Goal: Task Accomplishment & Management: Use online tool/utility

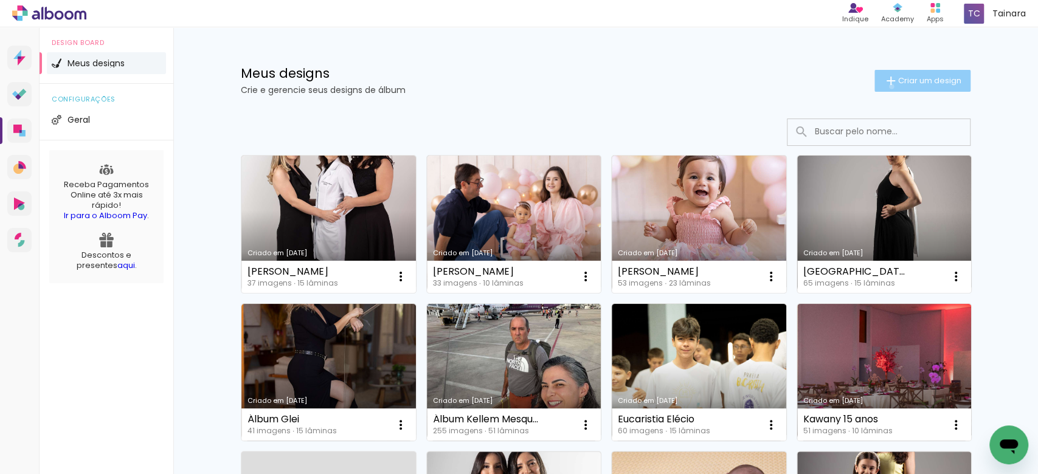
click at [884, 86] on iron-icon at bounding box center [891, 81] width 15 height 15
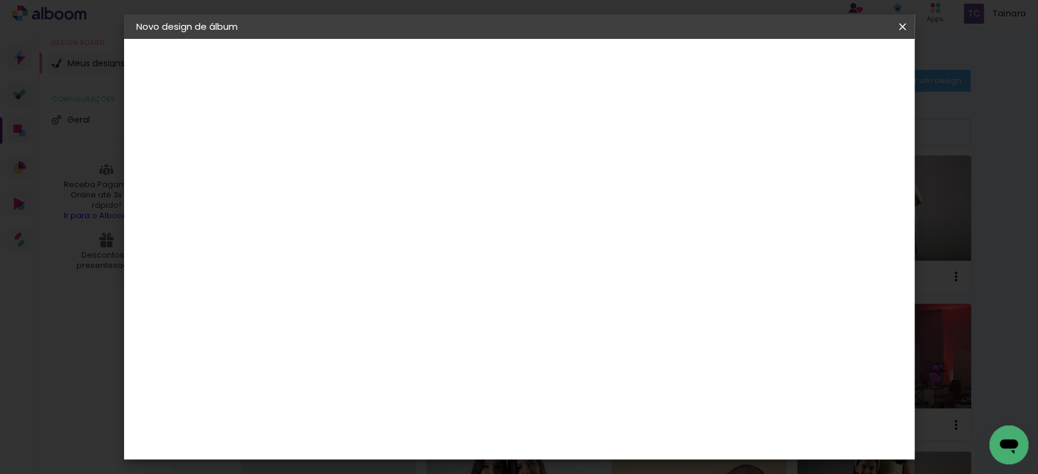
click at [335, 157] on input at bounding box center [335, 163] width 0 height 19
type input "[PERSON_NAME]"
type paper-input "[PERSON_NAME]"
click at [460, 58] on paper-button "Avançar" at bounding box center [430, 64] width 60 height 21
click at [562, 192] on paper-item "Tamanho Livre" at bounding box center [504, 184] width 117 height 27
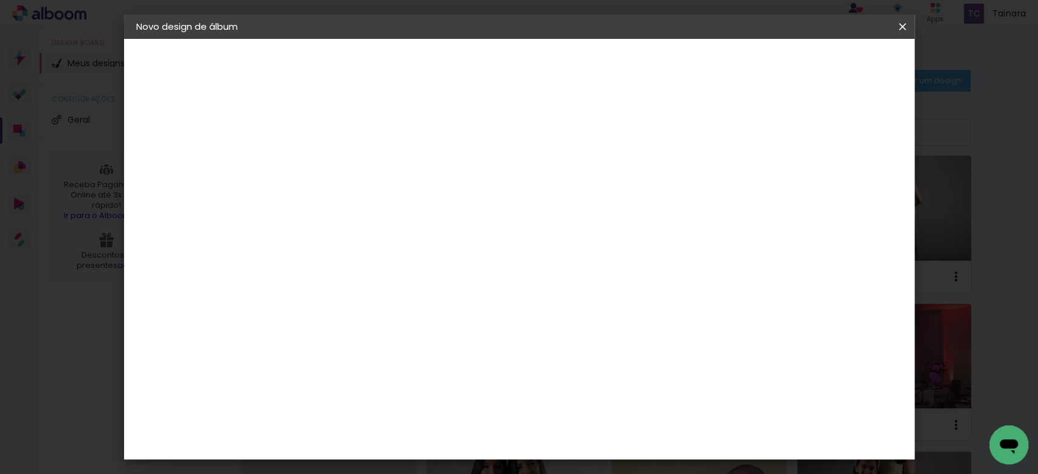
click at [0, 0] on slot "Avançar" at bounding box center [0, 0] width 0 height 0
click at [300, 343] on input "30" at bounding box center [297, 345] width 32 height 18
click at [304, 346] on input "30" at bounding box center [297, 345] width 32 height 18
type input "20"
type paper-input "20"
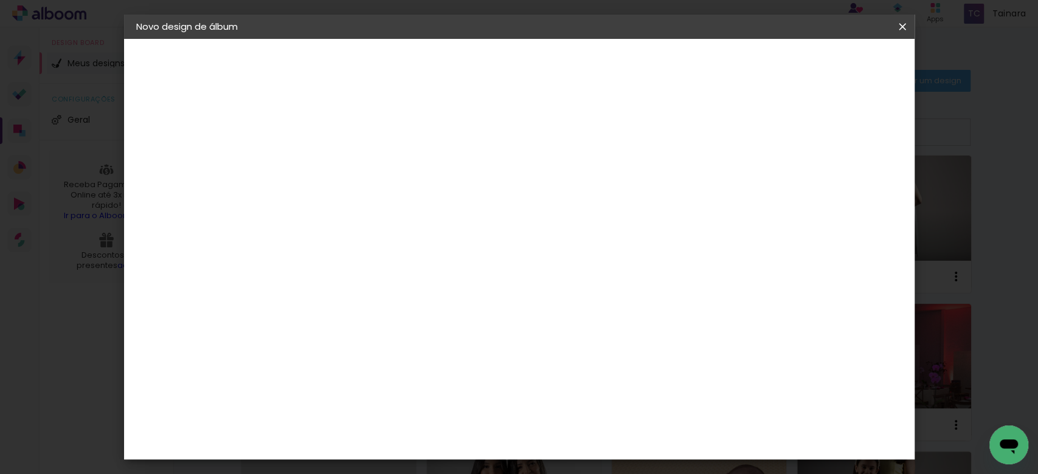
click at [596, 426] on input "60" at bounding box center [585, 426] width 32 height 18
type input "40"
type paper-input "40"
click at [835, 71] on paper-button "Iniciar design" at bounding box center [795, 64] width 80 height 21
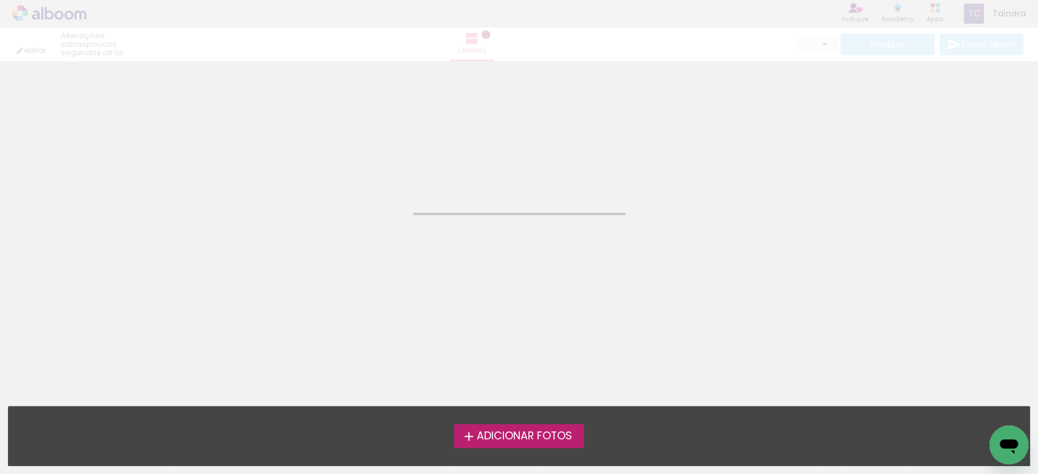
click at [500, 436] on span "Adicionar Fotos" at bounding box center [523, 436] width 95 height 11
click at [0, 0] on input "file" at bounding box center [0, 0] width 0 height 0
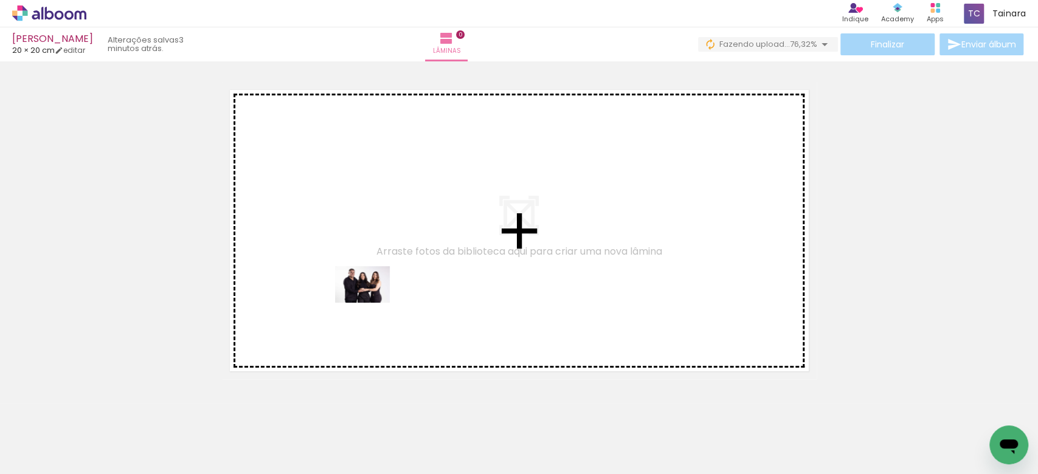
drag, startPoint x: 145, startPoint y: 441, endPoint x: 335, endPoint y: 417, distance: 191.4
click at [371, 303] on quentale-workspace at bounding box center [519, 237] width 1038 height 474
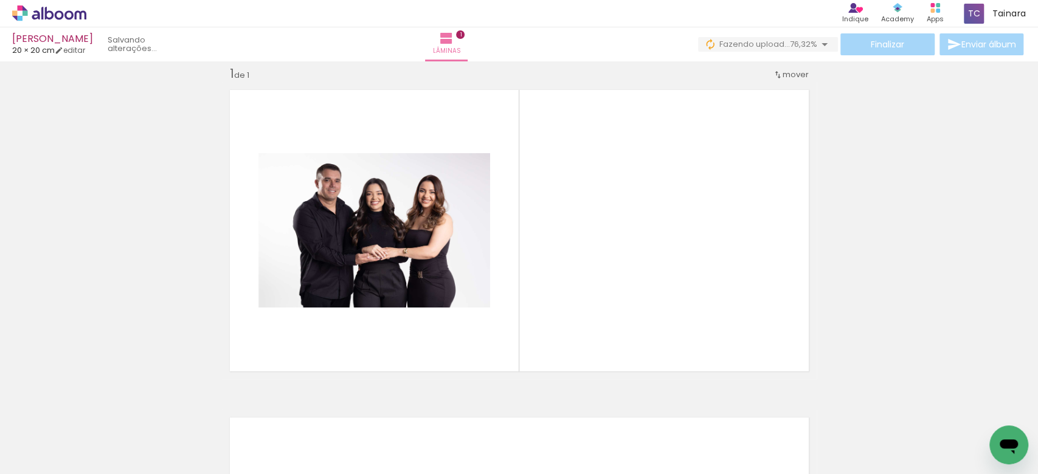
scroll to position [15, 0]
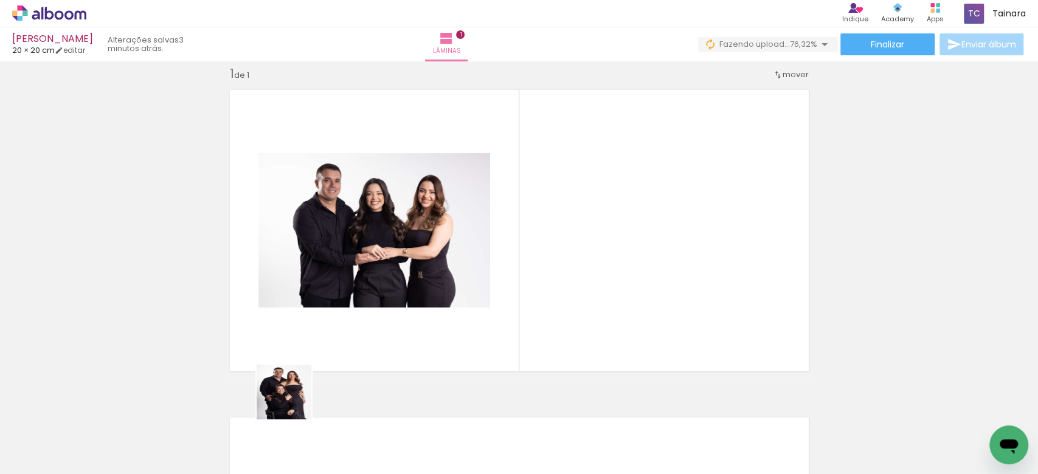
drag, startPoint x: 213, startPoint y: 450, endPoint x: 519, endPoint y: 319, distance: 332.9
click at [457, 331] on quentale-workspace at bounding box center [519, 237] width 1038 height 474
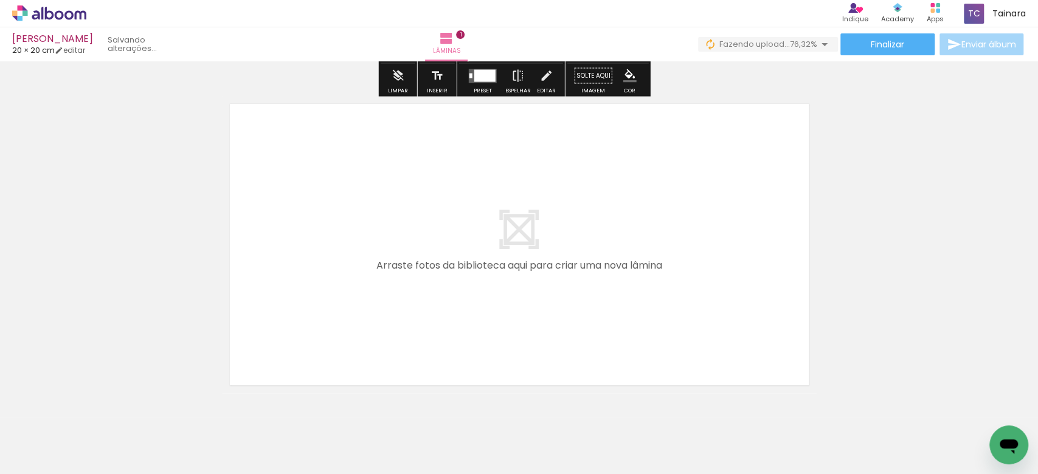
scroll to position [339, 0]
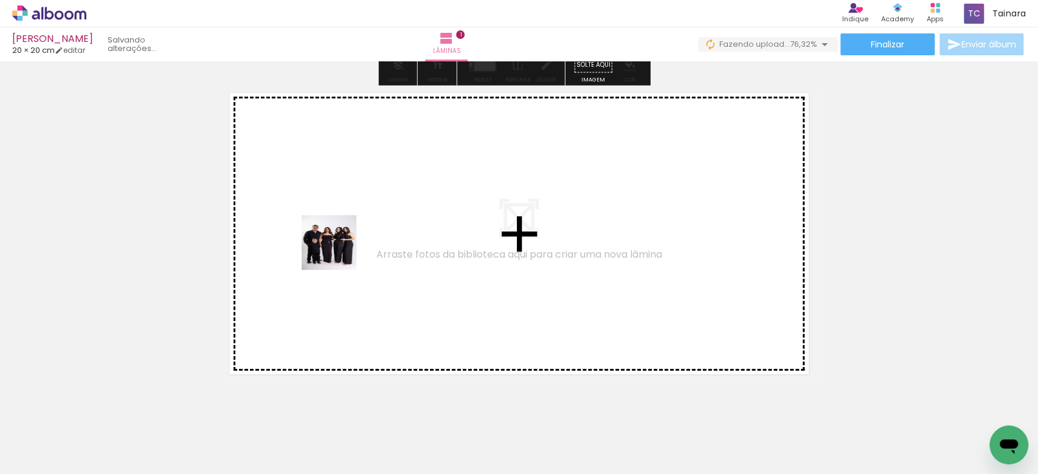
drag, startPoint x: 268, startPoint y: 431, endPoint x: 344, endPoint y: 238, distance: 207.2
click at [344, 238] on quentale-workspace at bounding box center [519, 237] width 1038 height 474
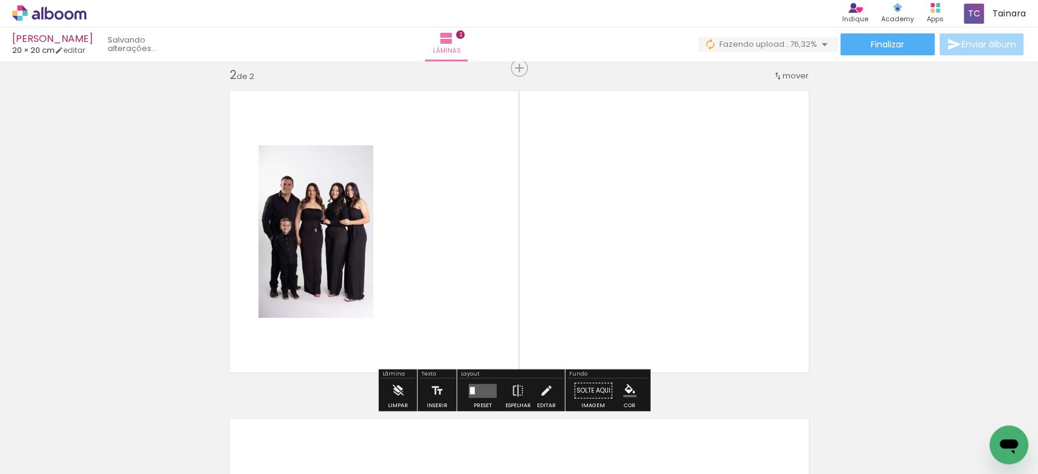
scroll to position [343, 0]
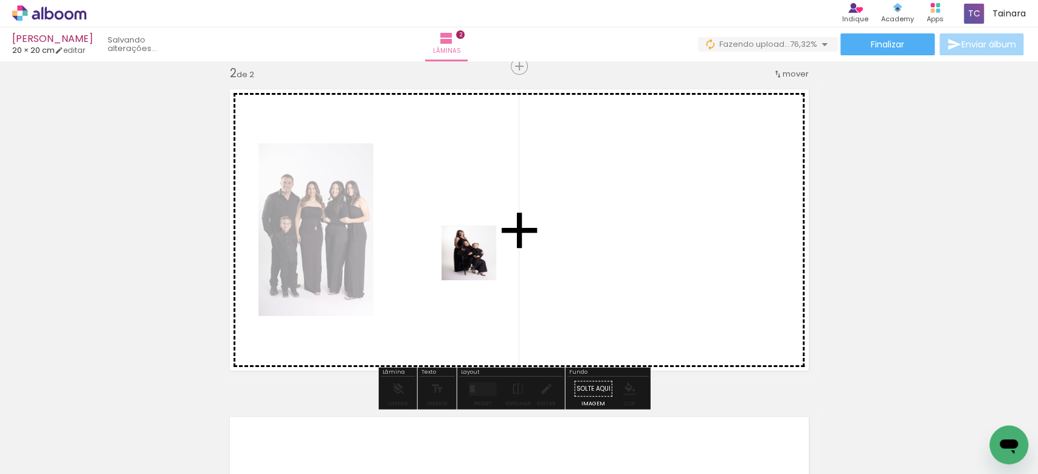
drag, startPoint x: 364, startPoint y: 427, endPoint x: 481, endPoint y: 251, distance: 211.0
click at [481, 251] on quentale-workspace at bounding box center [519, 237] width 1038 height 474
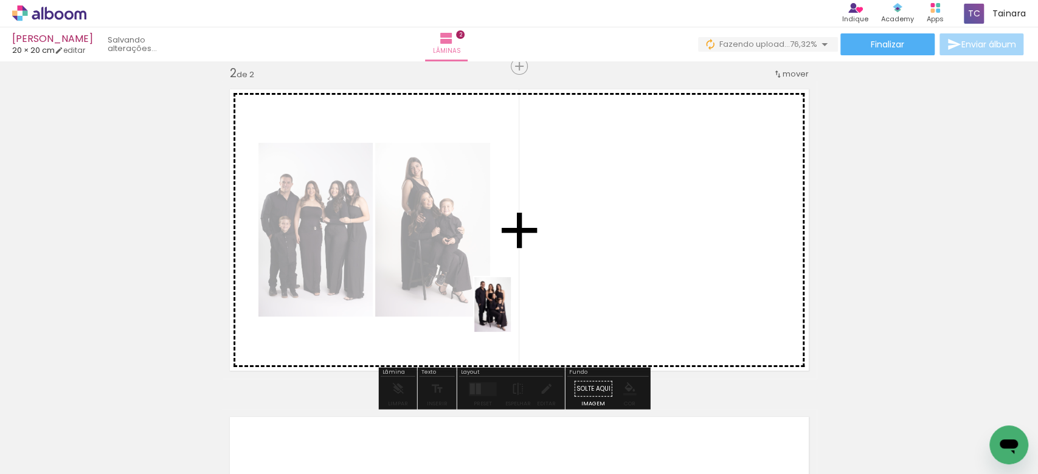
drag, startPoint x: 333, startPoint y: 441, endPoint x: 511, endPoint y: 314, distance: 218.7
click at [511, 314] on quentale-workspace at bounding box center [519, 237] width 1038 height 474
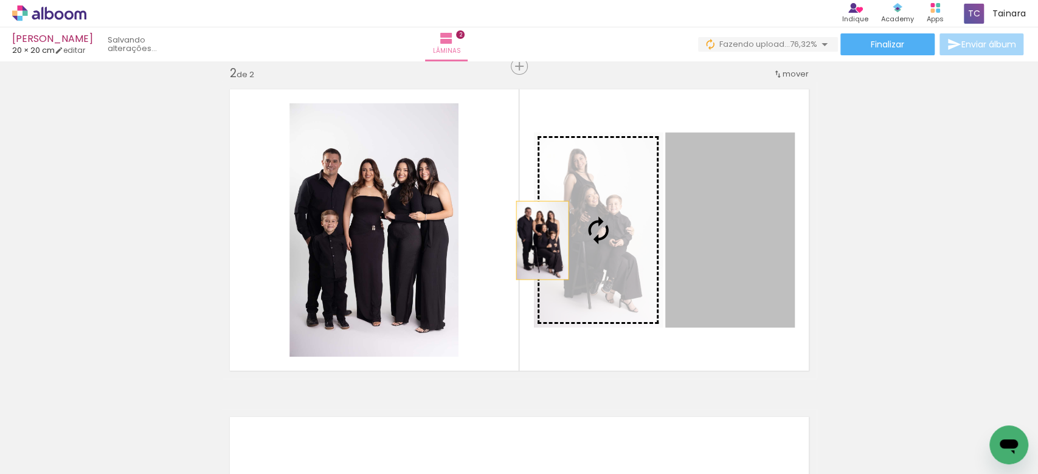
drag, startPoint x: 707, startPoint y: 268, endPoint x: 536, endPoint y: 240, distance: 173.1
click at [0, 0] on slot at bounding box center [0, 0] width 0 height 0
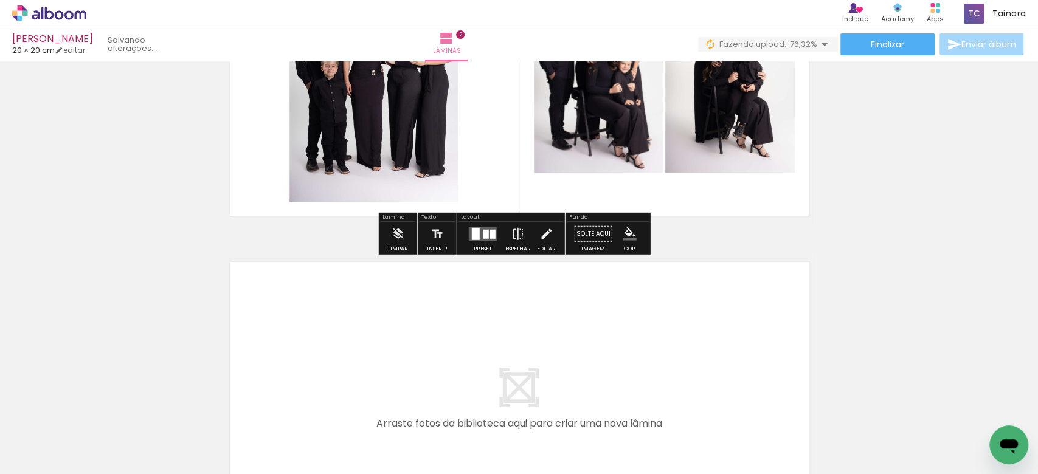
scroll to position [505, 0]
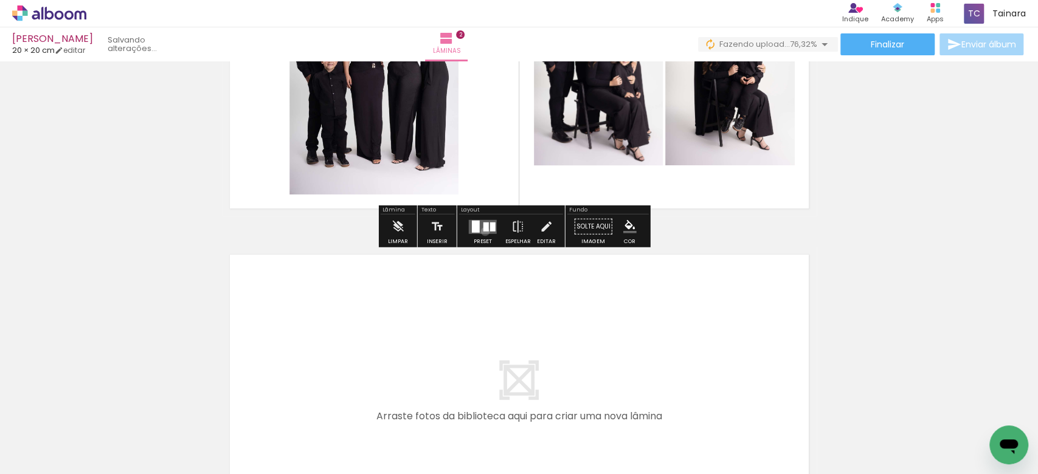
click at [482, 231] on quentale-layouter at bounding box center [483, 227] width 28 height 14
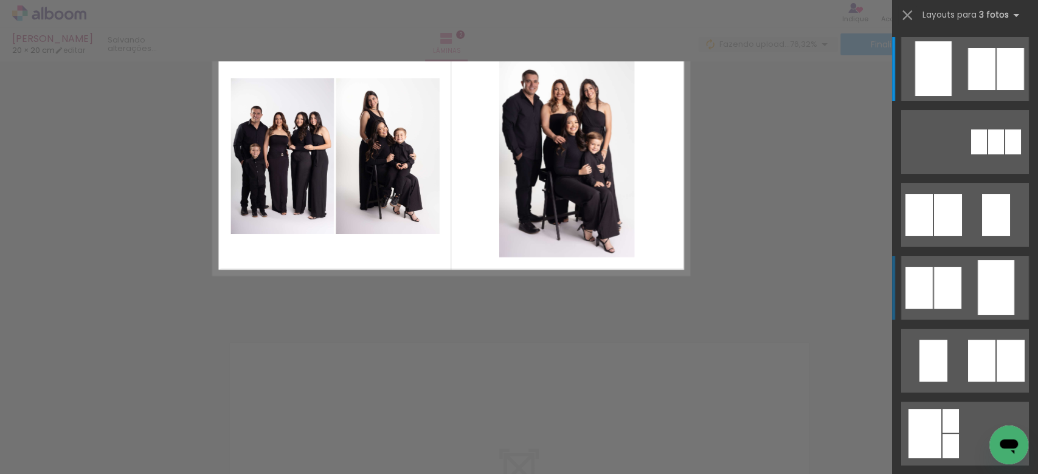
scroll to position [343, 0]
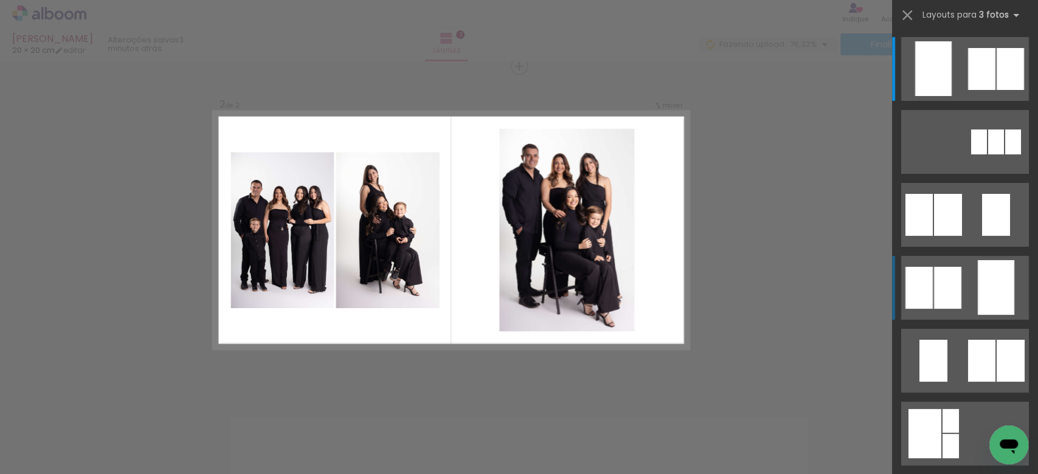
click at [963, 294] on quentale-layouter at bounding box center [965, 288] width 128 height 64
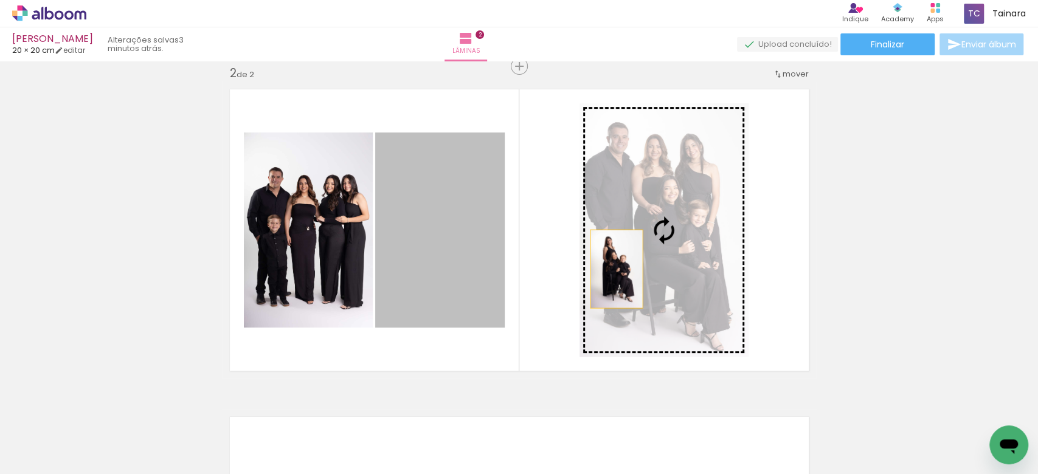
drag, startPoint x: 422, startPoint y: 269, endPoint x: 612, endPoint y: 269, distance: 190.3
click at [0, 0] on slot at bounding box center [0, 0] width 0 height 0
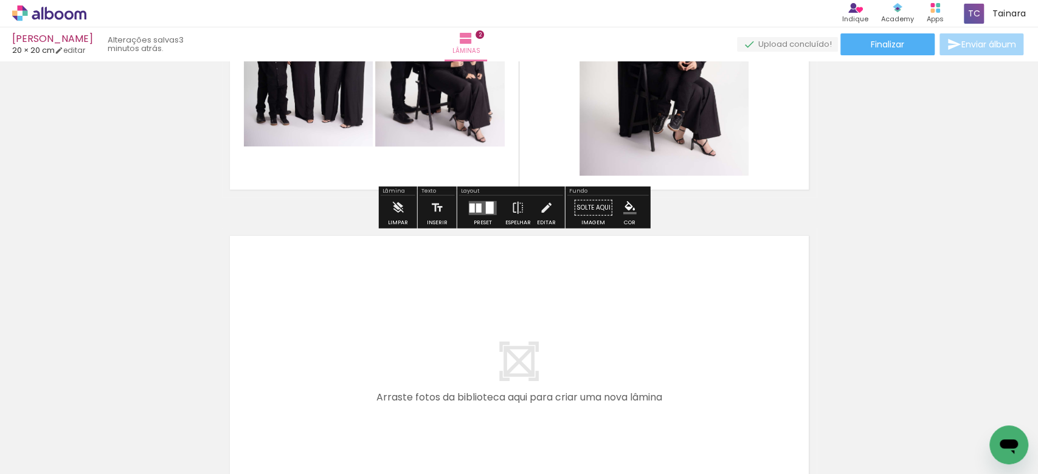
scroll to position [586, 0]
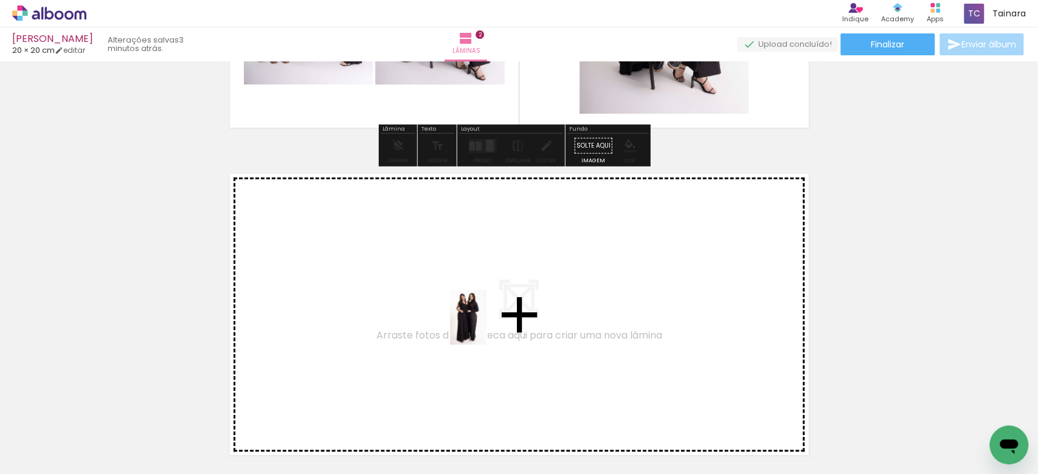
drag, startPoint x: 473, startPoint y: 431, endPoint x: 486, endPoint y: 327, distance: 105.4
click at [486, 327] on quentale-workspace at bounding box center [519, 237] width 1038 height 474
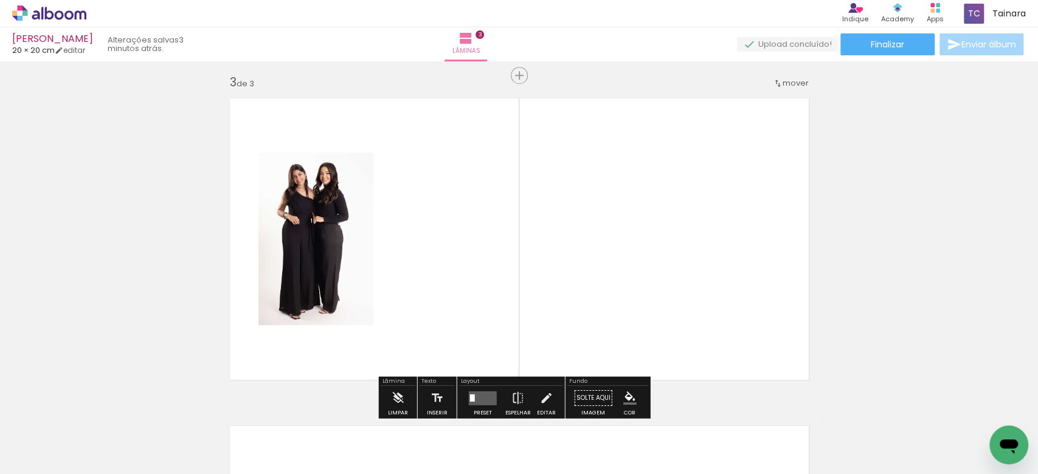
scroll to position [671, 0]
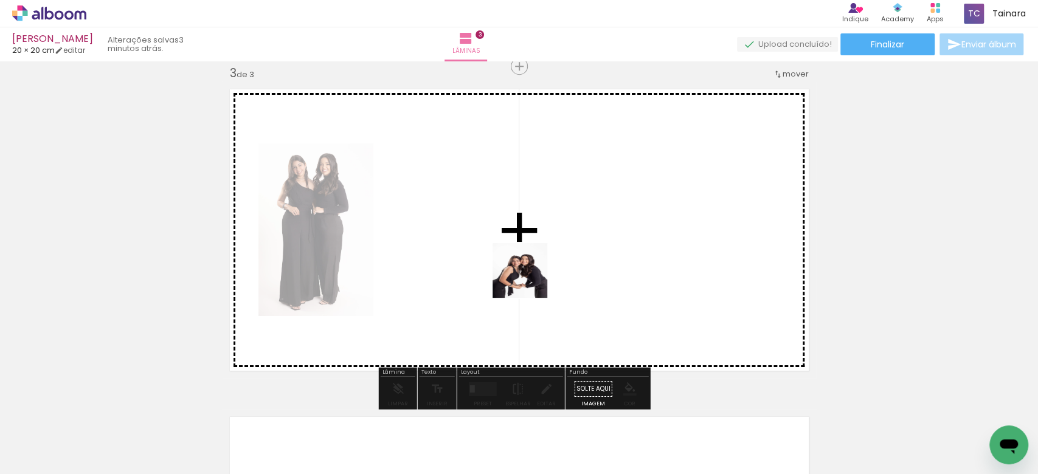
drag, startPoint x: 535, startPoint y: 433, endPoint x: 528, endPoint y: 281, distance: 152.2
click at [528, 277] on quentale-workspace at bounding box center [519, 237] width 1038 height 474
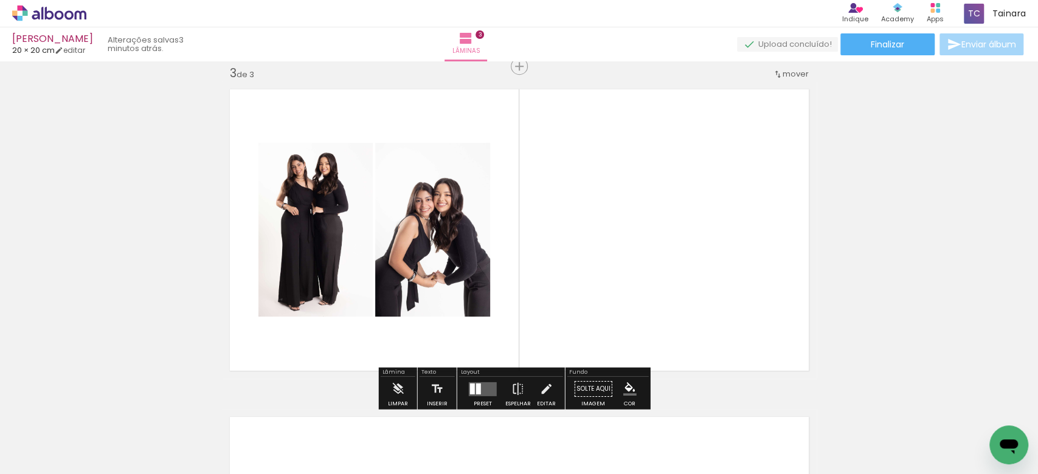
scroll to position [752, 0]
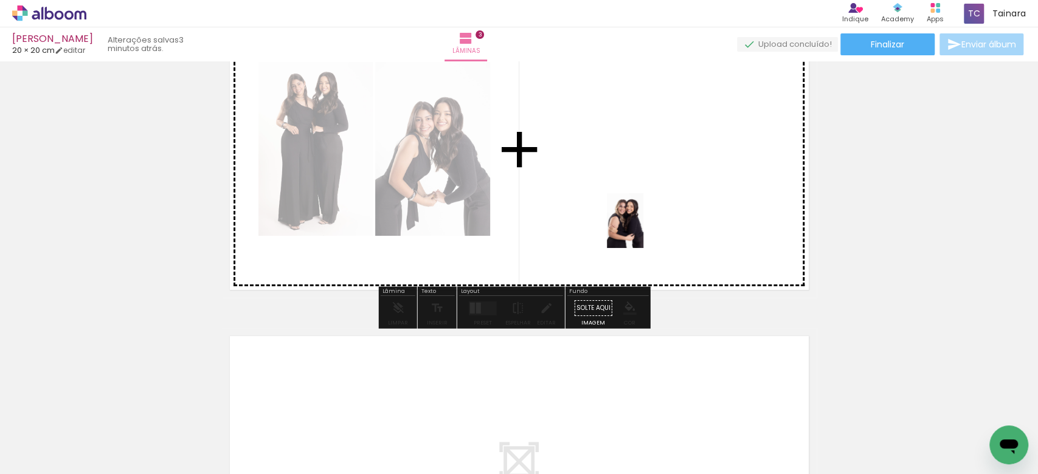
drag, startPoint x: 601, startPoint y: 445, endPoint x: 656, endPoint y: 265, distance: 188.7
click at [643, 230] on quentale-workspace at bounding box center [519, 237] width 1038 height 474
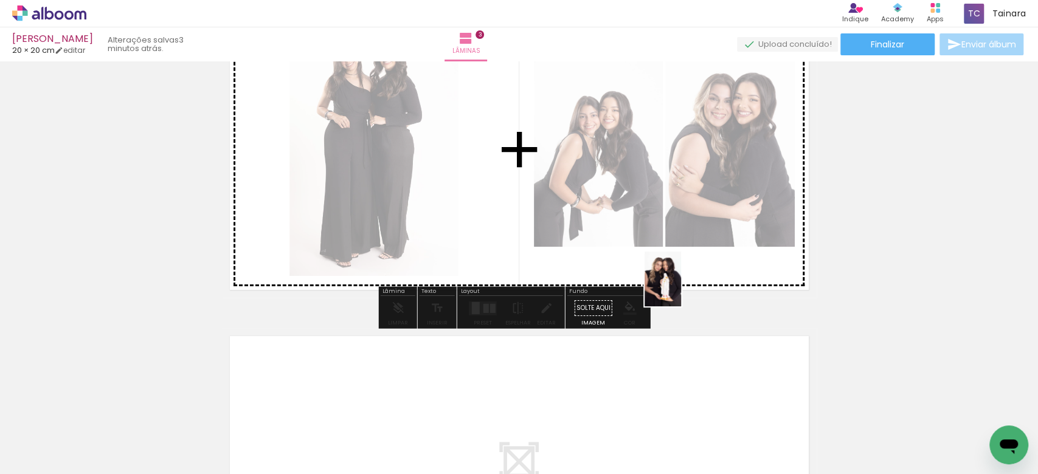
drag, startPoint x: 679, startPoint y: 441, endPoint x: 681, endPoint y: 288, distance: 152.7
click at [681, 288] on quentale-workspace at bounding box center [519, 237] width 1038 height 474
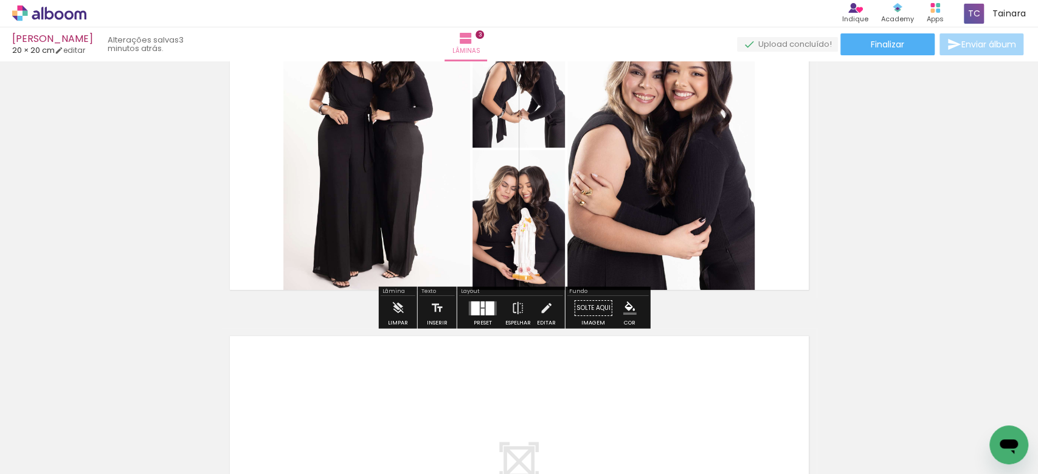
click at [476, 310] on div at bounding box center [475, 308] width 9 height 14
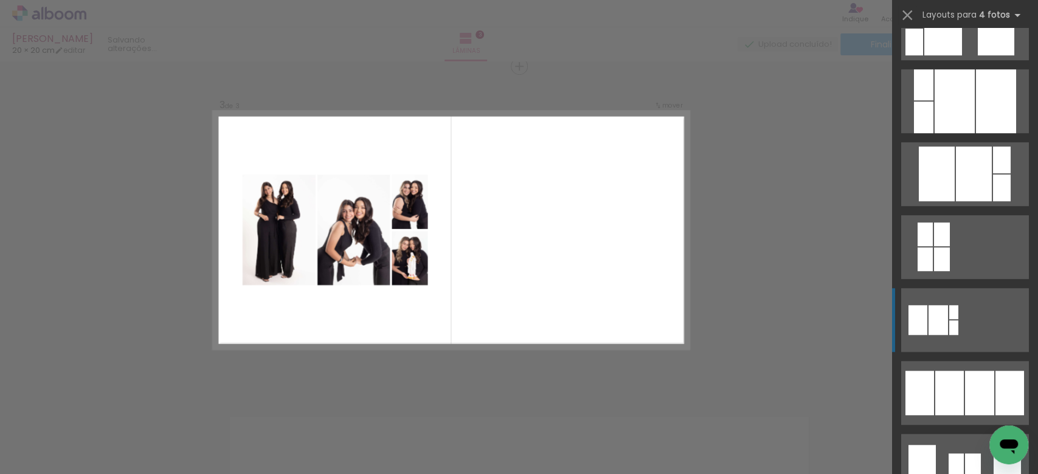
scroll to position [567, 0]
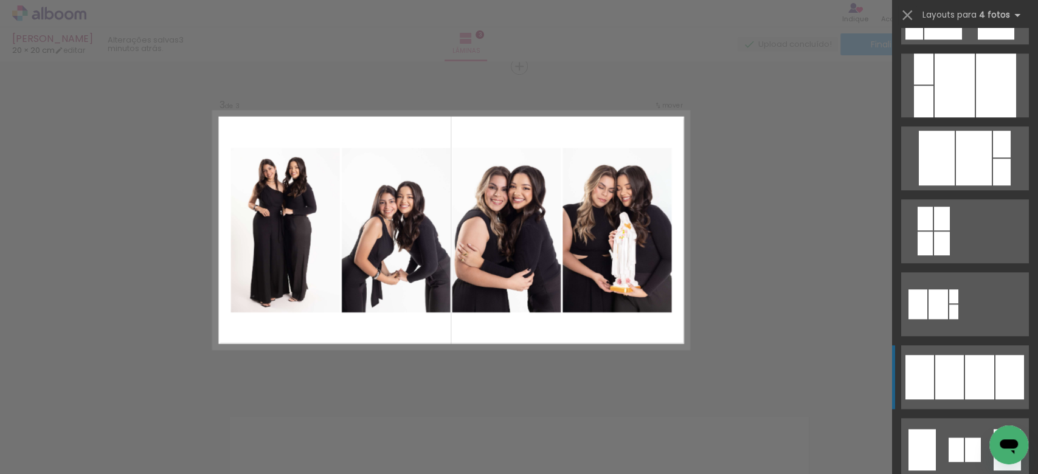
click at [968, 364] on div at bounding box center [979, 377] width 29 height 44
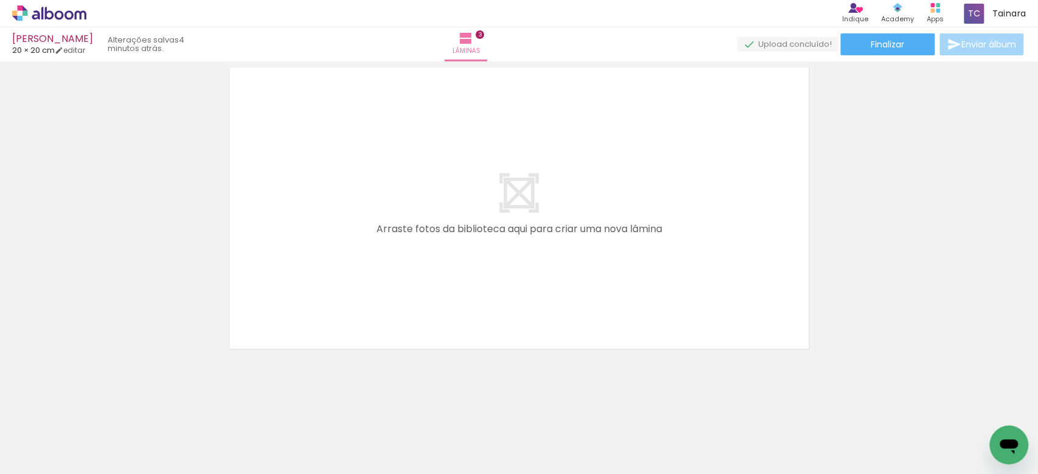
scroll to position [1022, 0]
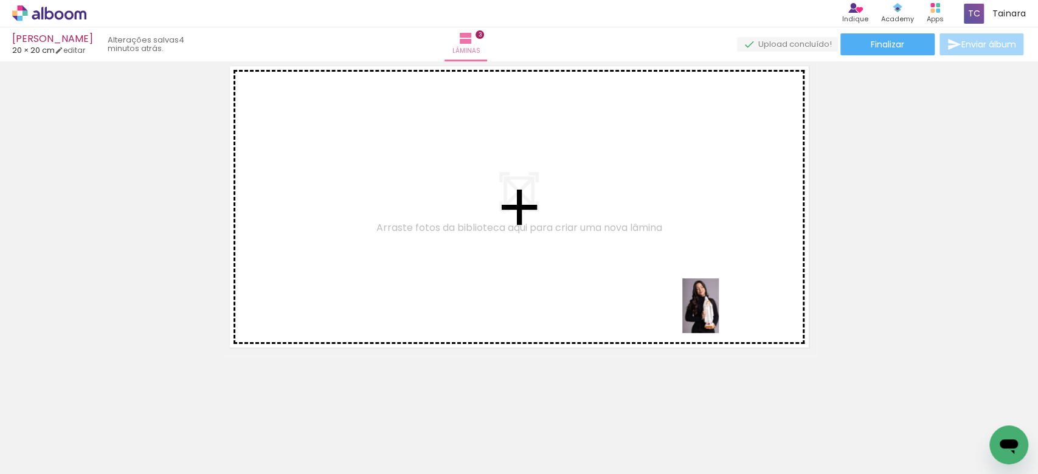
drag, startPoint x: 741, startPoint y: 440, endPoint x: 719, endPoint y: 315, distance: 127.3
click at [719, 315] on quentale-workspace at bounding box center [519, 237] width 1038 height 474
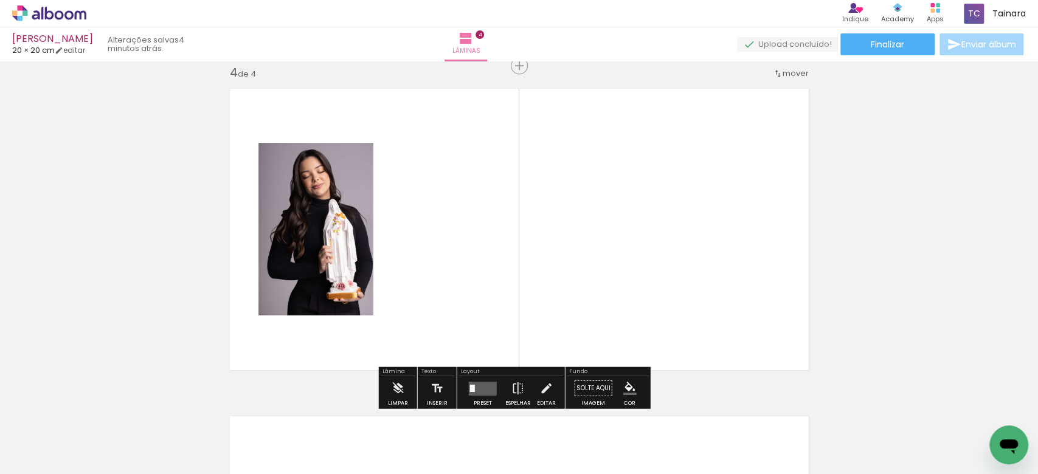
scroll to position [998, 0]
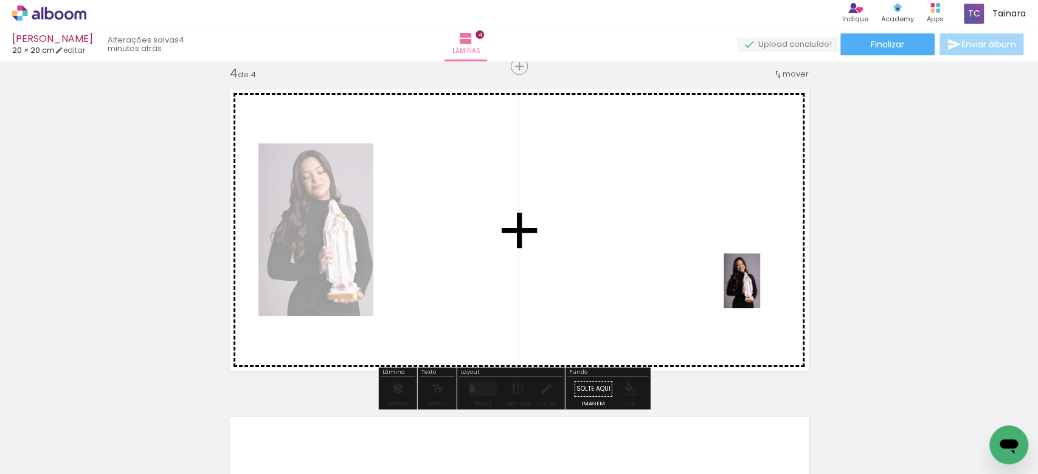
drag, startPoint x: 798, startPoint y: 428, endPoint x: 755, endPoint y: 289, distance: 146.0
click at [757, 289] on quentale-workspace at bounding box center [519, 237] width 1038 height 474
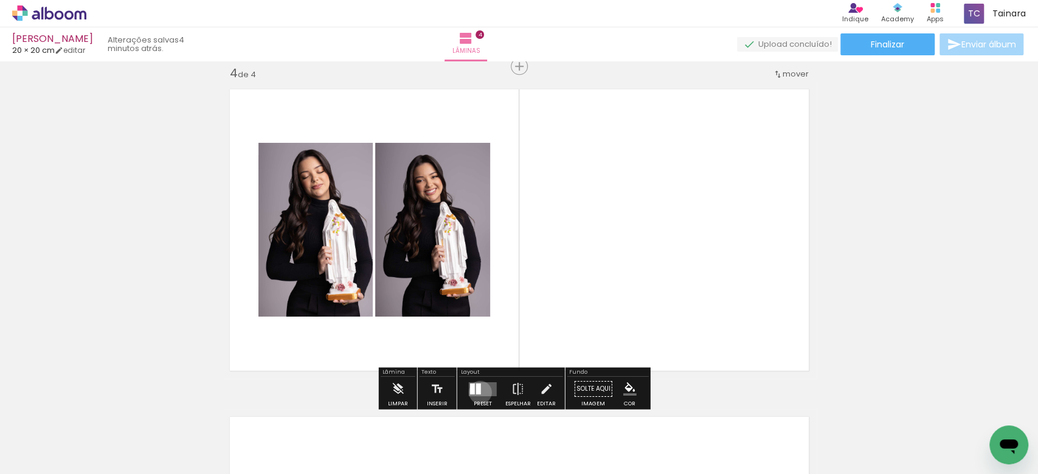
click at [477, 392] on div at bounding box center [478, 388] width 5 height 11
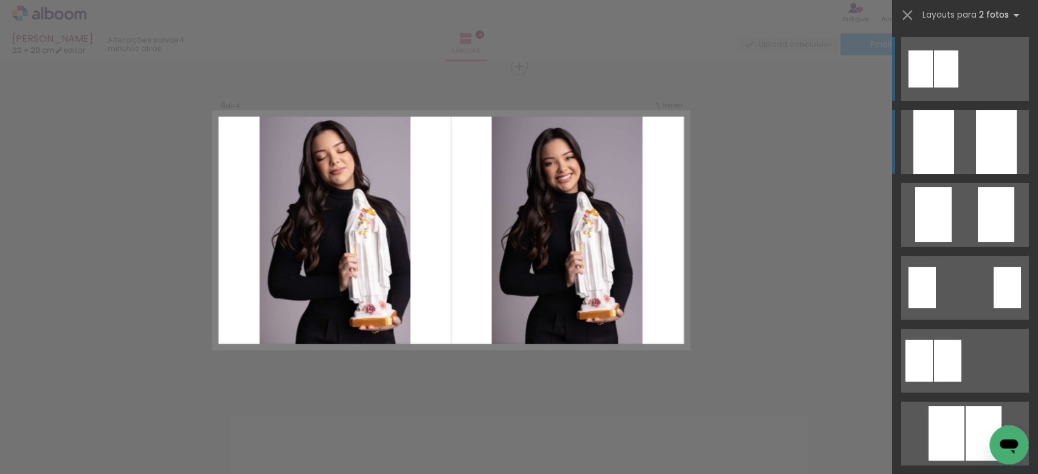
click at [981, 156] on div at bounding box center [996, 142] width 41 height 64
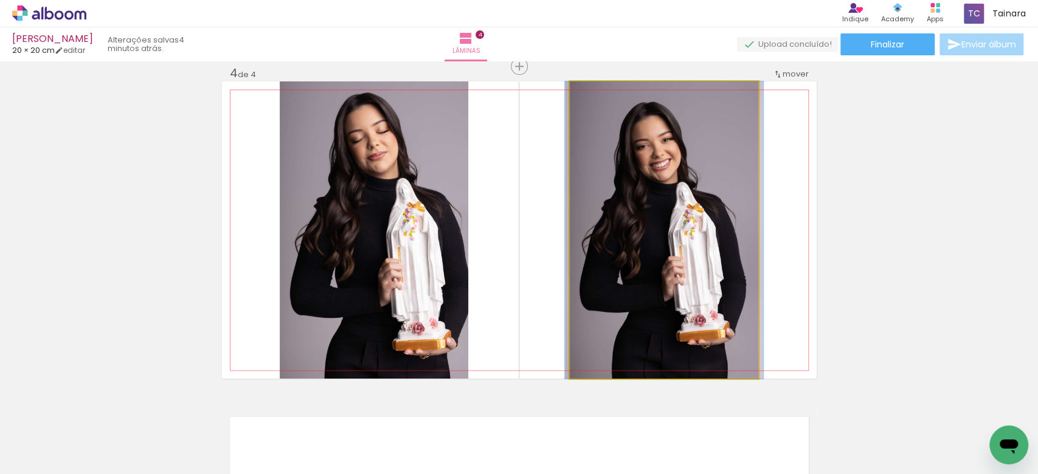
click at [699, 234] on quentale-photo at bounding box center [664, 229] width 189 height 297
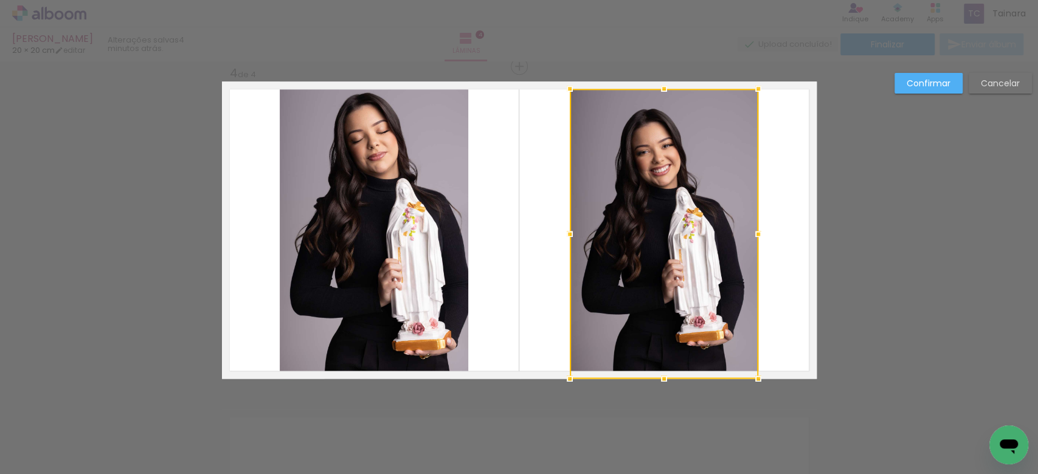
drag, startPoint x: 657, startPoint y: 81, endPoint x: 657, endPoint y: 90, distance: 8.5
click at [657, 90] on div at bounding box center [664, 89] width 24 height 24
drag, startPoint x: 655, startPoint y: 381, endPoint x: 654, endPoint y: 370, distance: 11.0
click at [657, 372] on div at bounding box center [664, 376] width 24 height 24
click at [372, 236] on quentale-photo at bounding box center [374, 229] width 189 height 297
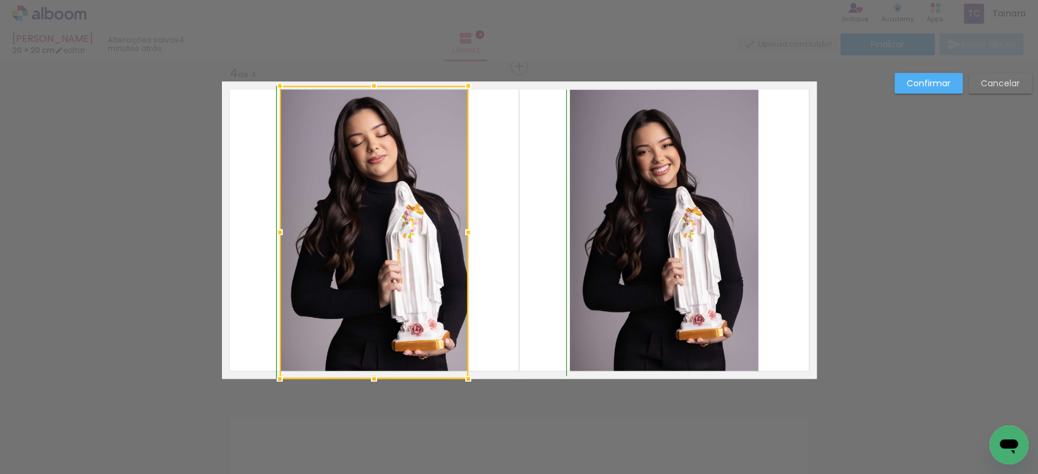
drag, startPoint x: 369, startPoint y: 81, endPoint x: 370, endPoint y: 97, distance: 15.9
click at [370, 97] on div at bounding box center [374, 232] width 189 height 293
drag, startPoint x: 365, startPoint y: 382, endPoint x: 364, endPoint y: 372, distance: 10.4
click at [364, 372] on div at bounding box center [374, 377] width 24 height 24
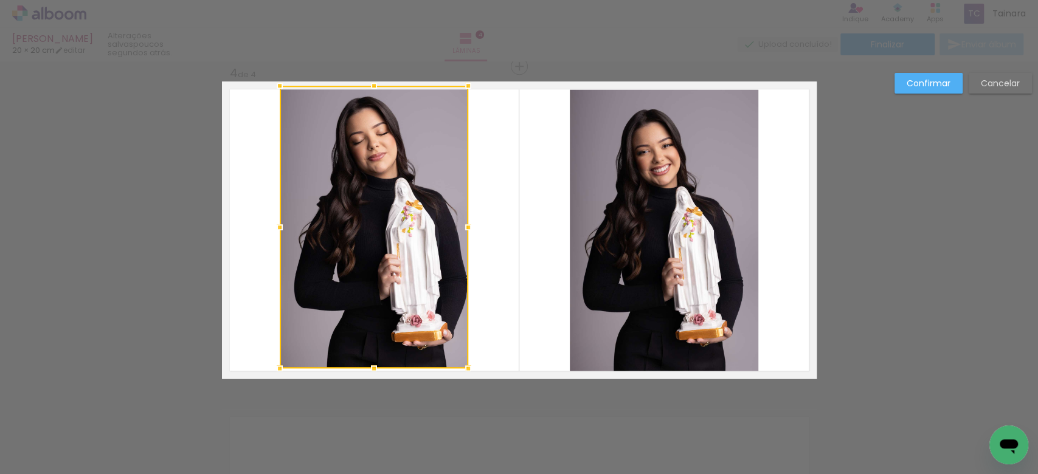
drag, startPoint x: 370, startPoint y: 384, endPoint x: 358, endPoint y: 392, distance: 14.5
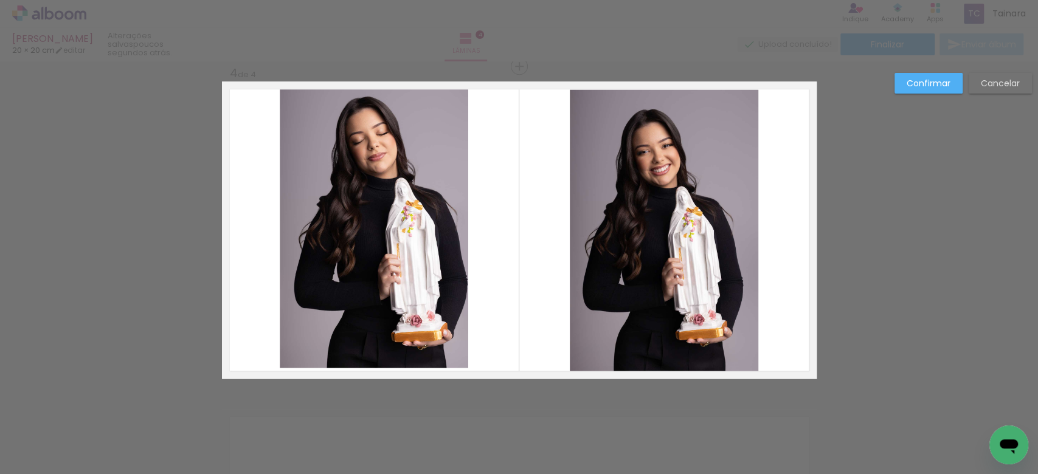
click at [368, 350] on quentale-photo at bounding box center [374, 227] width 189 height 283
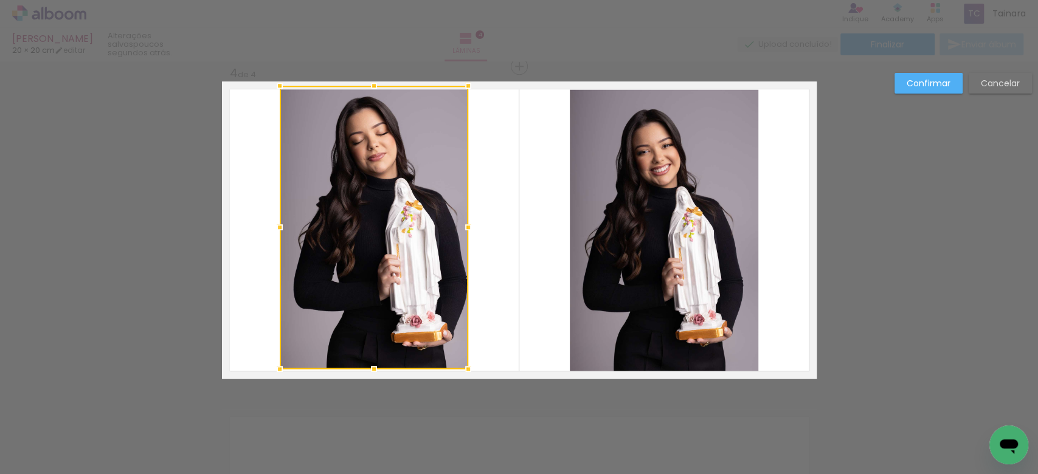
drag, startPoint x: 370, startPoint y: 373, endPoint x: 379, endPoint y: 355, distance: 20.7
click at [379, 355] on div at bounding box center [374, 227] width 189 height 283
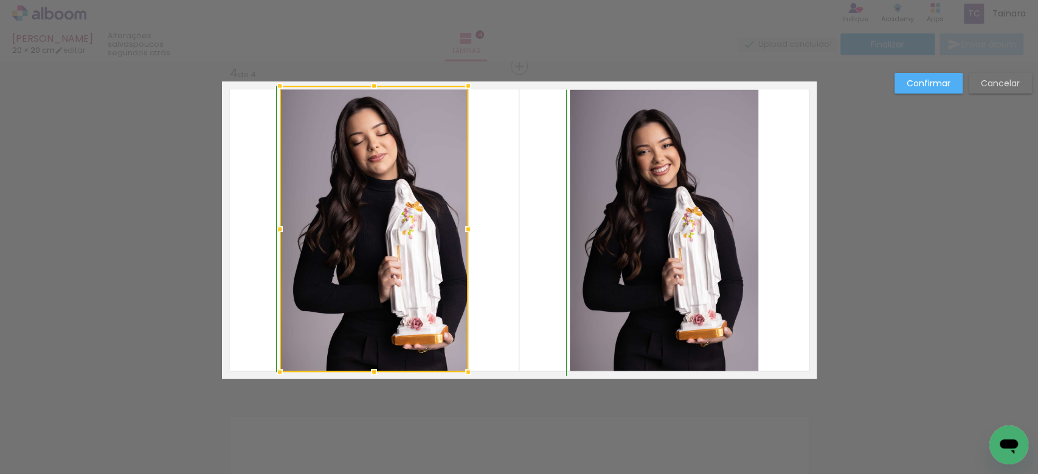
click at [365, 371] on div at bounding box center [374, 372] width 24 height 24
click at [538, 315] on quentale-layouter at bounding box center [519, 229] width 595 height 297
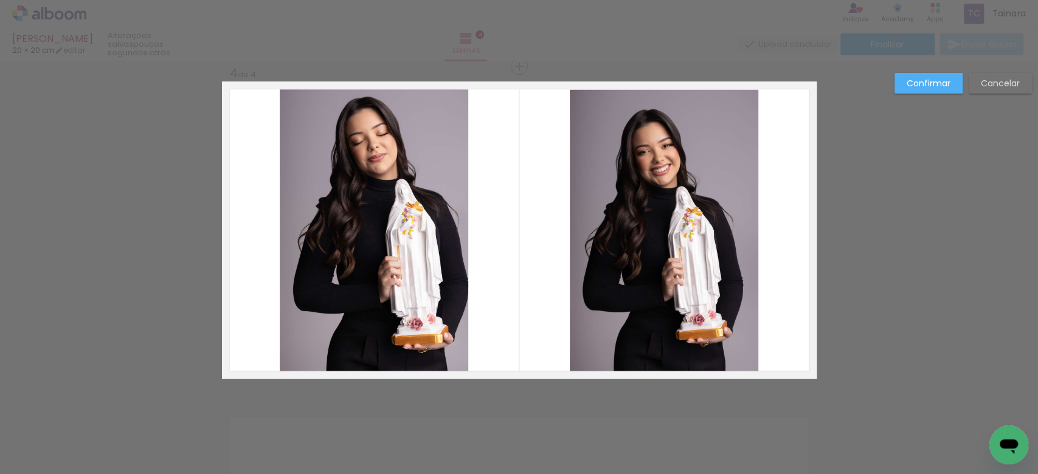
click at [0, 0] on slot "Confirmar" at bounding box center [0, 0] width 0 height 0
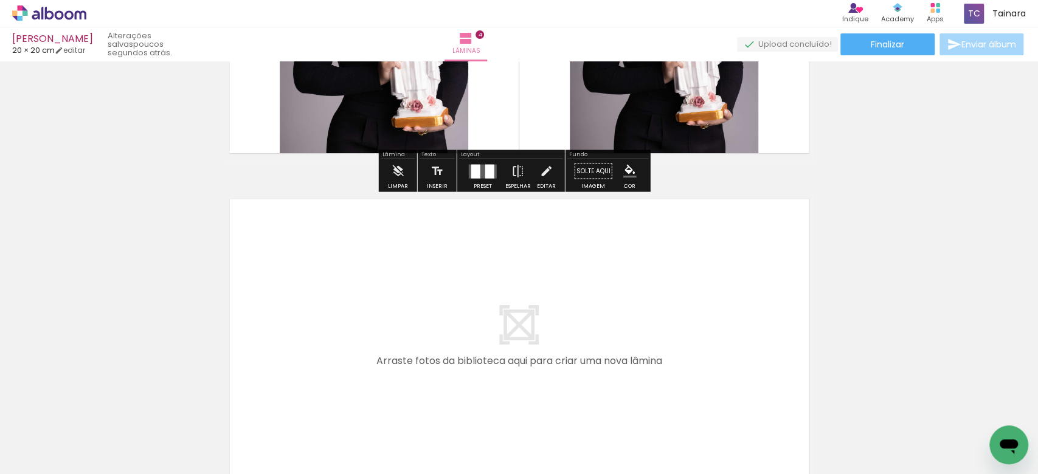
scroll to position [1242, 0]
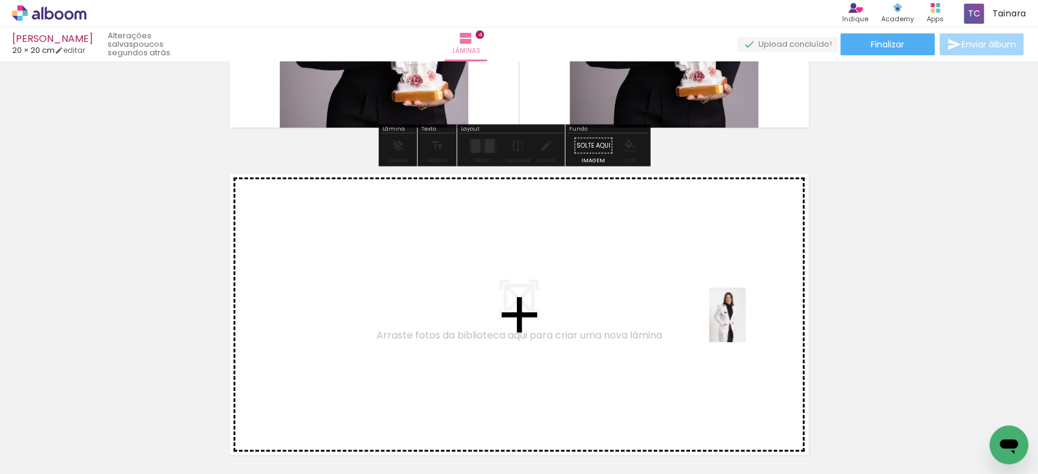
drag, startPoint x: 881, startPoint y: 452, endPoint x: 744, endPoint y: 324, distance: 187.1
click at [744, 324] on quentale-workspace at bounding box center [519, 237] width 1038 height 474
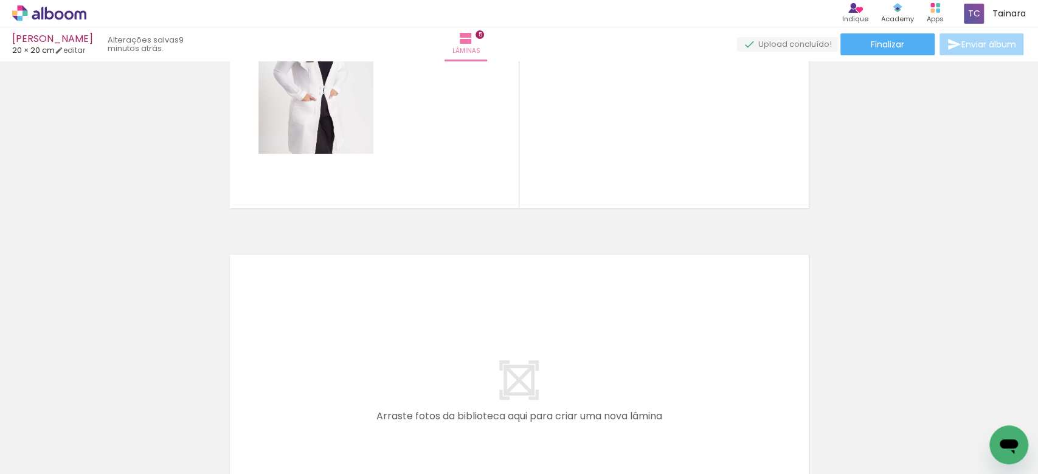
scroll to position [0, 389]
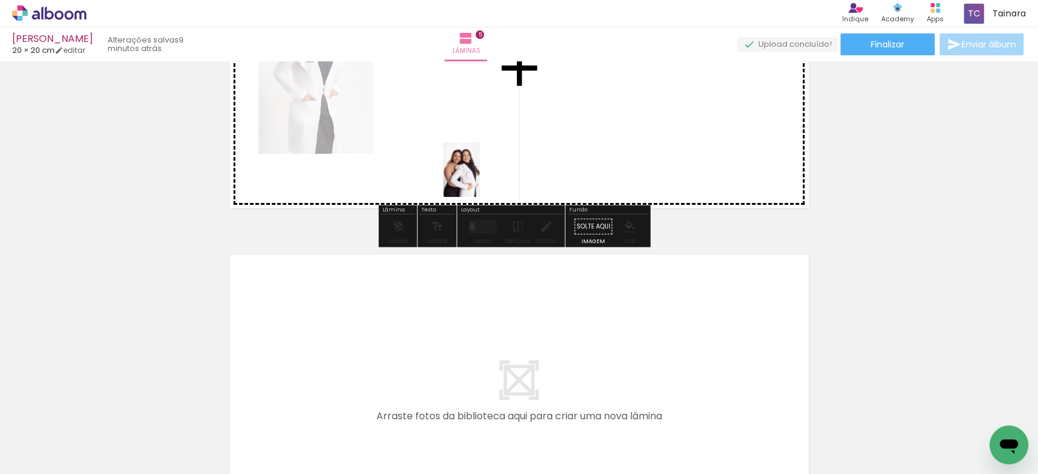
drag, startPoint x: 559, startPoint y: 449, endPoint x: 552, endPoint y: 251, distance: 198.4
click at [467, 148] on quentale-workspace at bounding box center [519, 237] width 1038 height 474
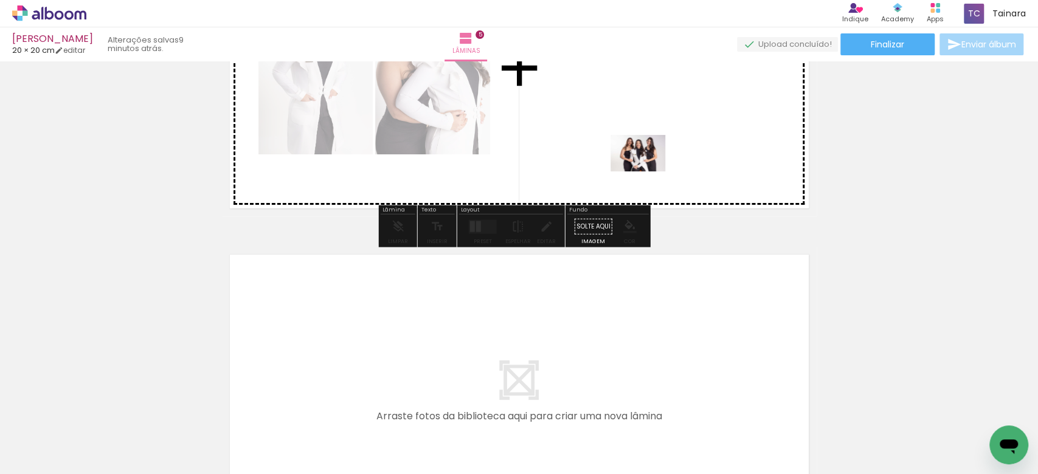
drag, startPoint x: 628, startPoint y: 437, endPoint x: 650, endPoint y: 186, distance: 251.5
click at [647, 171] on quentale-workspace at bounding box center [519, 237] width 1038 height 474
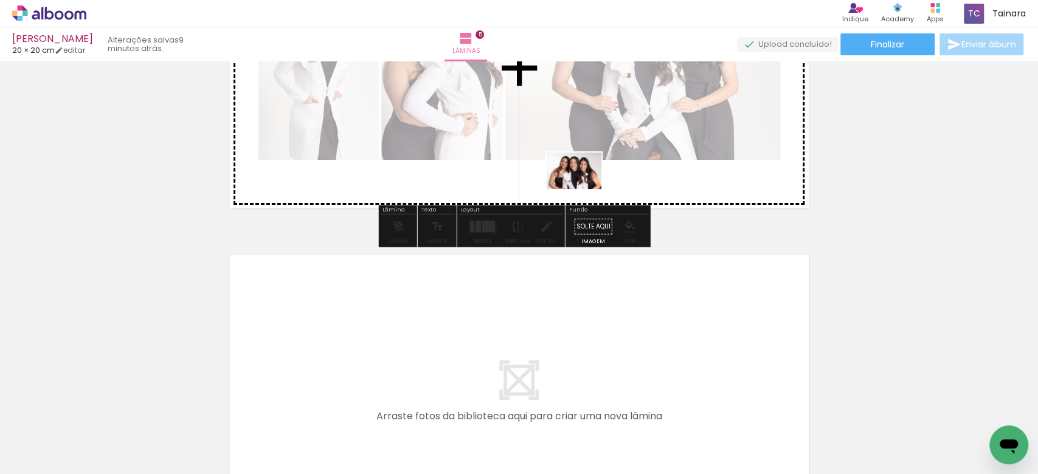
drag, startPoint x: 693, startPoint y: 451, endPoint x: 583, endPoint y: 189, distance: 284.0
click at [583, 189] on quentale-workspace at bounding box center [519, 237] width 1038 height 474
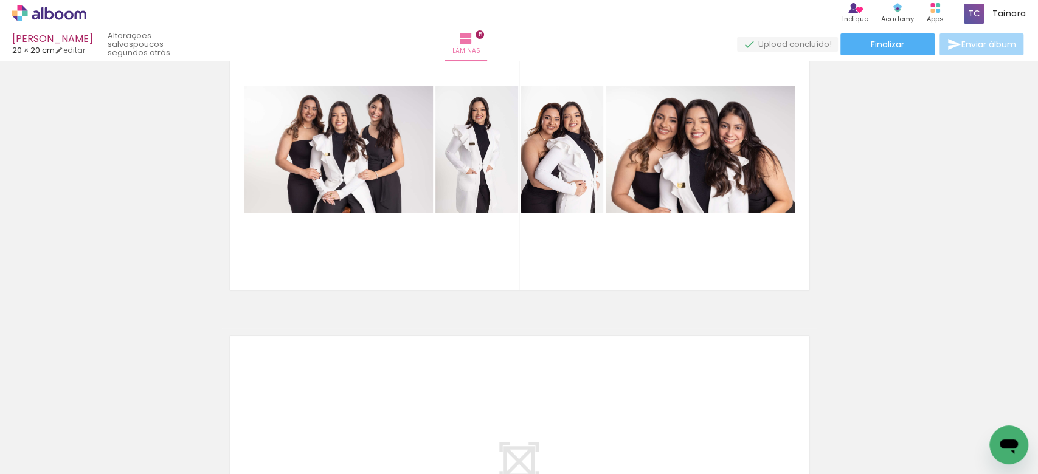
scroll to position [0, 865]
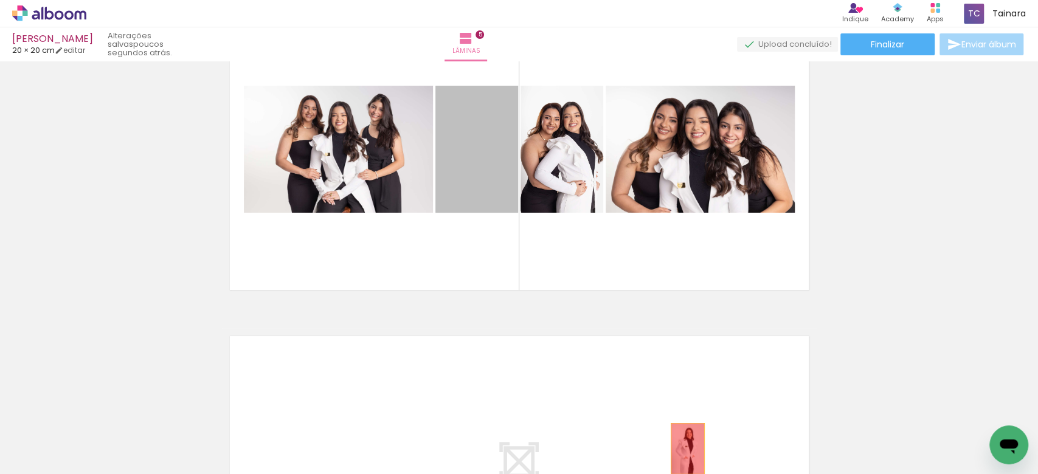
drag, startPoint x: 481, startPoint y: 187, endPoint x: 681, endPoint y: 445, distance: 326.8
click at [681, 446] on quentale-workspace at bounding box center [519, 237] width 1038 height 474
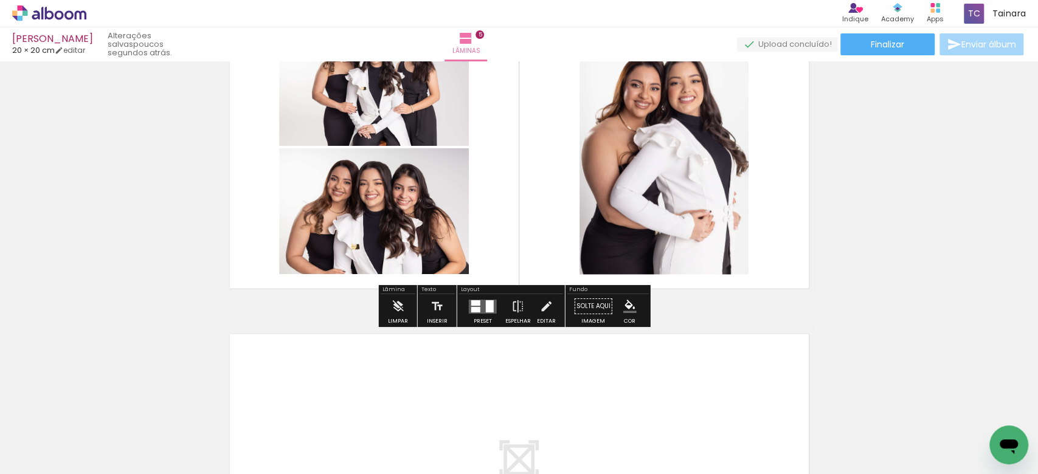
scroll to position [1489, 0]
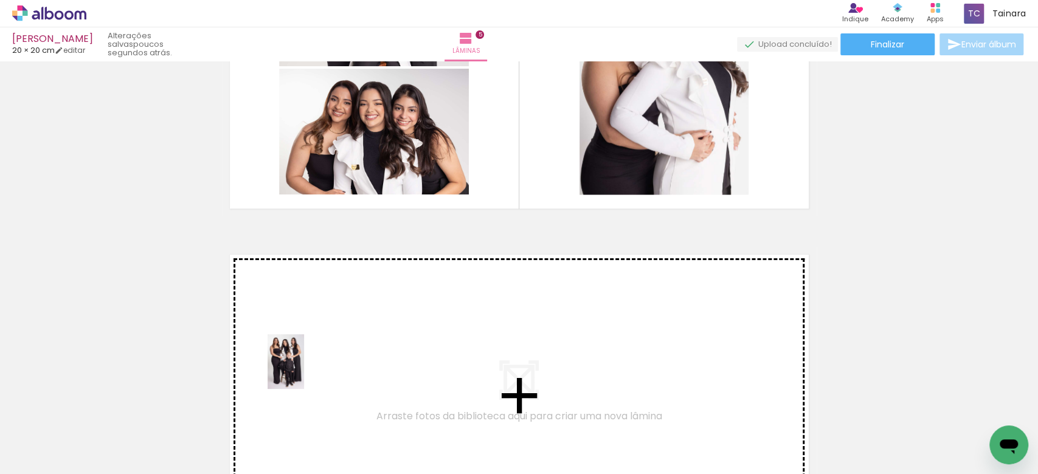
drag, startPoint x: 279, startPoint y: 446, endPoint x: 304, endPoint y: 371, distance: 78.8
click at [304, 371] on quentale-workspace at bounding box center [519, 237] width 1038 height 474
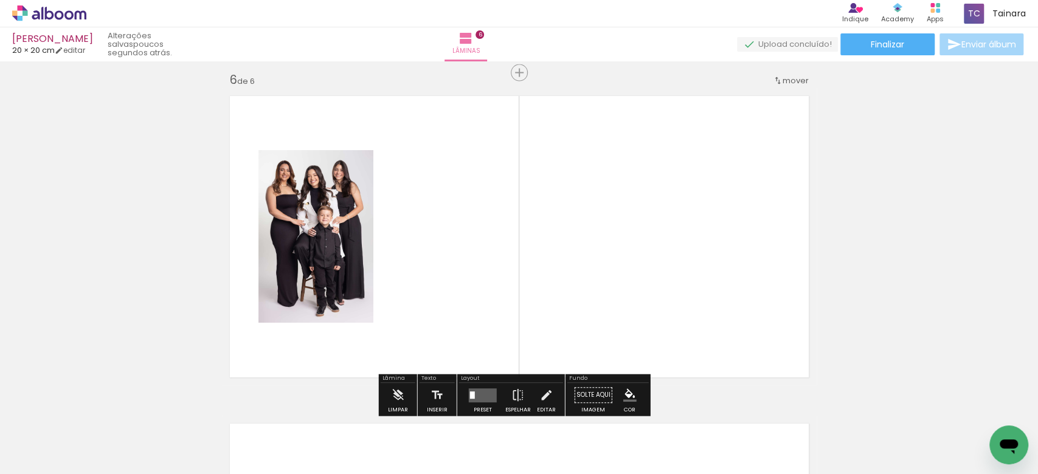
scroll to position [1654, 0]
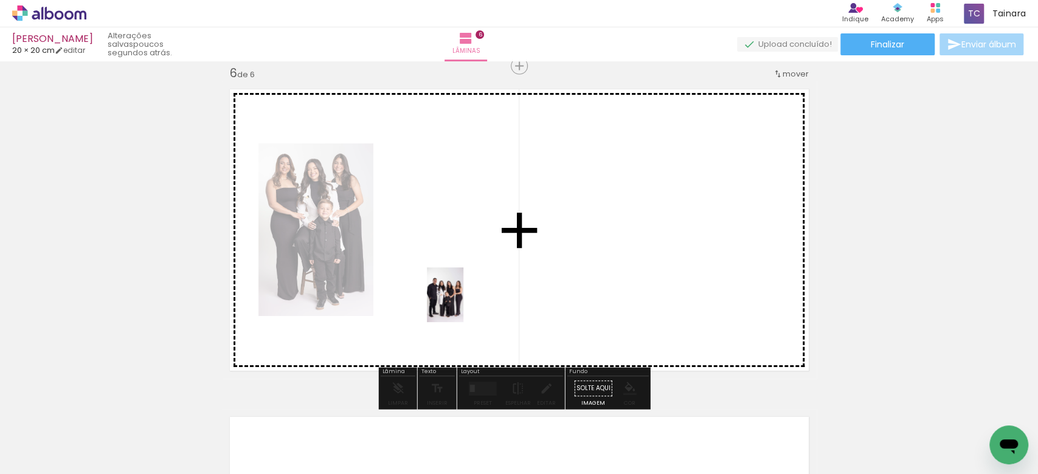
drag, startPoint x: 368, startPoint y: 425, endPoint x: 463, endPoint y: 304, distance: 154.1
click at [463, 304] on quentale-workspace at bounding box center [519, 237] width 1038 height 474
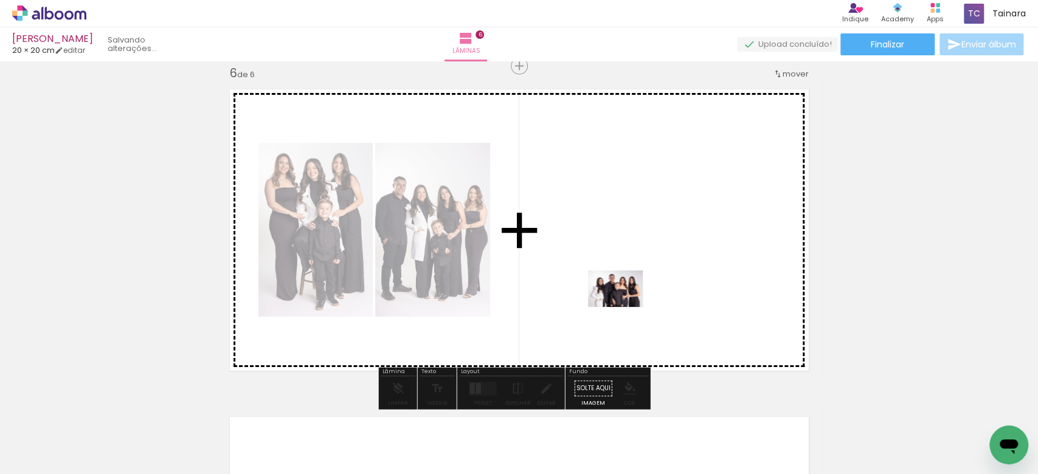
drag, startPoint x: 438, startPoint y: 445, endPoint x: 628, endPoint y: 304, distance: 236.9
click at [628, 304] on quentale-workspace at bounding box center [519, 237] width 1038 height 474
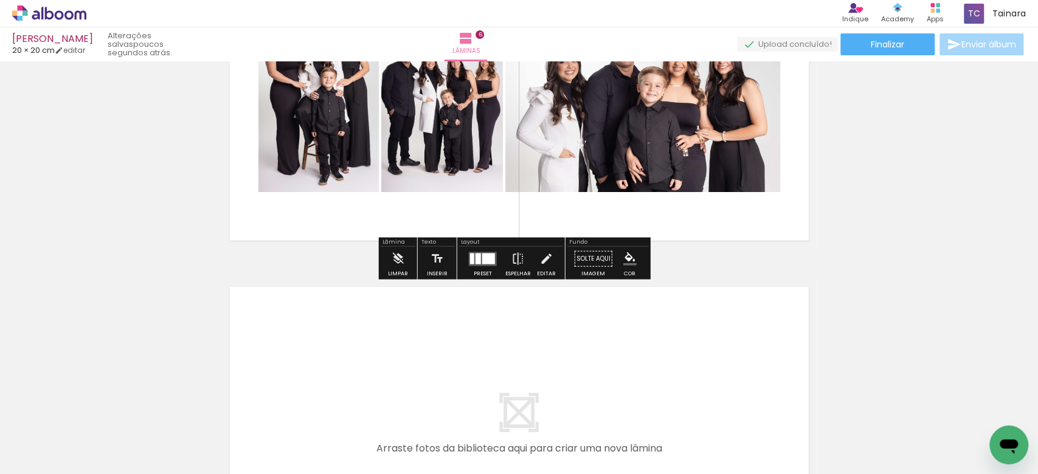
scroll to position [1784, 0]
click at [486, 272] on div "Preset" at bounding box center [483, 274] width 18 height 5
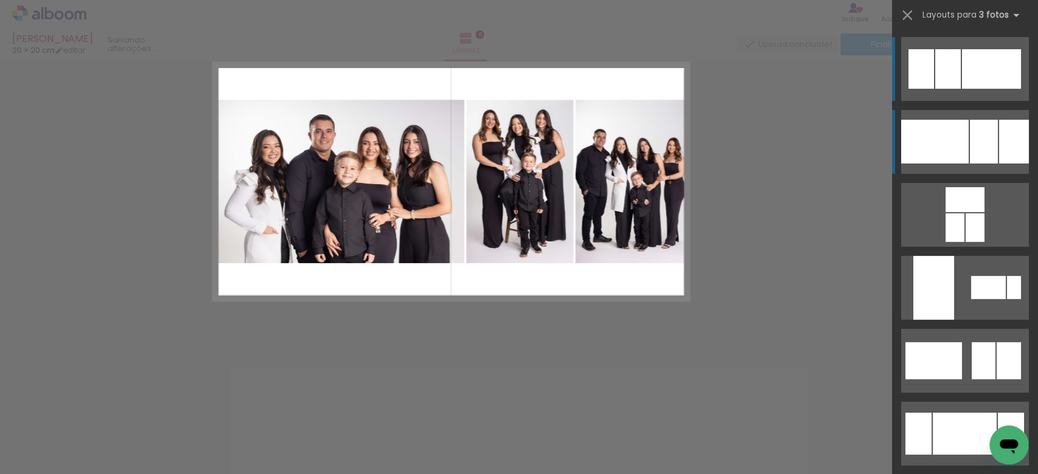
scroll to position [1654, 0]
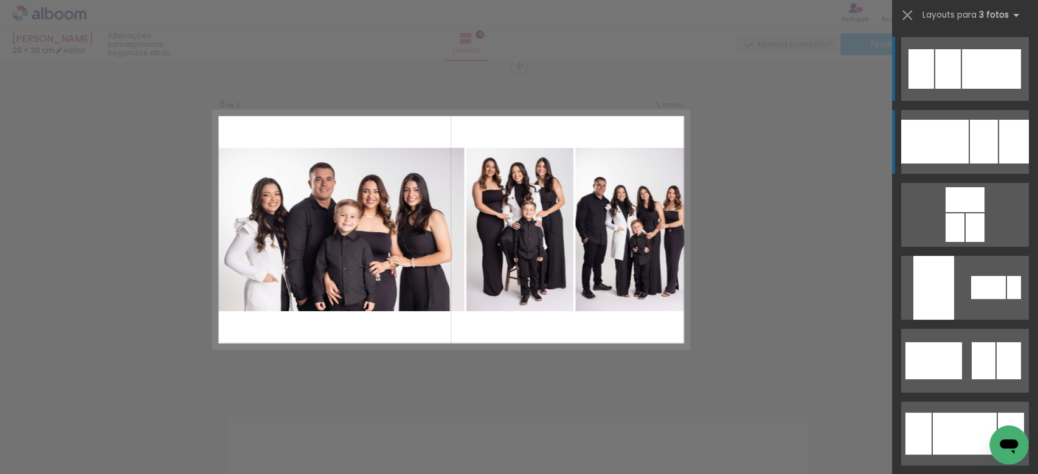
click at [970, 142] on div at bounding box center [984, 142] width 28 height 44
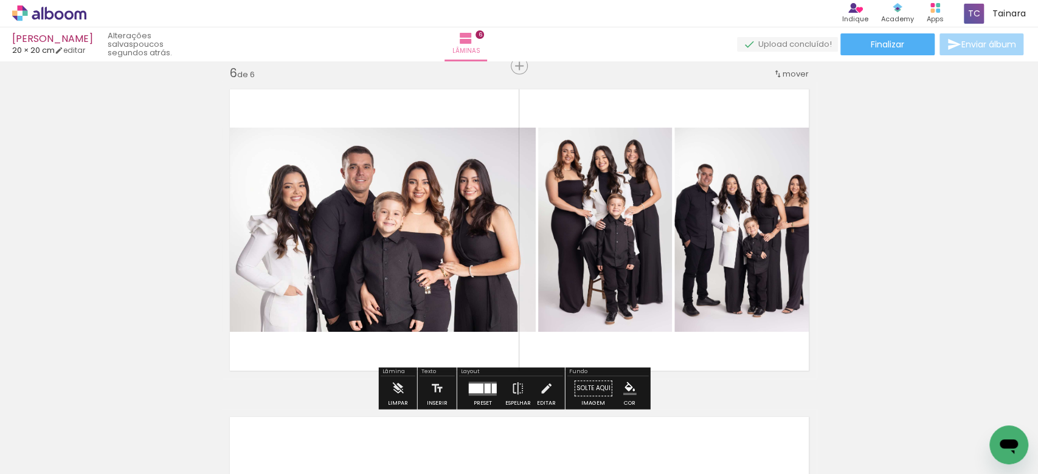
click at [387, 261] on quentale-photo at bounding box center [379, 230] width 314 height 204
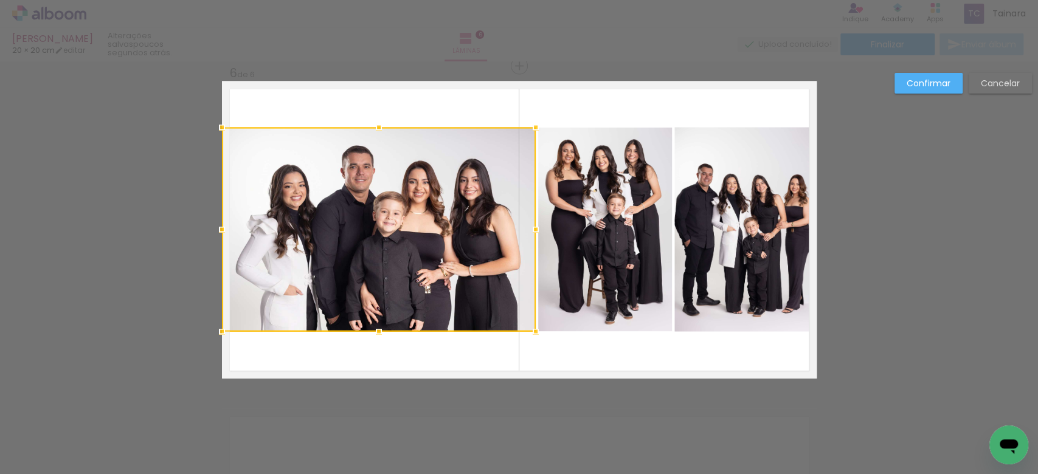
drag, startPoint x: 215, startPoint y: 230, endPoint x: 223, endPoint y: 238, distance: 11.6
click at [223, 238] on div at bounding box center [222, 230] width 24 height 24
click at [731, 259] on quentale-photo at bounding box center [745, 230] width 142 height 204
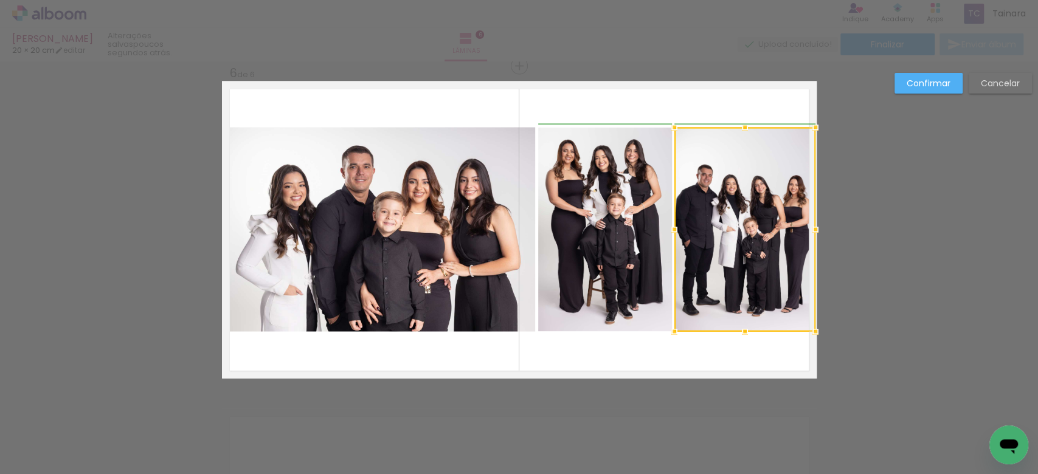
drag, startPoint x: 806, startPoint y: 233, endPoint x: 795, endPoint y: 232, distance: 11.6
click at [795, 232] on div at bounding box center [744, 230] width 141 height 204
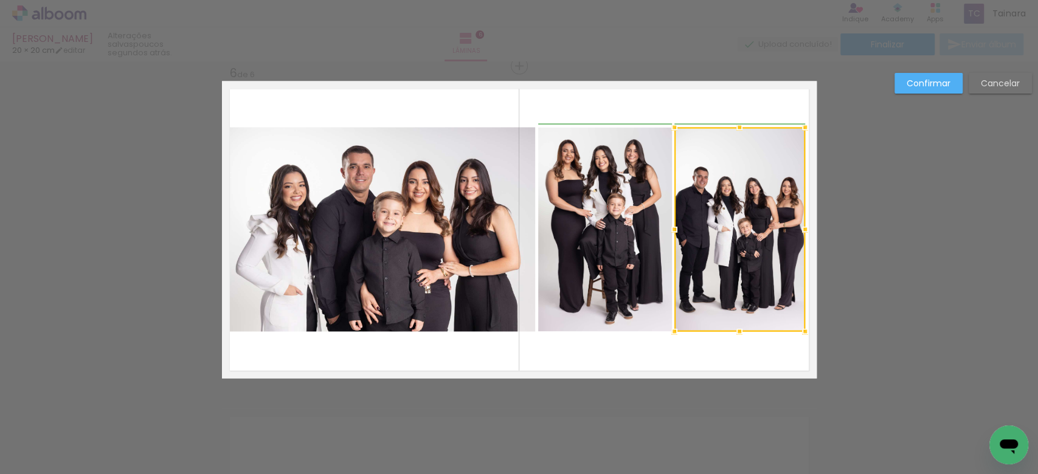
drag, startPoint x: 808, startPoint y: 231, endPoint x: 800, endPoint y: 242, distance: 13.2
click at [801, 242] on album-spread "6 de 6" at bounding box center [519, 229] width 595 height 297
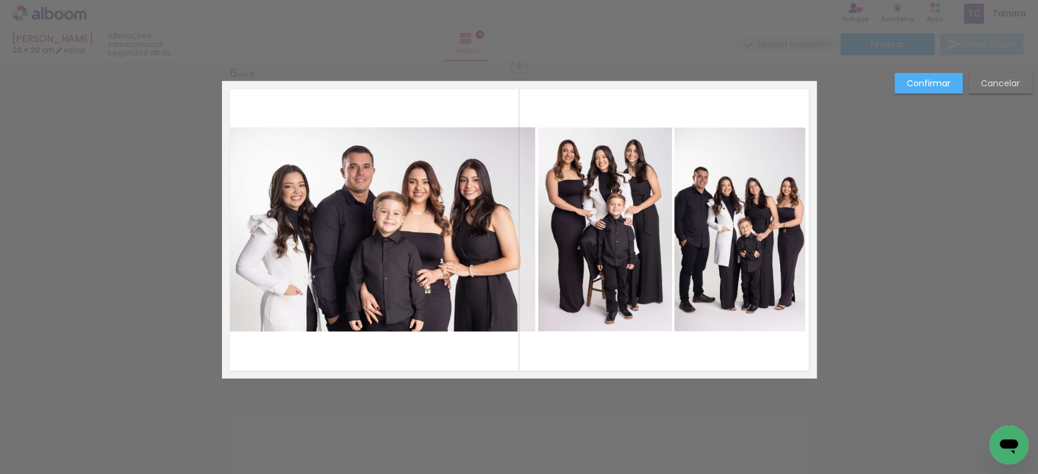
click at [788, 261] on quentale-photo at bounding box center [739, 230] width 131 height 204
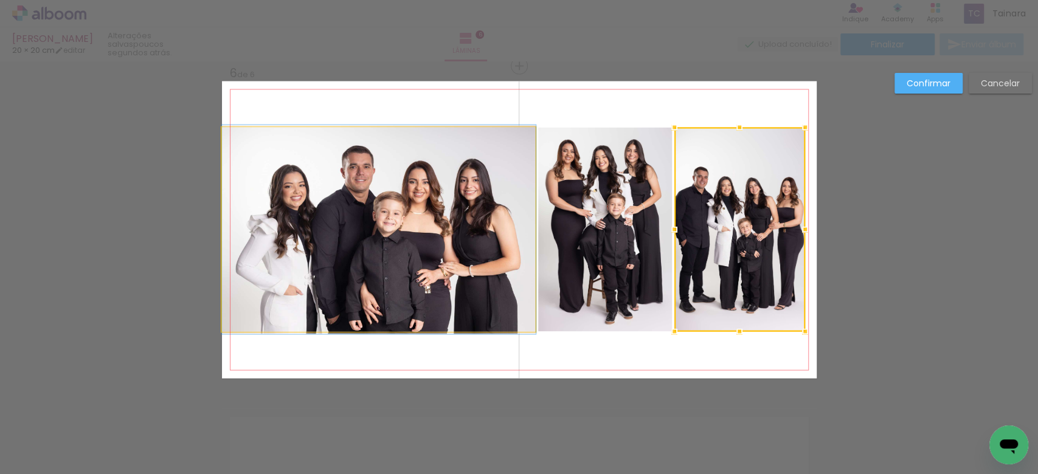
click at [355, 274] on quentale-photo at bounding box center [379, 230] width 314 height 204
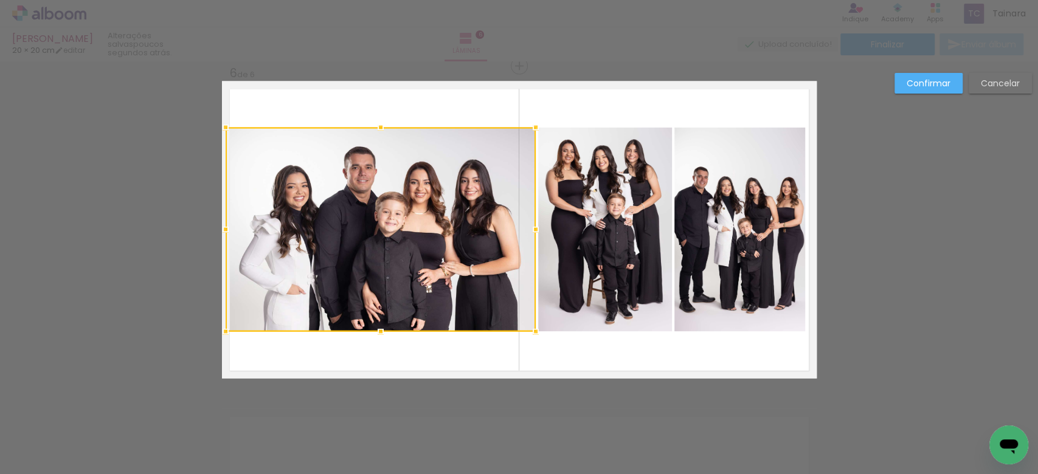
drag, startPoint x: 215, startPoint y: 235, endPoint x: 223, endPoint y: 248, distance: 15.5
click at [226, 248] on div at bounding box center [381, 230] width 310 height 204
click at [319, 360] on quentale-layouter at bounding box center [519, 229] width 595 height 297
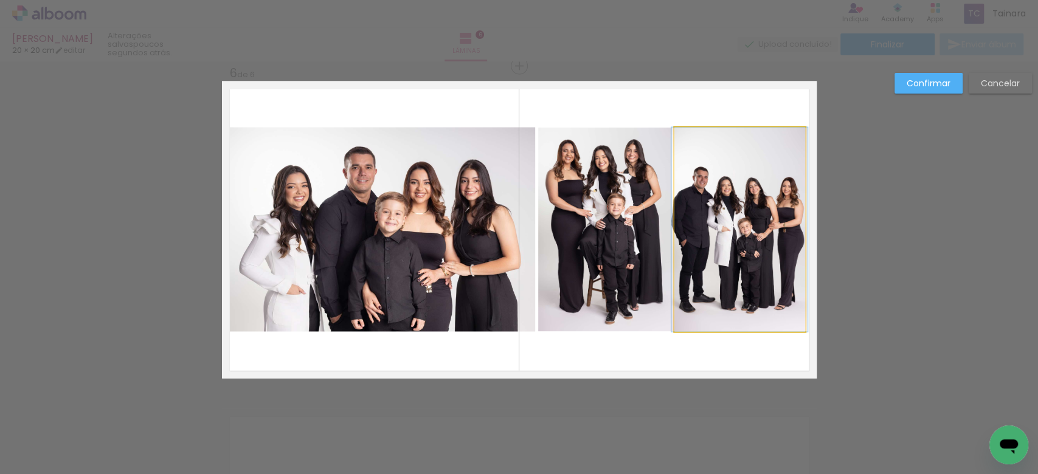
drag, startPoint x: 720, startPoint y: 255, endPoint x: 730, endPoint y: 252, distance: 10.2
click at [721, 254] on quentale-photo at bounding box center [739, 230] width 131 height 204
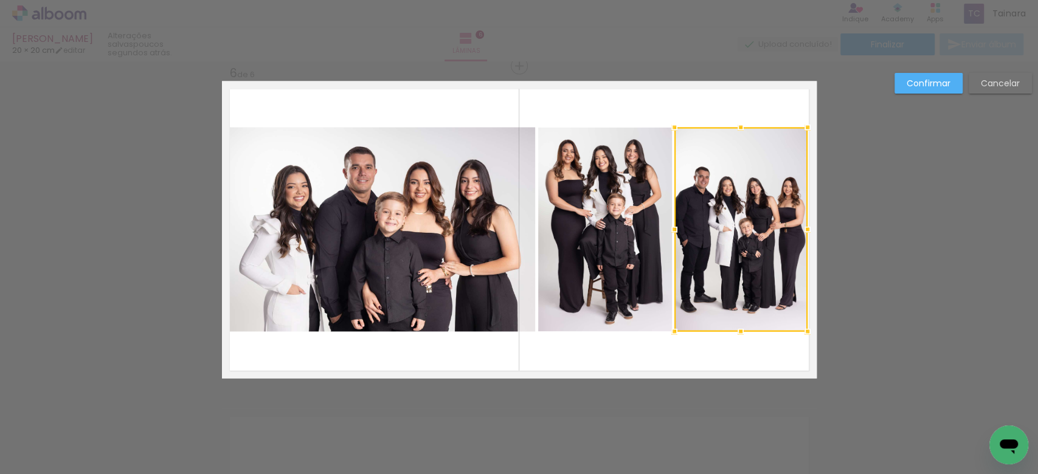
drag, startPoint x: 801, startPoint y: 237, endPoint x: 796, endPoint y: 241, distance: 6.9
click at [796, 241] on div at bounding box center [807, 230] width 24 height 24
click at [707, 113] on quentale-layouter at bounding box center [519, 229] width 595 height 297
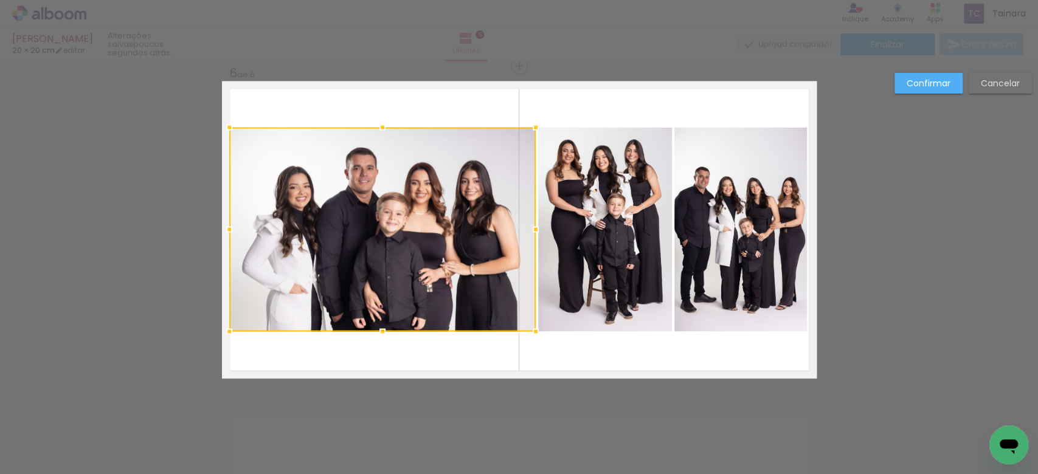
click at [226, 231] on div at bounding box center [229, 230] width 24 height 24
click at [265, 99] on quentale-layouter at bounding box center [519, 229] width 595 height 297
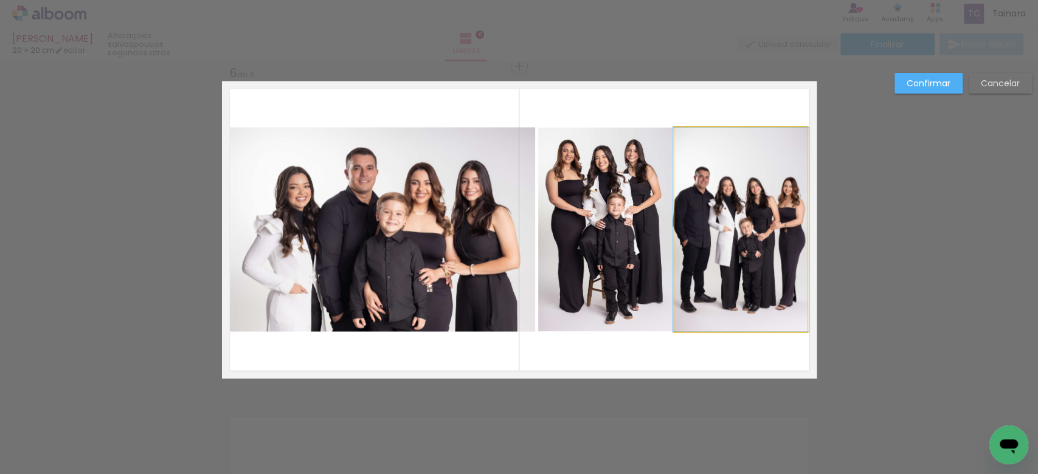
click at [729, 297] on quentale-photo at bounding box center [740, 230] width 133 height 204
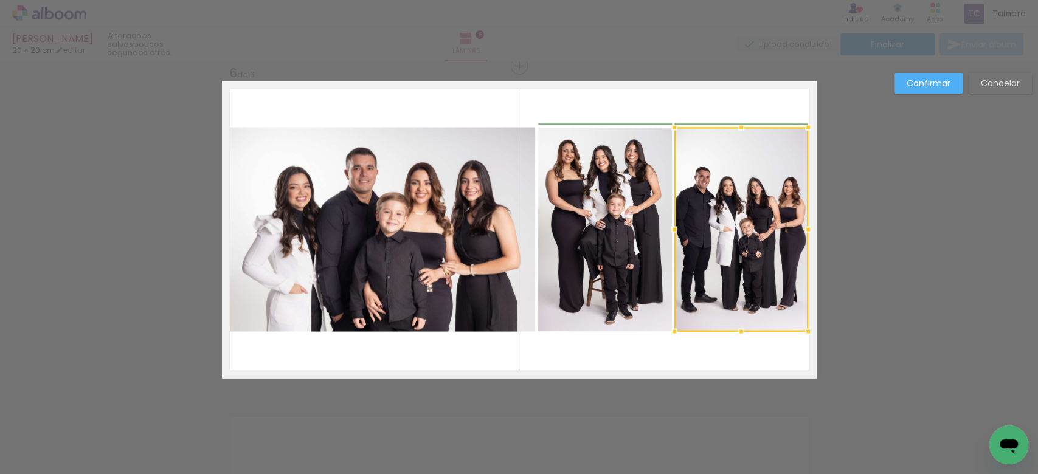
click at [805, 232] on div at bounding box center [808, 230] width 24 height 24
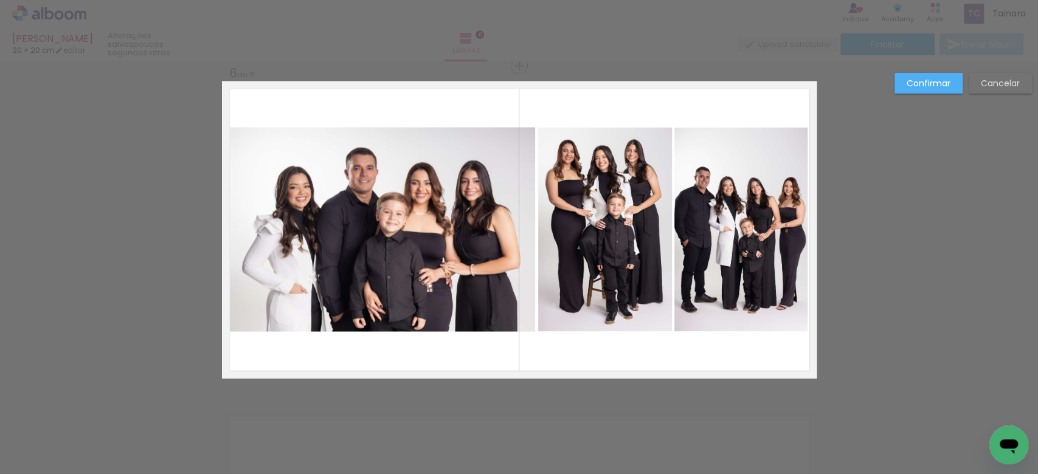
click at [704, 105] on quentale-layouter at bounding box center [519, 229] width 595 height 297
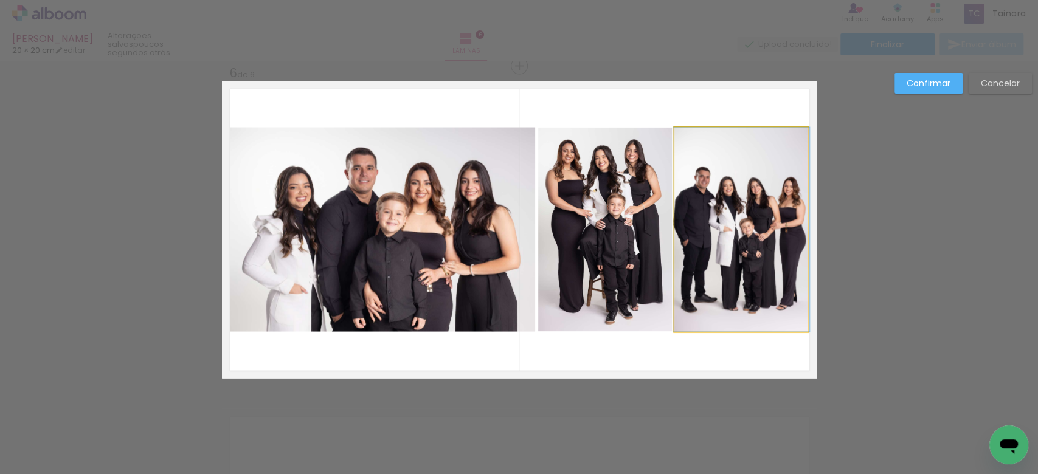
click at [729, 283] on quentale-photo at bounding box center [741, 230] width 134 height 204
click at [812, 234] on div at bounding box center [807, 230] width 24 height 24
click at [782, 232] on quentale-photo at bounding box center [740, 230] width 133 height 204
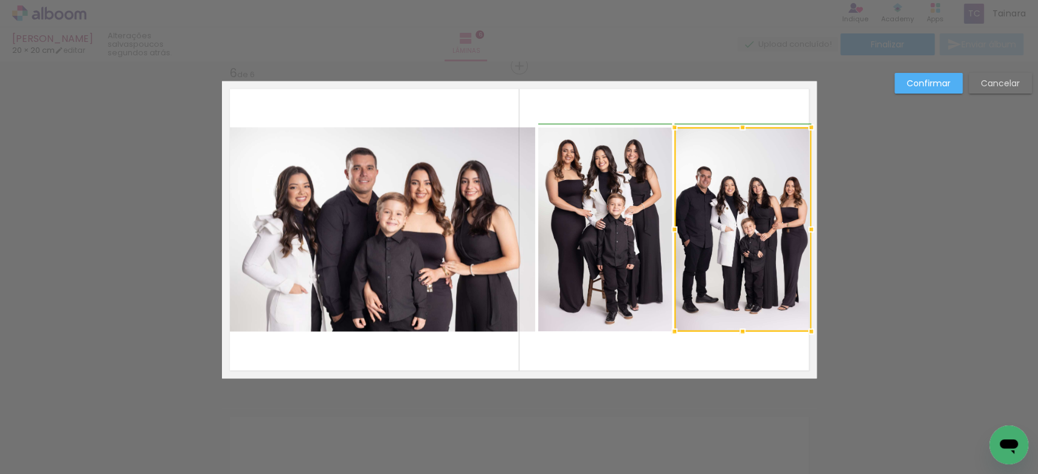
click at [808, 232] on div at bounding box center [811, 230] width 24 height 24
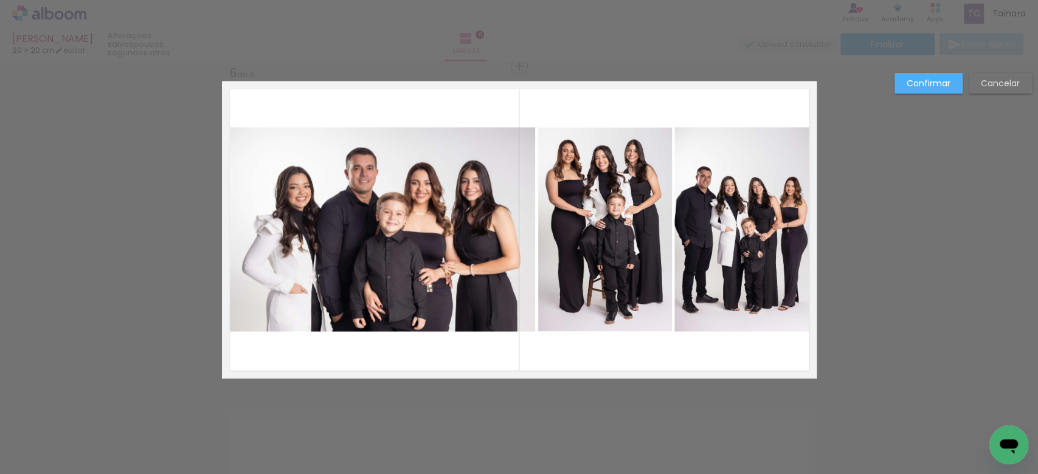
click at [772, 119] on quentale-layouter at bounding box center [519, 229] width 595 height 297
click at [730, 237] on quentale-photo at bounding box center [742, 230] width 137 height 204
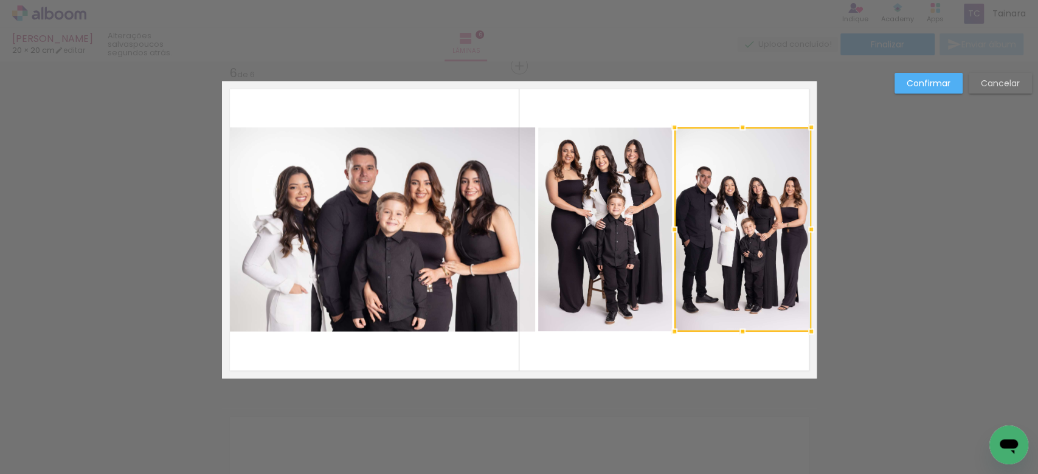
click at [730, 237] on div at bounding box center [742, 230] width 137 height 204
click at [727, 236] on div at bounding box center [742, 230] width 137 height 204
click at [0, 0] on slot "Confirmar" at bounding box center [0, 0] width 0 height 0
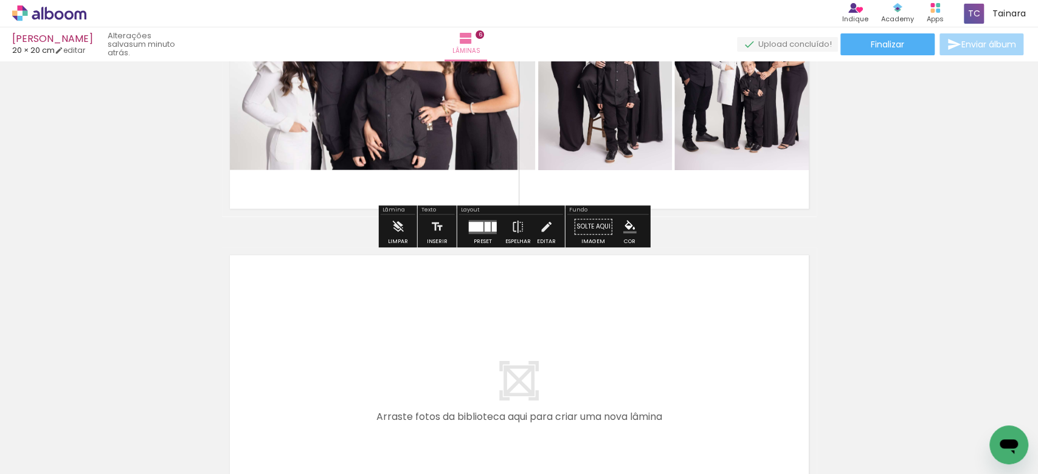
scroll to position [1978, 0]
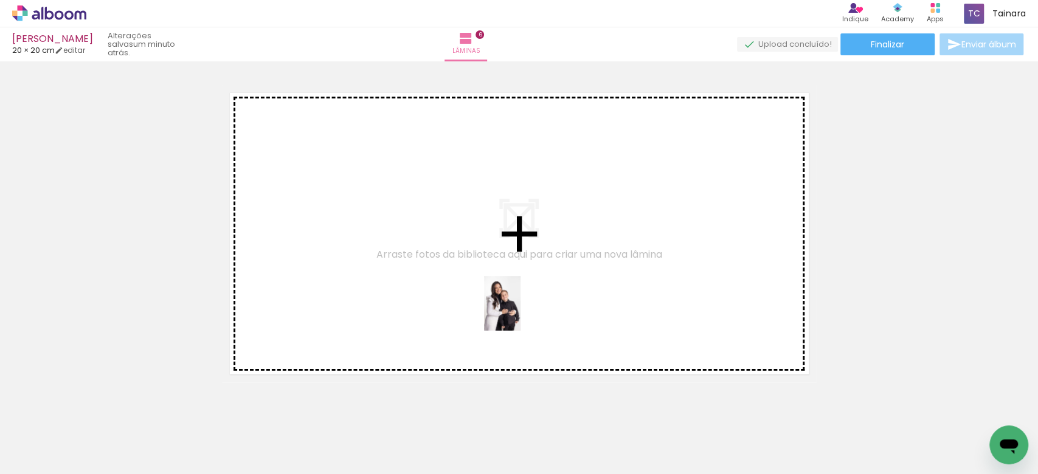
drag, startPoint x: 492, startPoint y: 449, endPoint x: 521, endPoint y: 313, distance: 139.2
click at [521, 313] on quentale-workspace at bounding box center [519, 237] width 1038 height 474
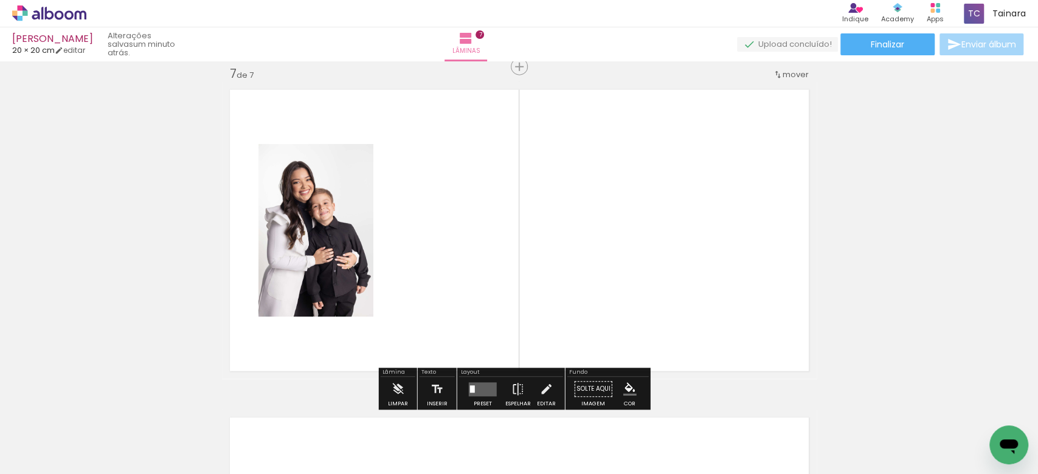
scroll to position [1982, 0]
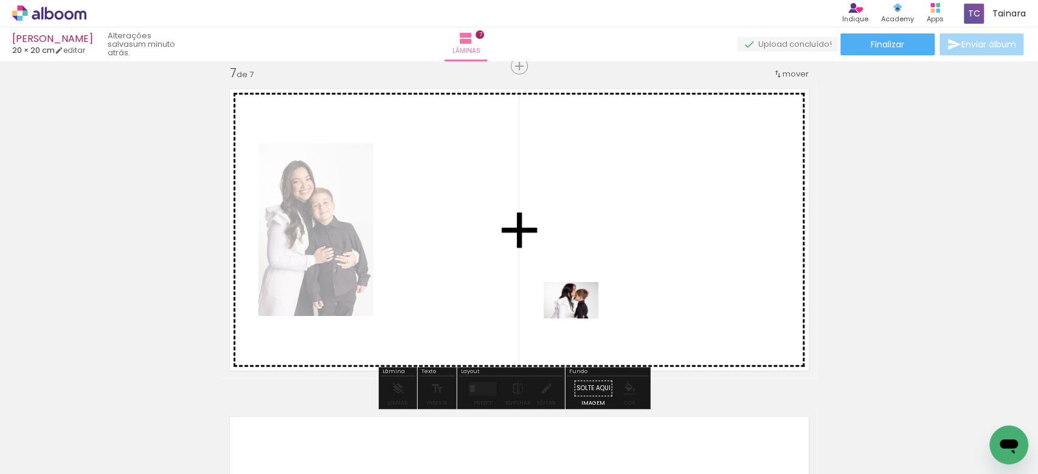
drag, startPoint x: 545, startPoint y: 450, endPoint x: 580, endPoint y: 319, distance: 135.8
click at [580, 319] on quentale-workspace at bounding box center [519, 237] width 1038 height 474
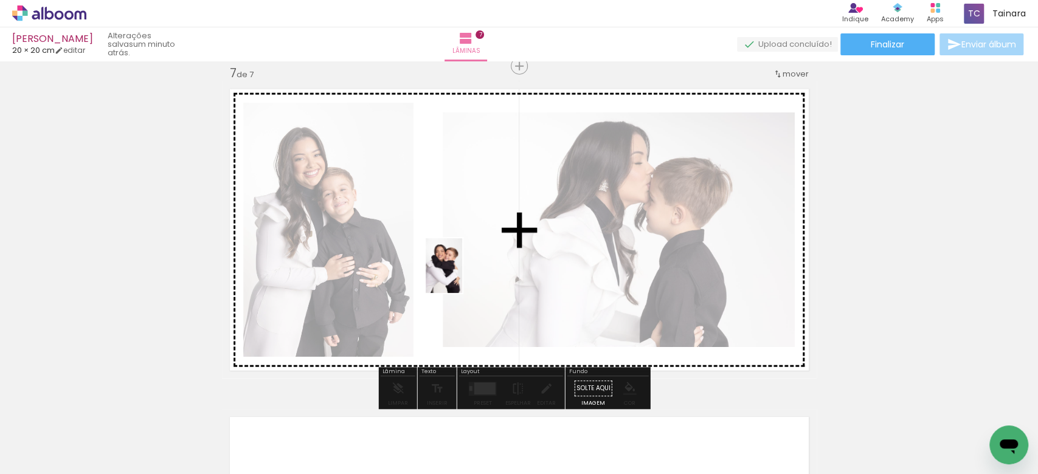
drag, startPoint x: 629, startPoint y: 454, endPoint x: 465, endPoint y: 275, distance: 243.2
click at [465, 275] on quentale-workspace at bounding box center [519, 237] width 1038 height 474
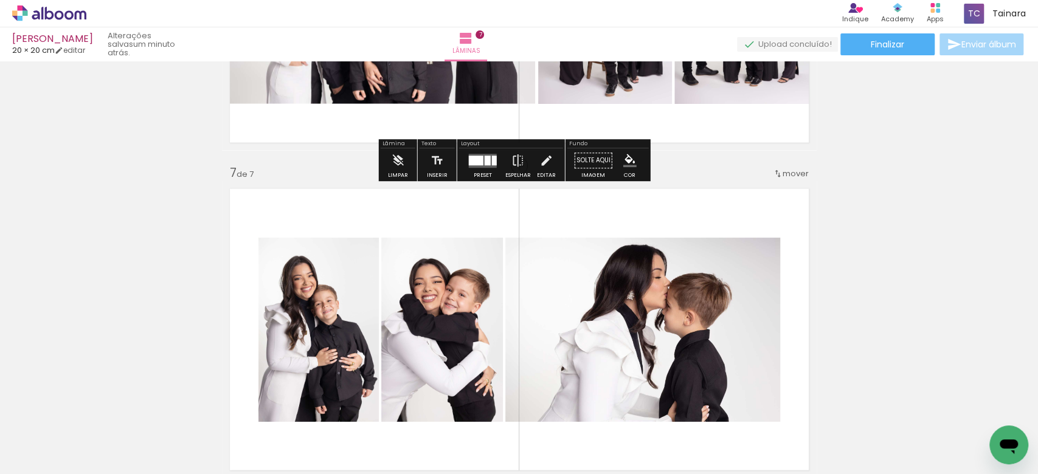
scroll to position [2063, 0]
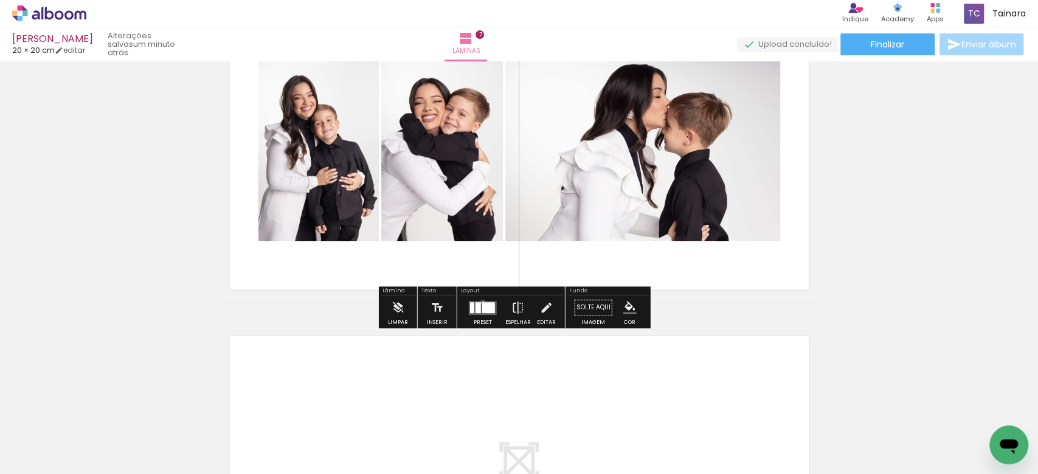
click at [482, 302] on div at bounding box center [488, 307] width 13 height 11
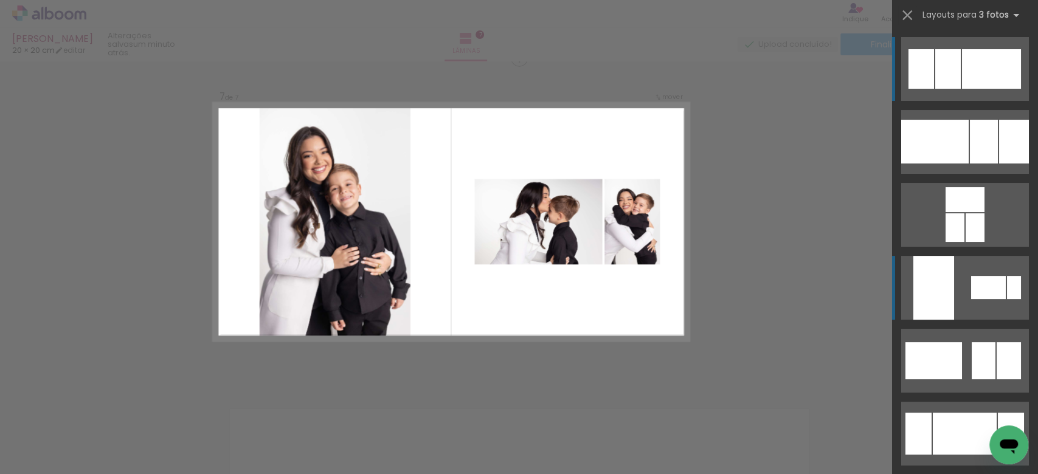
scroll to position [1982, 0]
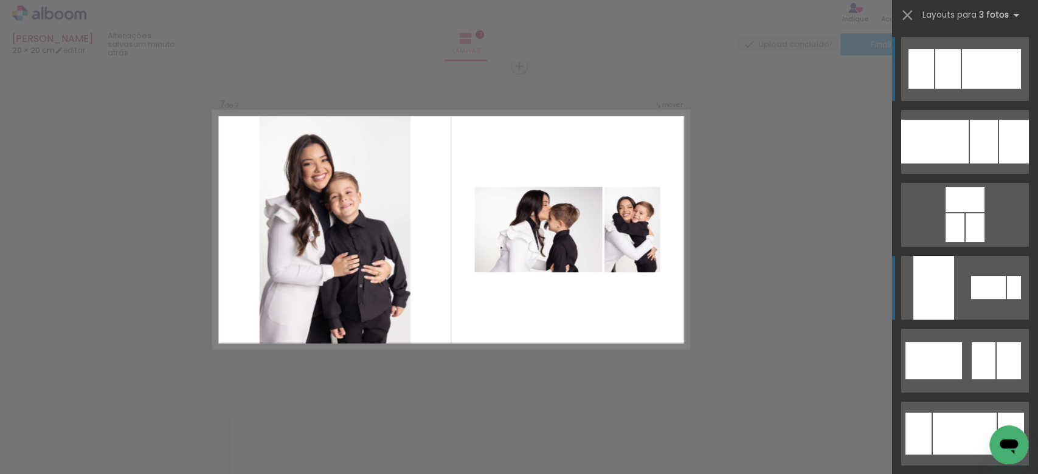
click at [944, 285] on div at bounding box center [933, 288] width 41 height 64
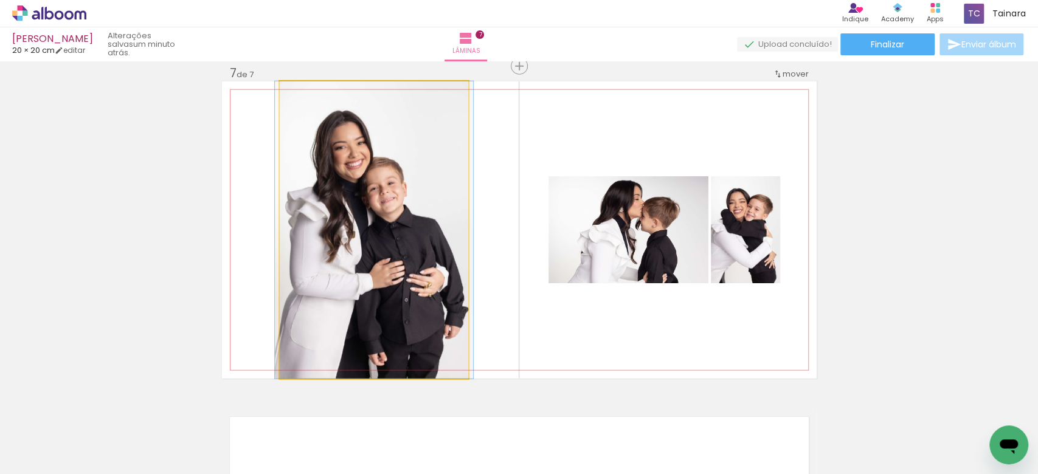
click at [389, 227] on quentale-photo at bounding box center [374, 229] width 189 height 297
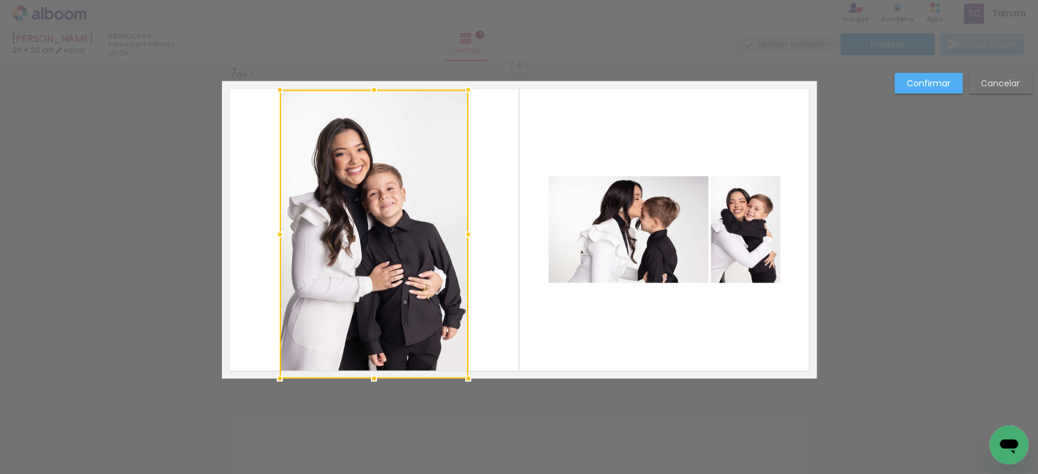
drag, startPoint x: 367, startPoint y: 83, endPoint x: 370, endPoint y: 92, distance: 8.9
click at [370, 92] on div at bounding box center [374, 90] width 24 height 24
drag, startPoint x: 369, startPoint y: 381, endPoint x: 376, endPoint y: 372, distance: 11.7
click at [376, 372] on div at bounding box center [374, 377] width 24 height 24
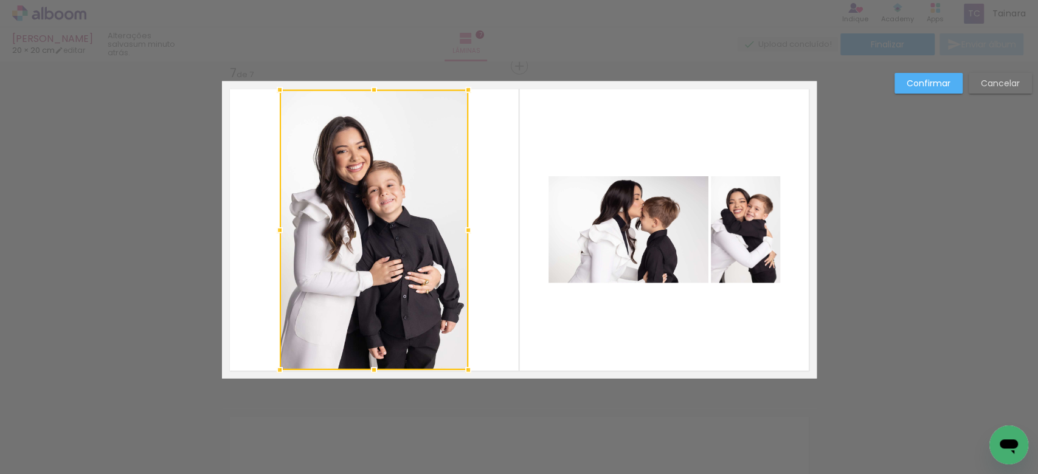
click at [371, 373] on div at bounding box center [374, 370] width 24 height 24
drag, startPoint x: 371, startPoint y: 375, endPoint x: 375, endPoint y: 387, distance: 12.1
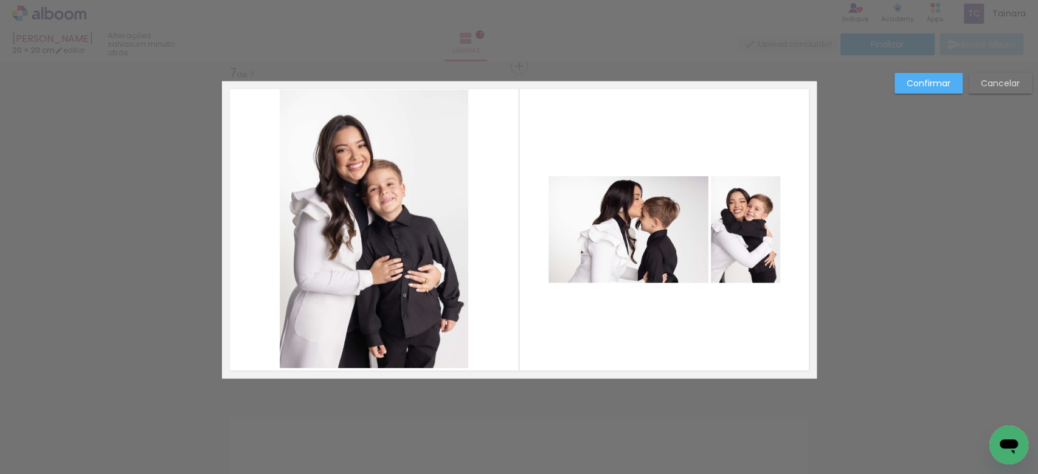
click at [365, 364] on quentale-photo at bounding box center [374, 229] width 189 height 279
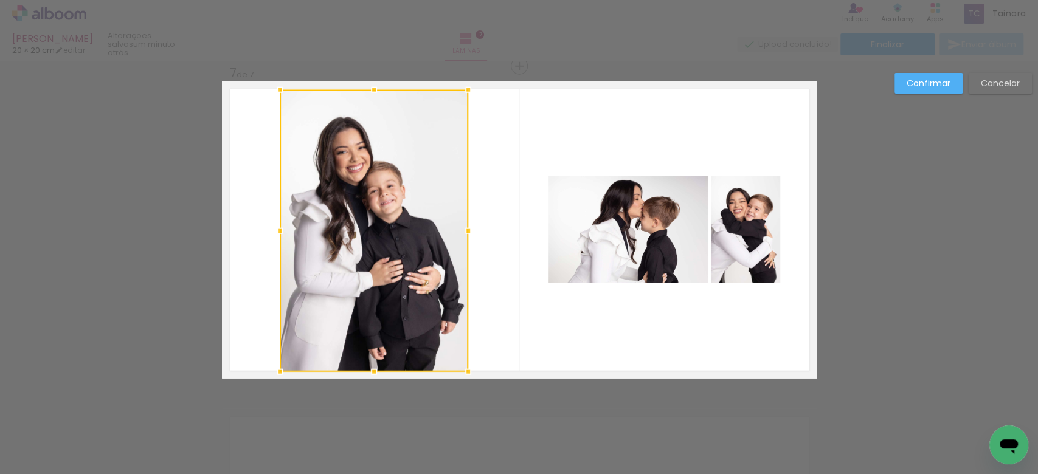
click at [365, 365] on div at bounding box center [374, 372] width 24 height 24
click at [483, 320] on quentale-layouter at bounding box center [519, 229] width 595 height 297
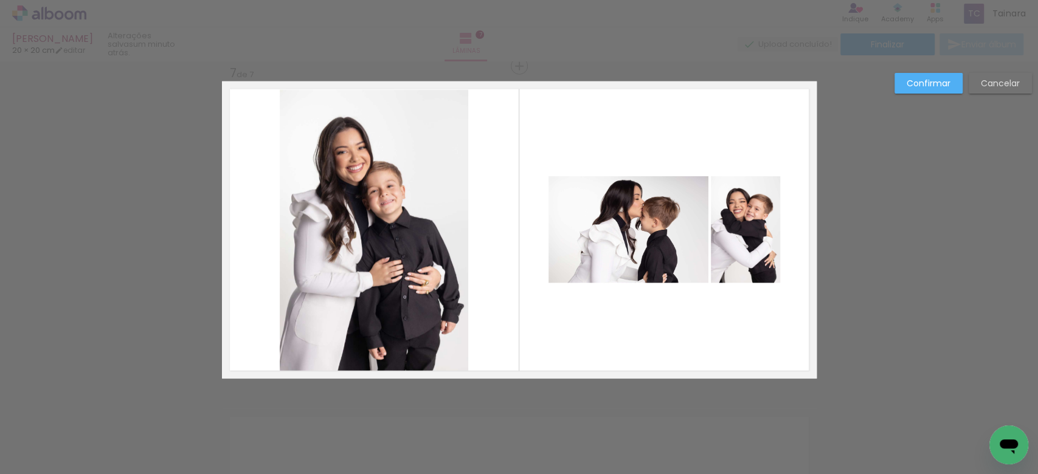
click at [328, 296] on quentale-photo at bounding box center [374, 231] width 189 height 282
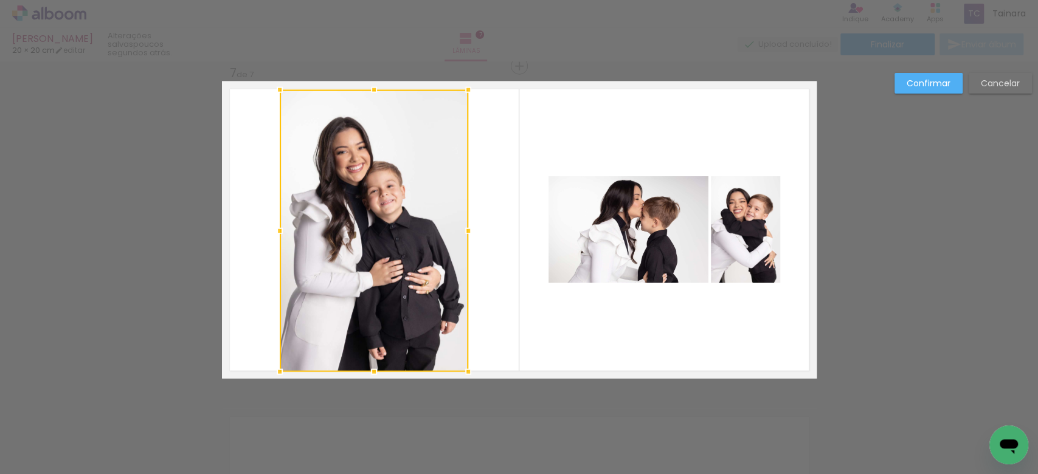
click at [472, 144] on quentale-layouter at bounding box center [519, 229] width 595 height 297
click at [345, 175] on quentale-photo at bounding box center [374, 231] width 189 height 282
click at [366, 89] on div at bounding box center [374, 88] width 24 height 24
click at [496, 148] on quentale-layouter at bounding box center [519, 229] width 595 height 297
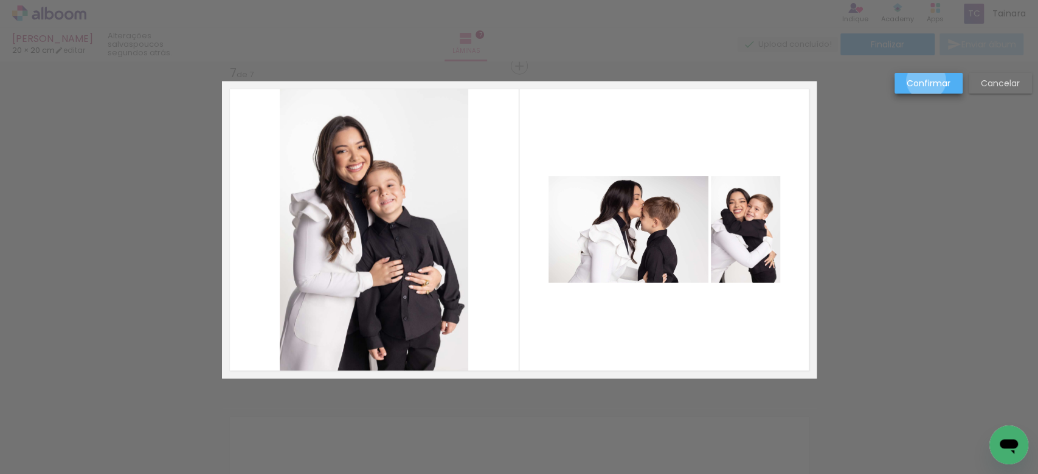
click at [0, 0] on slot "Confirmar" at bounding box center [0, 0] width 0 height 0
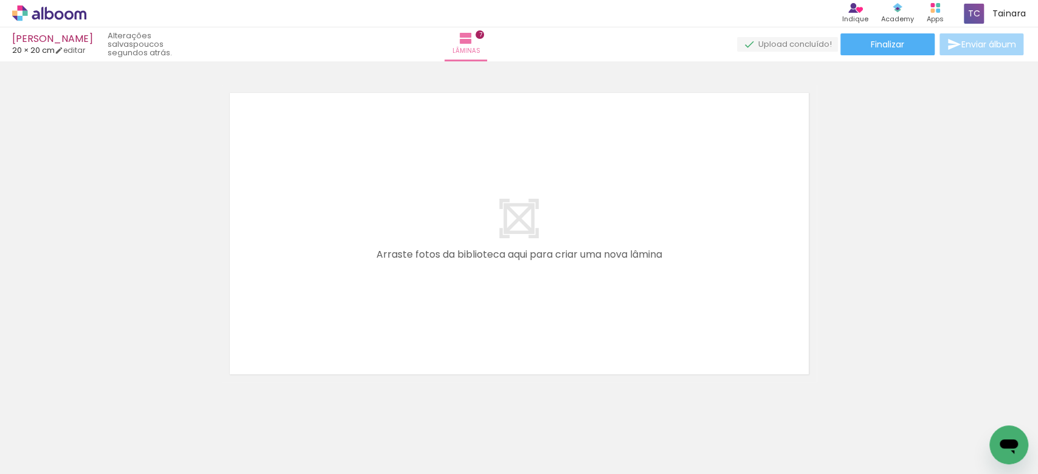
scroll to position [2332, 0]
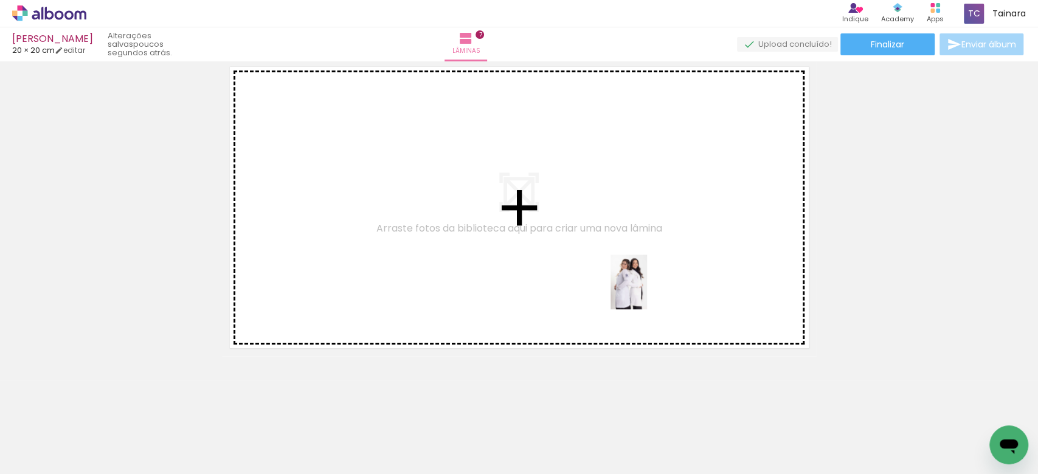
drag, startPoint x: 689, startPoint y: 417, endPoint x: 646, endPoint y: 289, distance: 134.6
click at [646, 289] on quentale-workspace at bounding box center [519, 237] width 1038 height 474
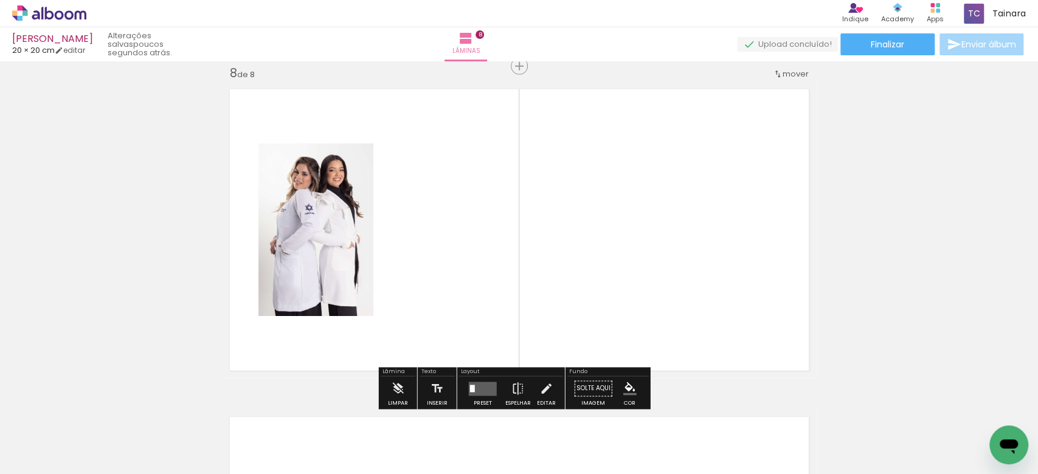
scroll to position [0, 628]
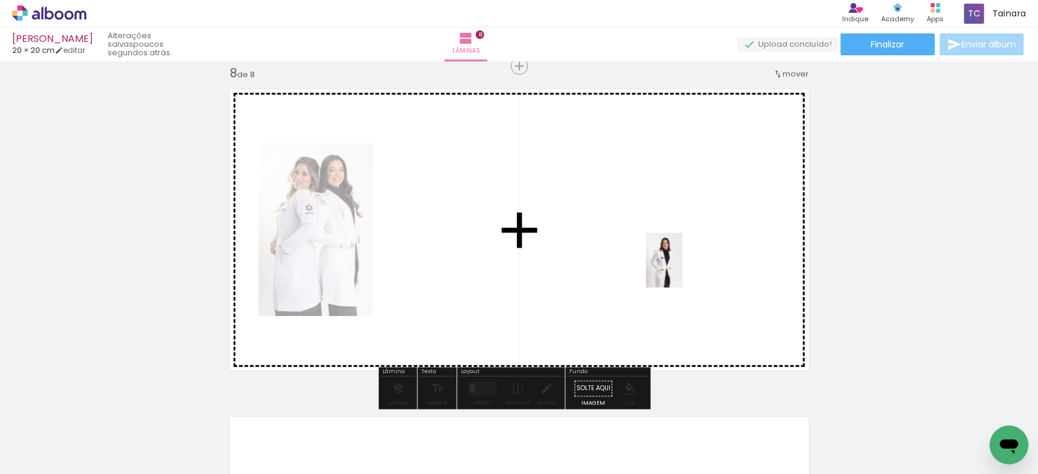
drag, startPoint x: 315, startPoint y: 406, endPoint x: 683, endPoint y: 269, distance: 392.3
click at [683, 269] on quentale-workspace at bounding box center [519, 237] width 1038 height 474
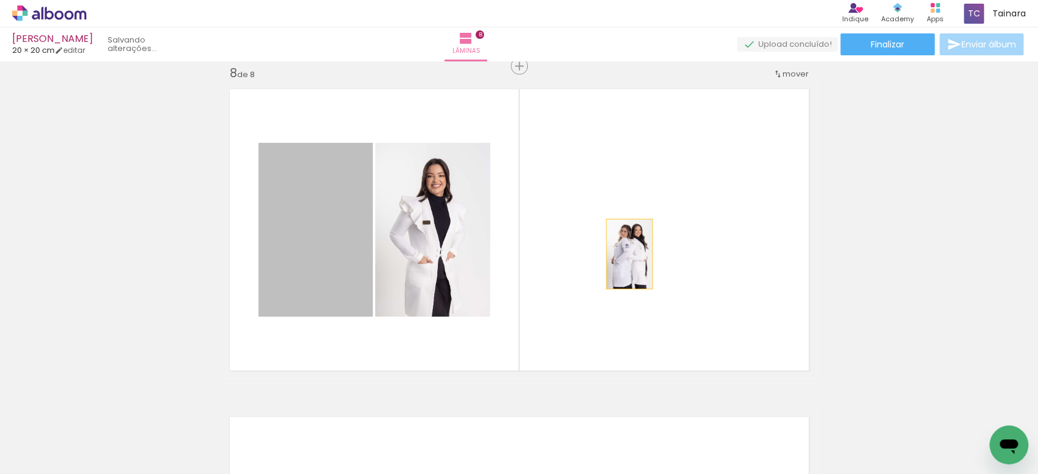
drag, startPoint x: 340, startPoint y: 270, endPoint x: 623, endPoint y: 254, distance: 283.2
click at [623, 254] on quentale-layouter at bounding box center [519, 229] width 595 height 297
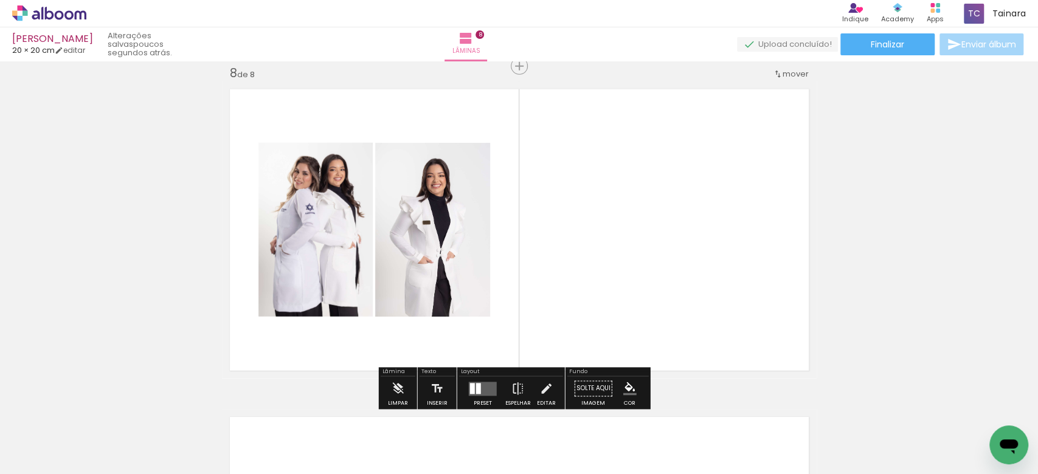
click at [471, 383] on div at bounding box center [472, 388] width 5 height 11
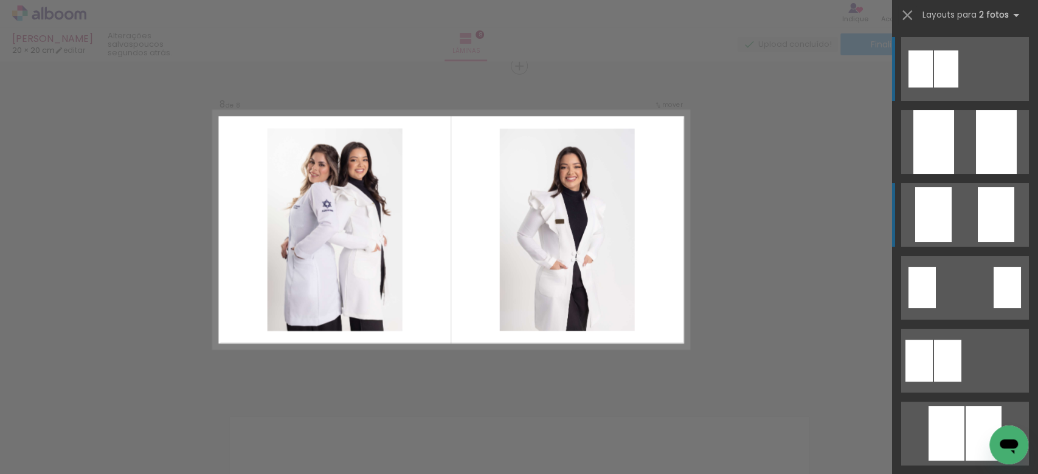
click at [943, 220] on div at bounding box center [933, 214] width 36 height 55
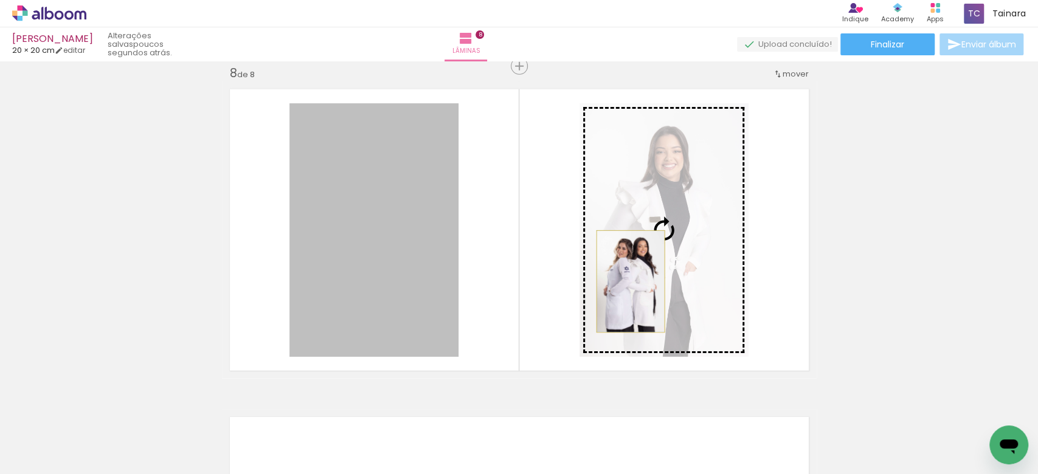
drag, startPoint x: 427, startPoint y: 282, endPoint x: 635, endPoint y: 282, distance: 208.6
click at [0, 0] on slot at bounding box center [0, 0] width 0 height 0
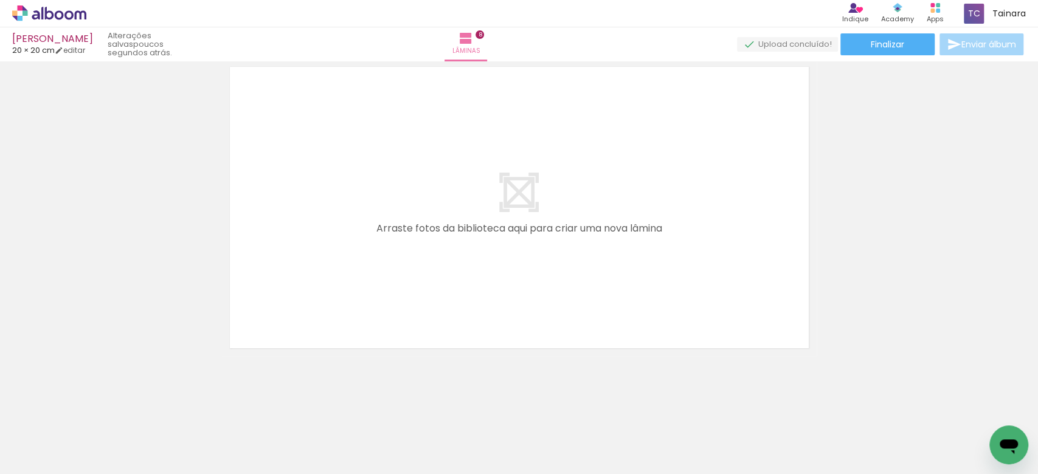
scroll to position [0, 947]
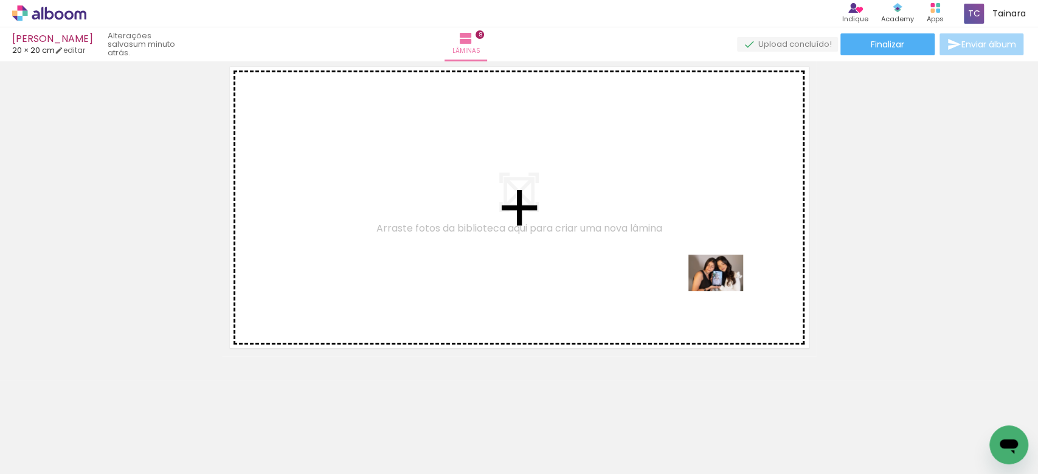
drag, startPoint x: 755, startPoint y: 442, endPoint x: 725, endPoint y: 291, distance: 153.8
click at [725, 291] on quentale-workspace at bounding box center [519, 237] width 1038 height 474
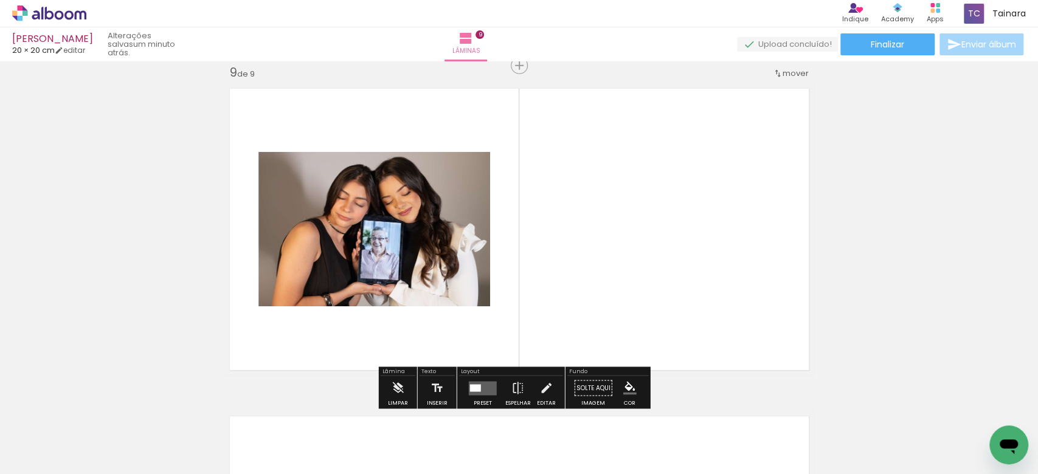
scroll to position [2637, 0]
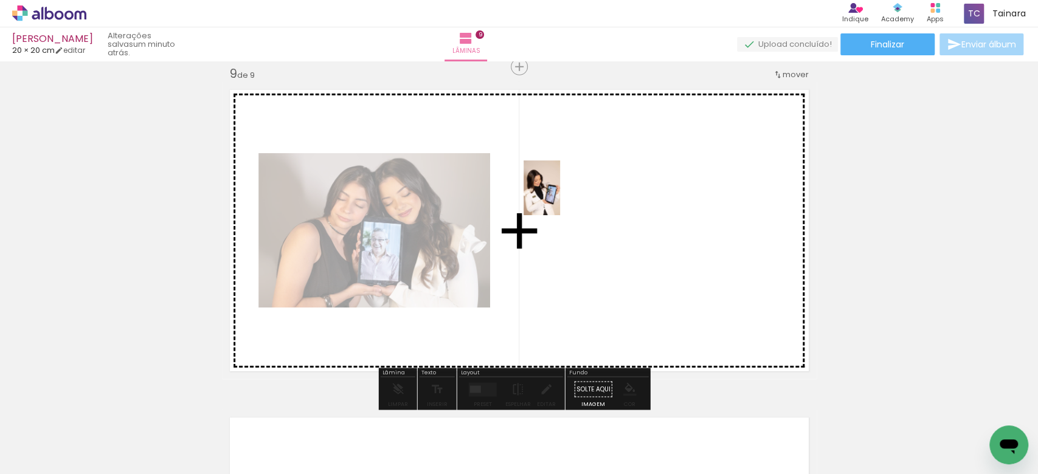
drag, startPoint x: 795, startPoint y: 452, endPoint x: 560, endPoint y: 268, distance: 298.5
click at [558, 197] on quentale-workspace at bounding box center [519, 237] width 1038 height 474
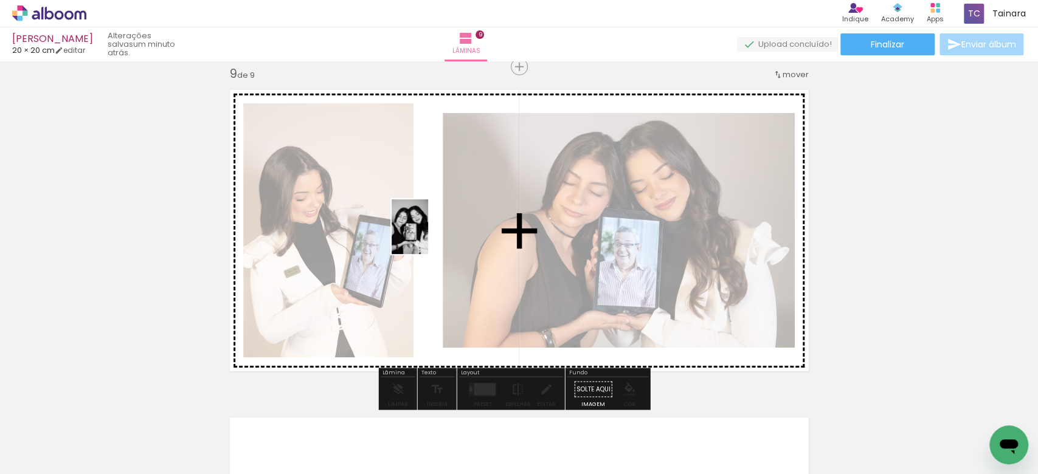
drag, startPoint x: 689, startPoint y: 440, endPoint x: 428, endPoint y: 236, distance: 331.4
click at [428, 236] on quentale-workspace at bounding box center [519, 237] width 1038 height 474
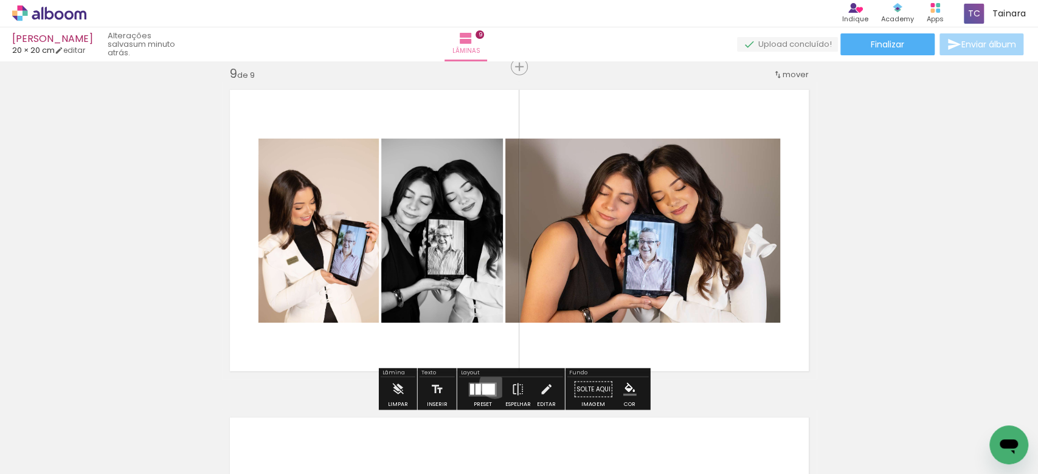
click at [492, 382] on quentale-layouter at bounding box center [483, 389] width 28 height 14
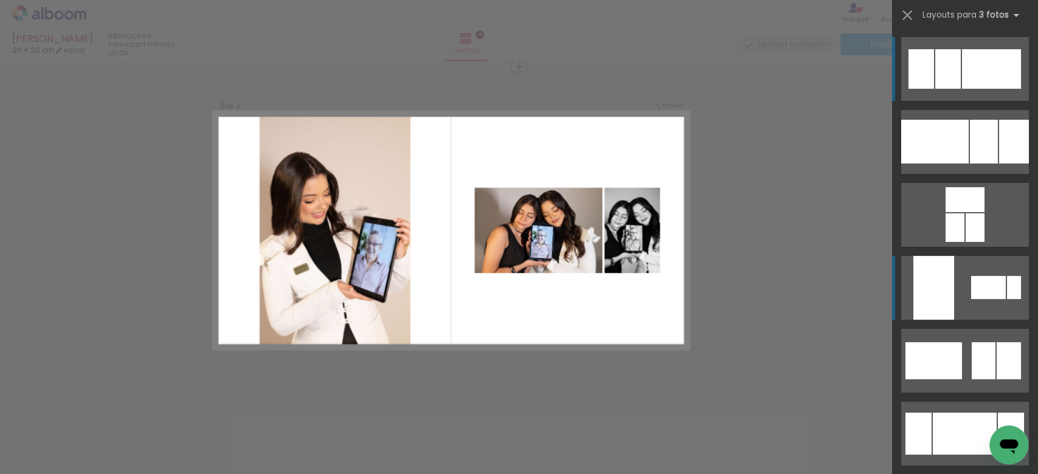
click at [926, 303] on div at bounding box center [933, 288] width 41 height 64
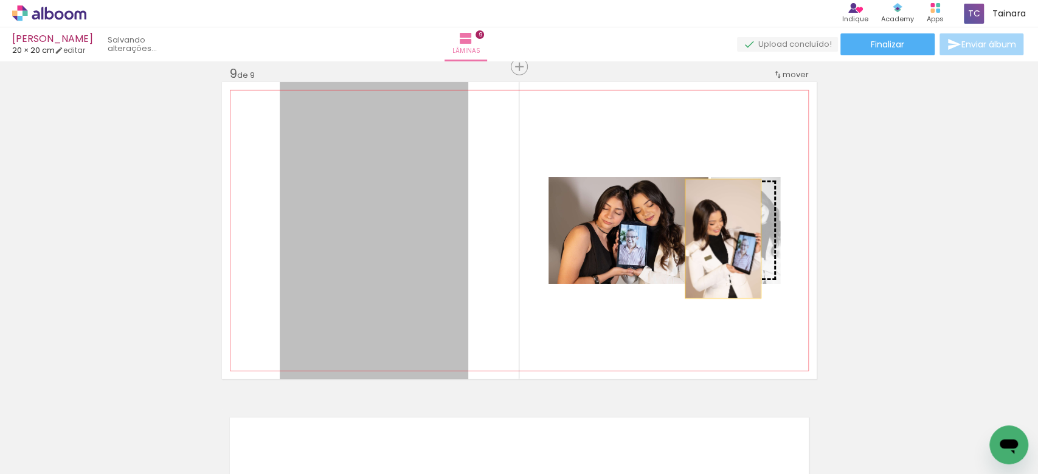
drag, startPoint x: 373, startPoint y: 255, endPoint x: 716, endPoint y: 238, distance: 344.0
click at [0, 0] on slot at bounding box center [0, 0] width 0 height 0
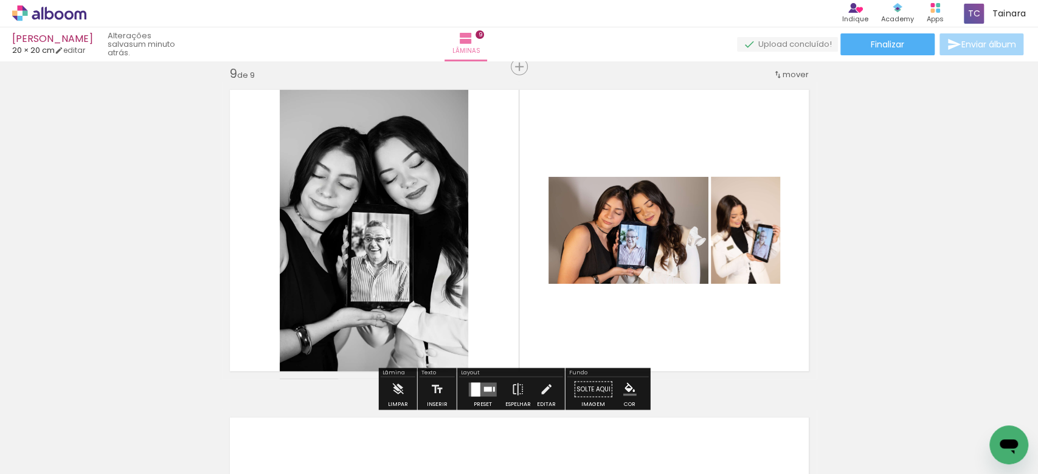
click at [488, 381] on div at bounding box center [482, 390] width 33 height 24
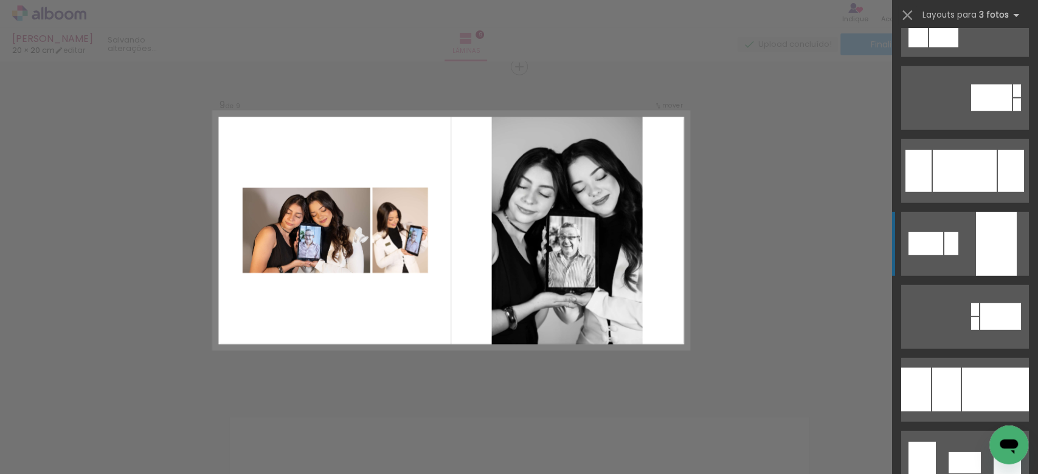
scroll to position [2165, 0]
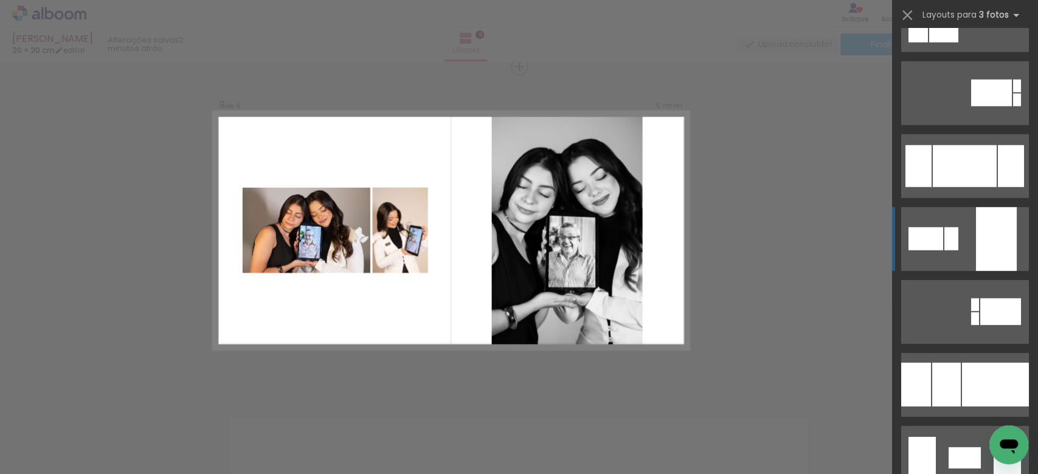
click at [976, 245] on div at bounding box center [996, 239] width 41 height 64
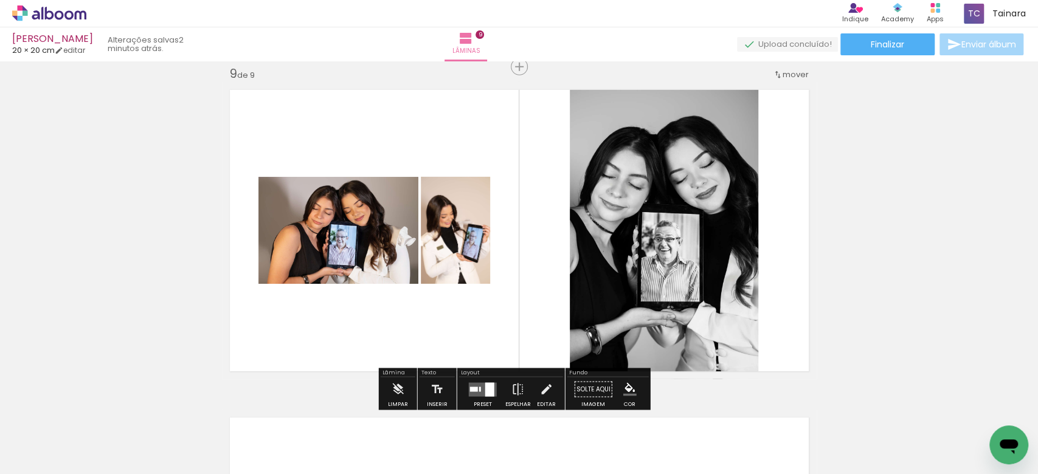
click at [651, 247] on quentale-photo at bounding box center [664, 230] width 189 height 297
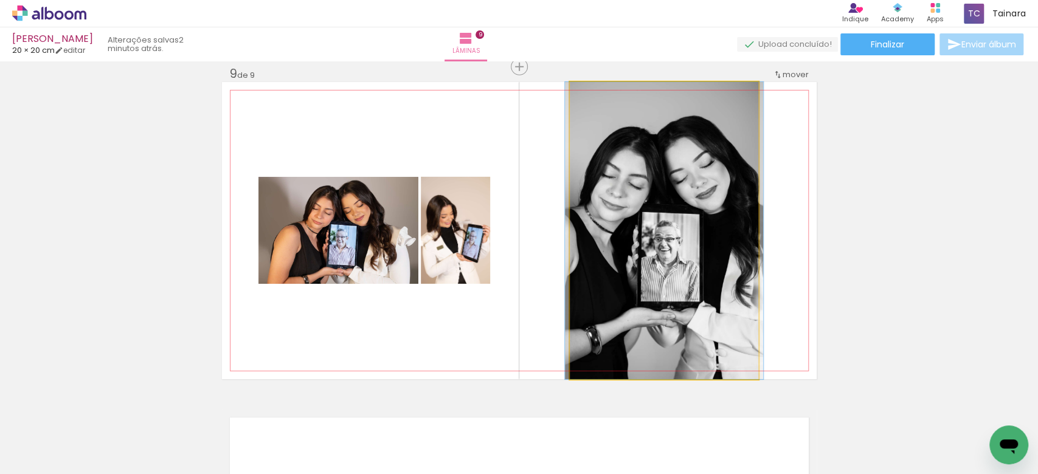
click at [651, 247] on quentale-photo at bounding box center [664, 230] width 189 height 297
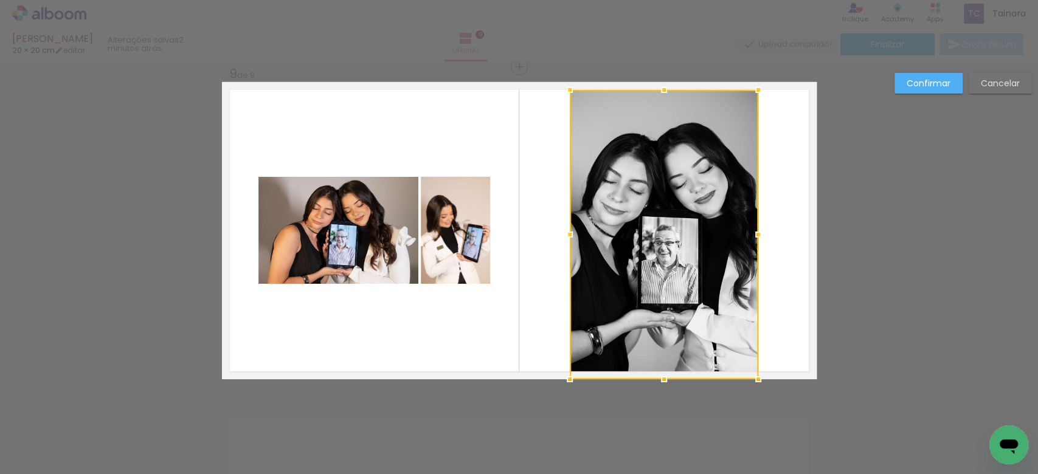
drag, startPoint x: 659, startPoint y: 81, endPoint x: 659, endPoint y: 90, distance: 8.5
click at [659, 90] on div at bounding box center [664, 90] width 24 height 24
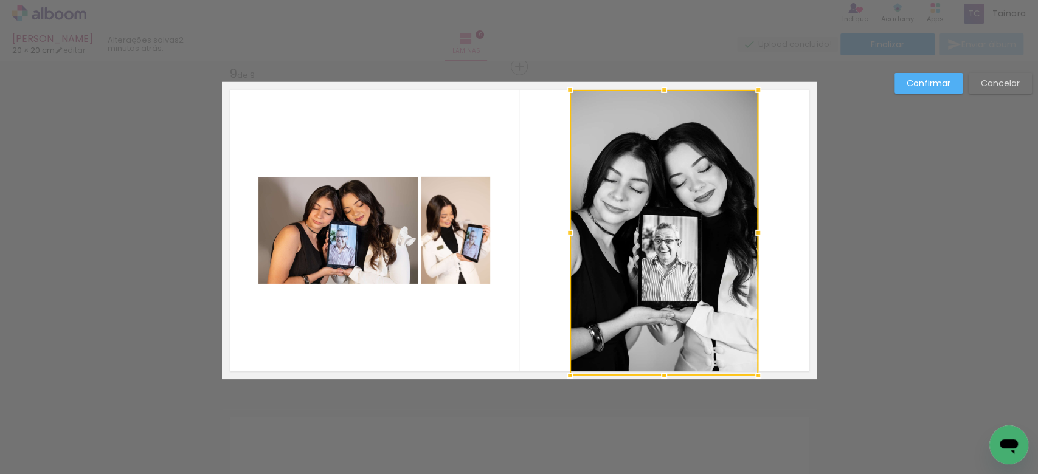
drag, startPoint x: 658, startPoint y: 382, endPoint x: 656, endPoint y: 370, distance: 11.8
click at [656, 370] on div at bounding box center [664, 376] width 24 height 24
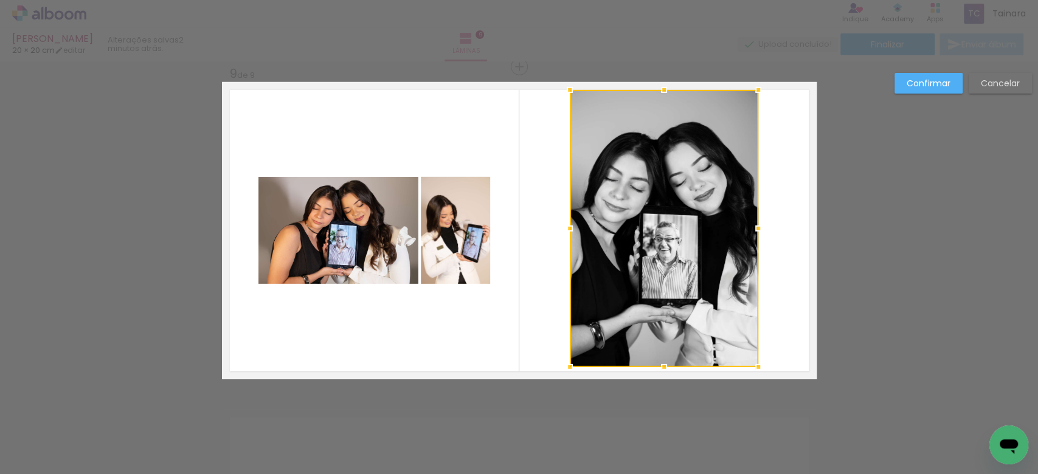
click at [510, 267] on quentale-layouter at bounding box center [519, 230] width 595 height 297
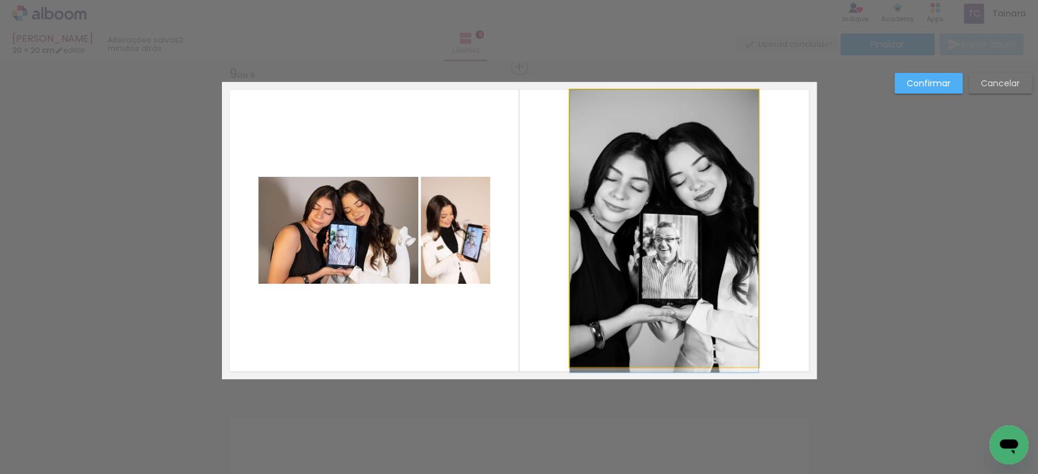
drag, startPoint x: 656, startPoint y: 256, endPoint x: 655, endPoint y: 265, distance: 9.1
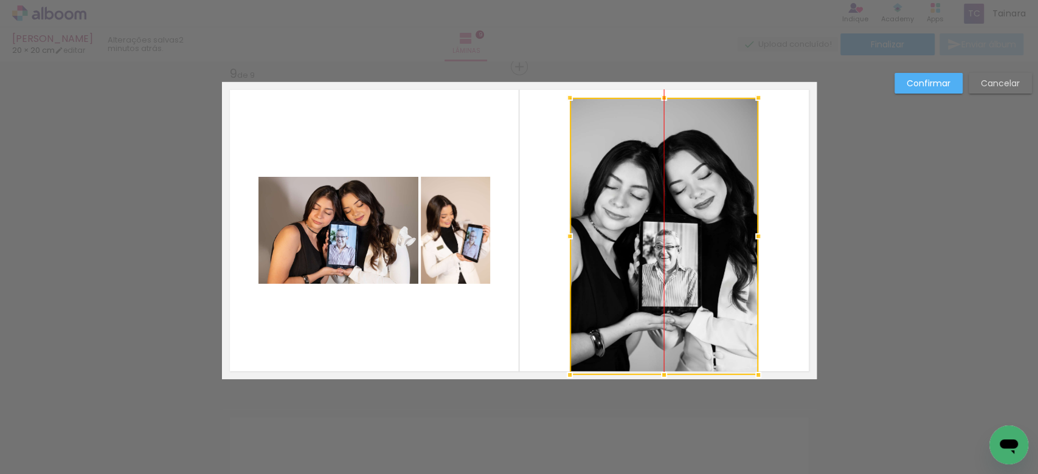
click at [676, 236] on div at bounding box center [664, 236] width 189 height 277
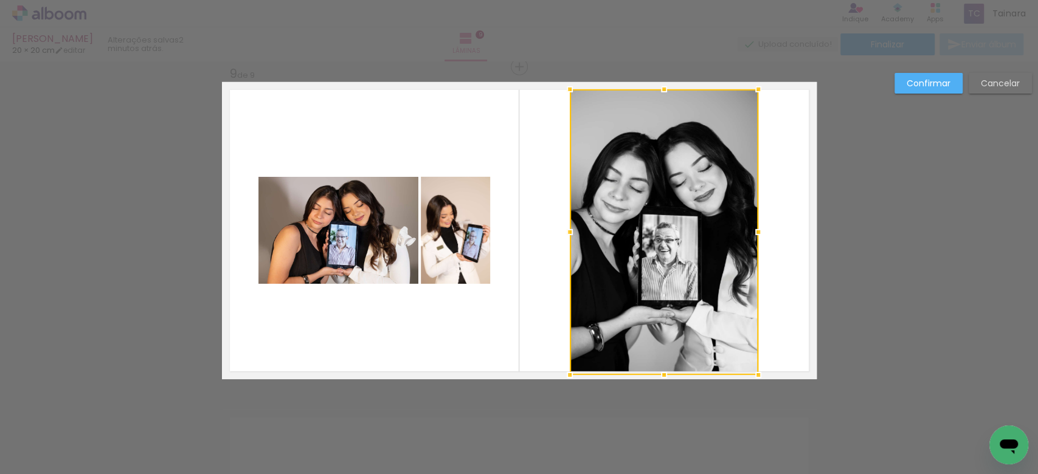
drag, startPoint x: 657, startPoint y: 99, endPoint x: 659, endPoint y: 90, distance: 8.7
click at [659, 90] on div at bounding box center [664, 89] width 24 height 24
click at [785, 151] on quentale-layouter at bounding box center [519, 230] width 595 height 297
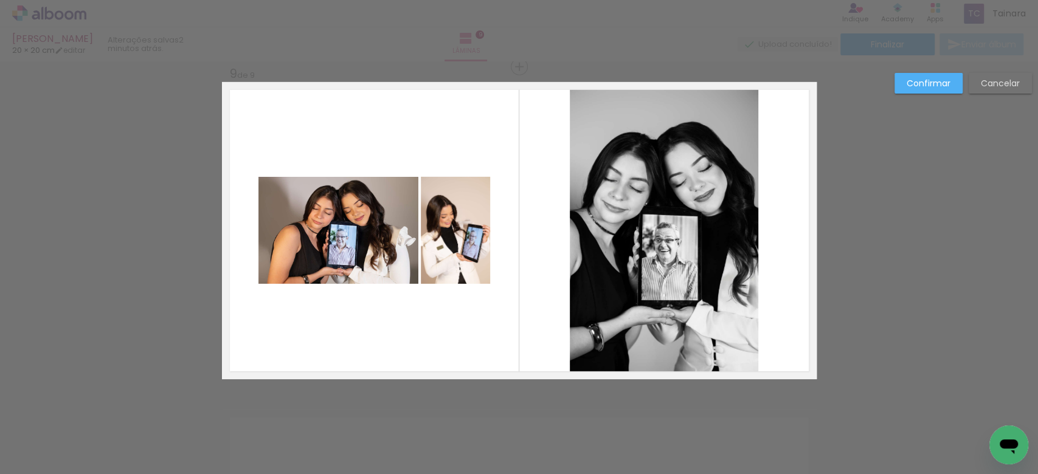
click at [699, 271] on quentale-photo at bounding box center [664, 232] width 189 height 286
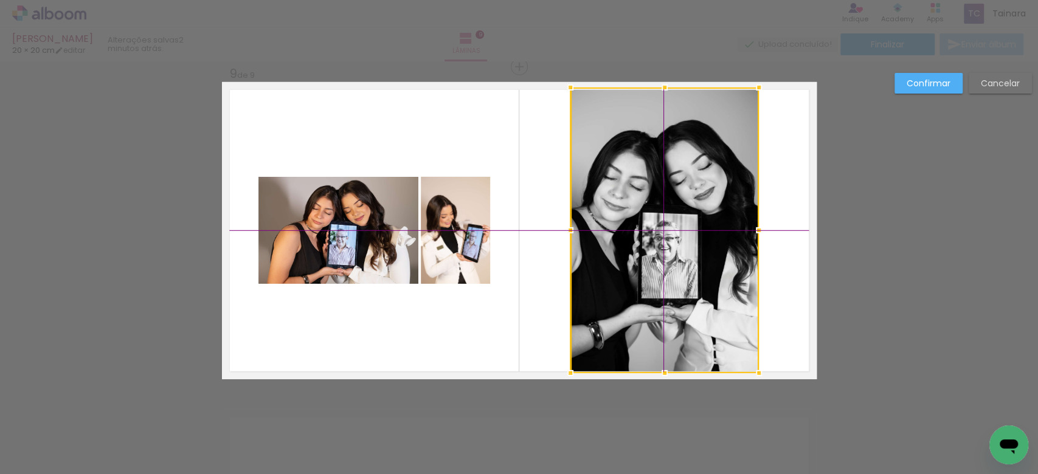
drag, startPoint x: 696, startPoint y: 270, endPoint x: 700, endPoint y: 260, distance: 11.0
click at [694, 263] on div at bounding box center [664, 231] width 189 height 286
click at [788, 207] on quentale-layouter at bounding box center [519, 230] width 595 height 297
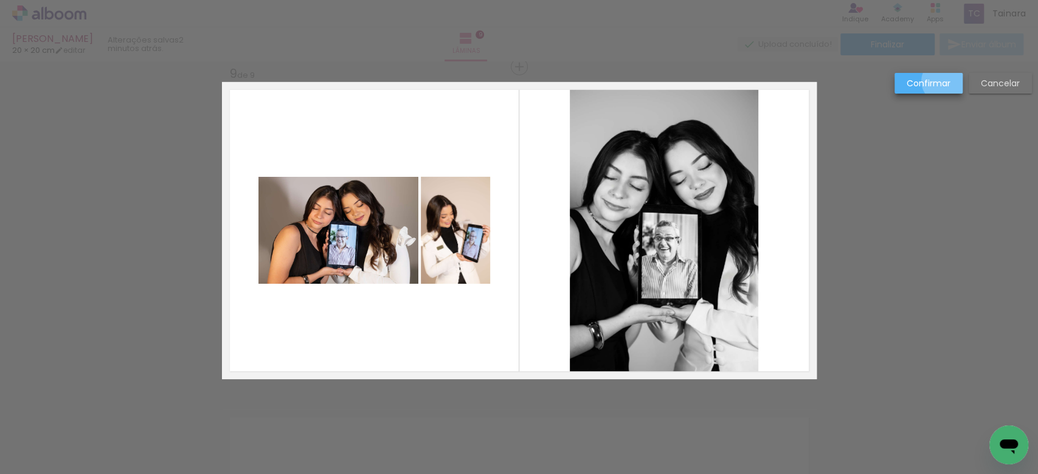
click at [0, 0] on slot "Confirmar" at bounding box center [0, 0] width 0 height 0
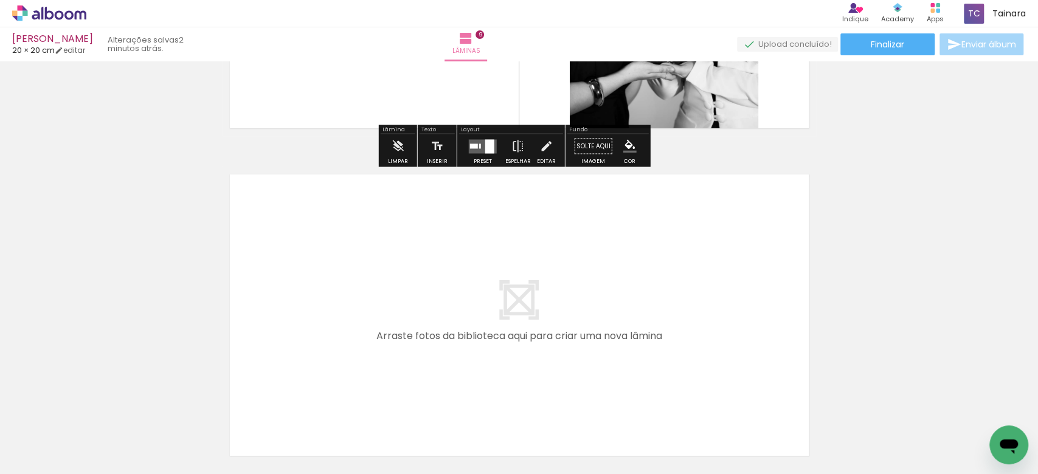
scroll to position [2961, 0]
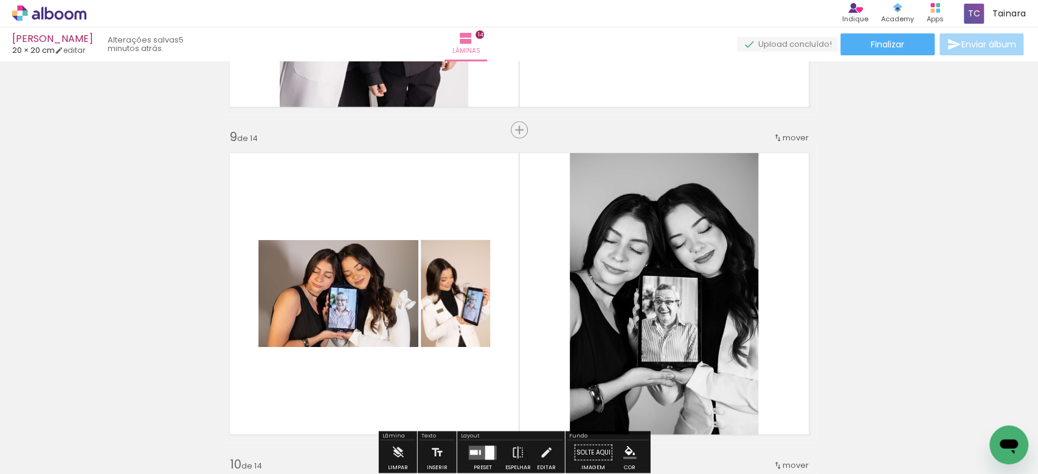
scroll to position [2676, 0]
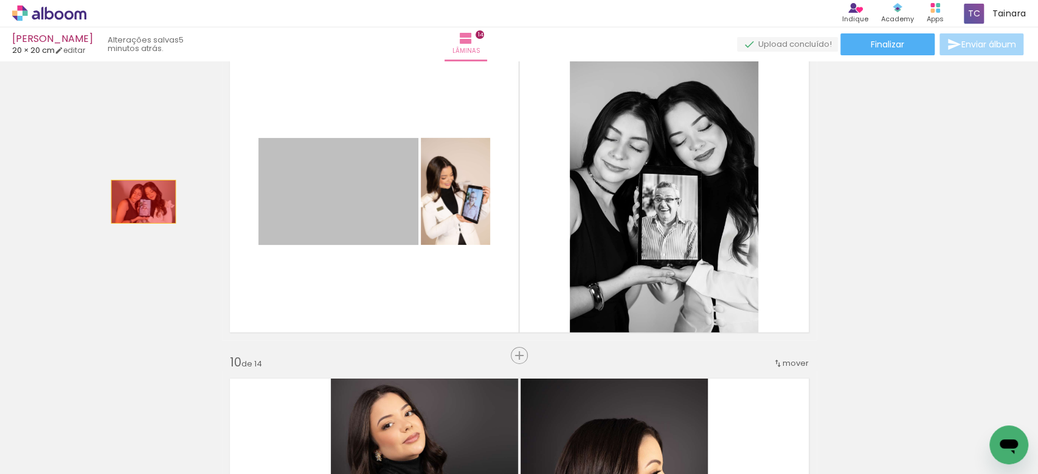
drag, startPoint x: 379, startPoint y: 219, endPoint x: 385, endPoint y: 191, distance: 28.6
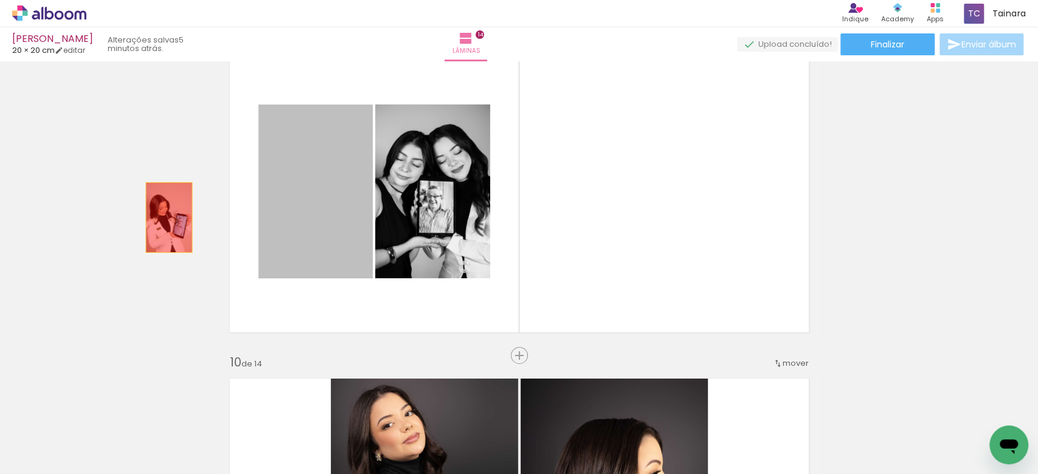
drag, startPoint x: 340, startPoint y: 215, endPoint x: 170, endPoint y: 217, distance: 170.3
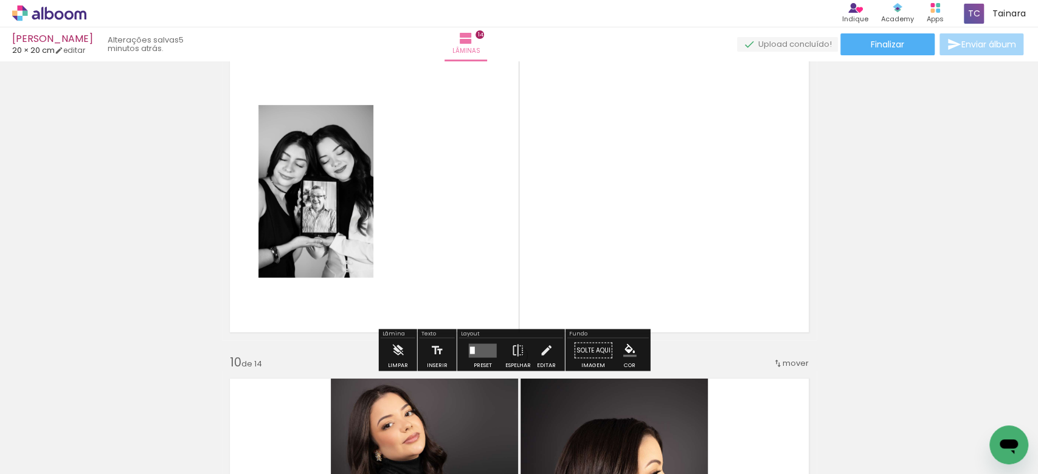
click at [466, 342] on div at bounding box center [482, 351] width 33 height 24
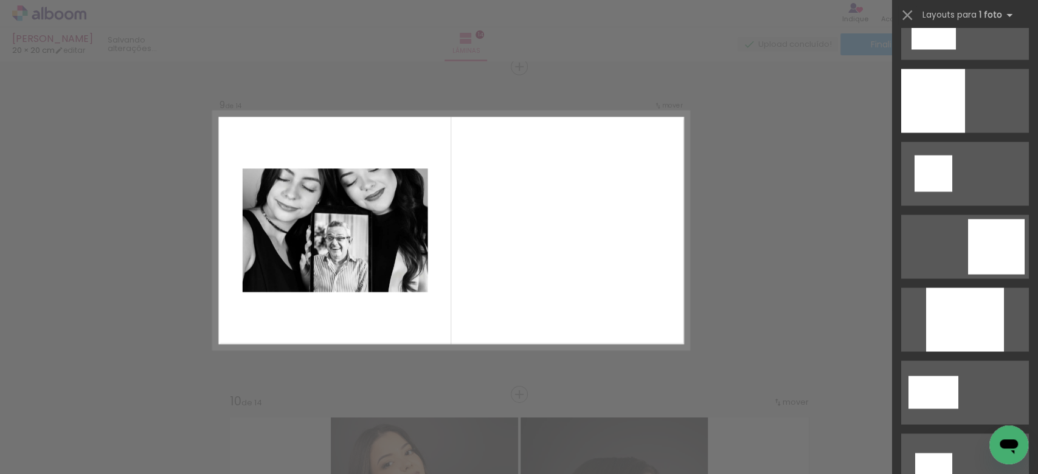
scroll to position [1459, 0]
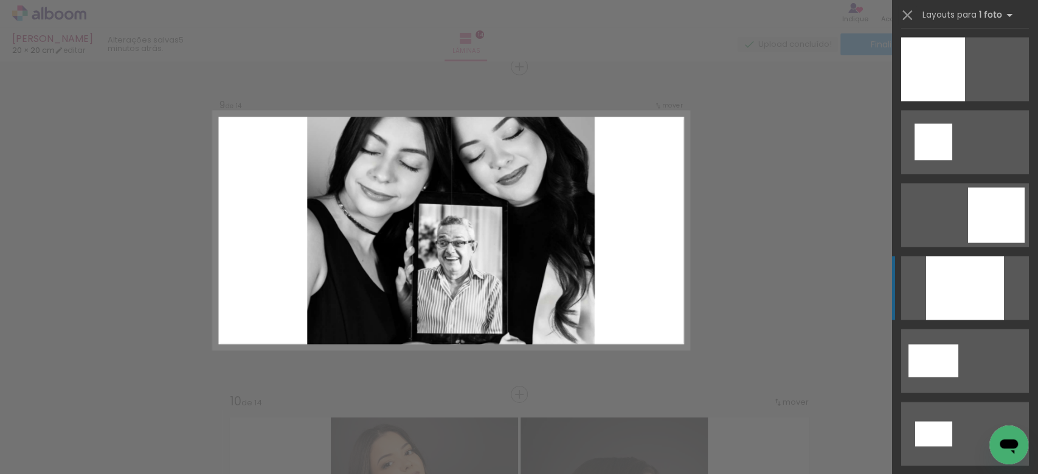
click at [947, 299] on div at bounding box center [965, 288] width 78 height 64
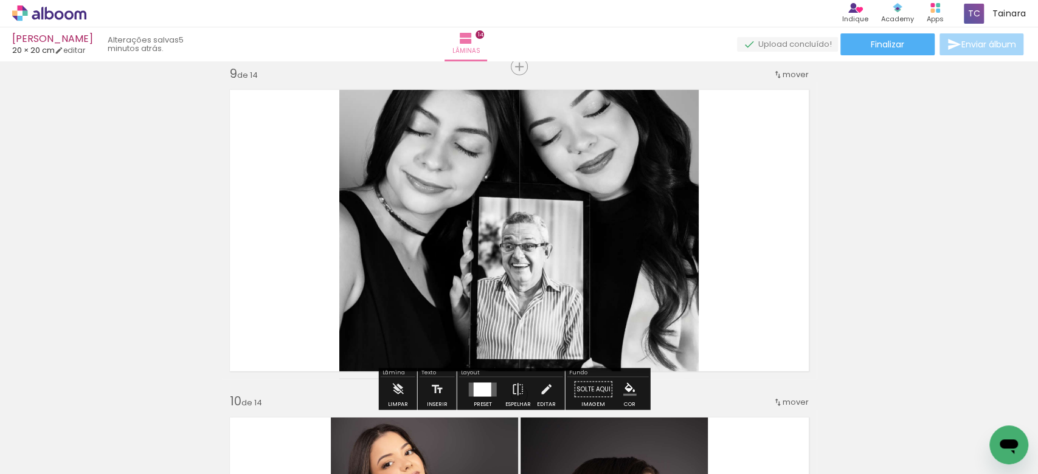
click at [618, 271] on quentale-photo at bounding box center [518, 230] width 359 height 297
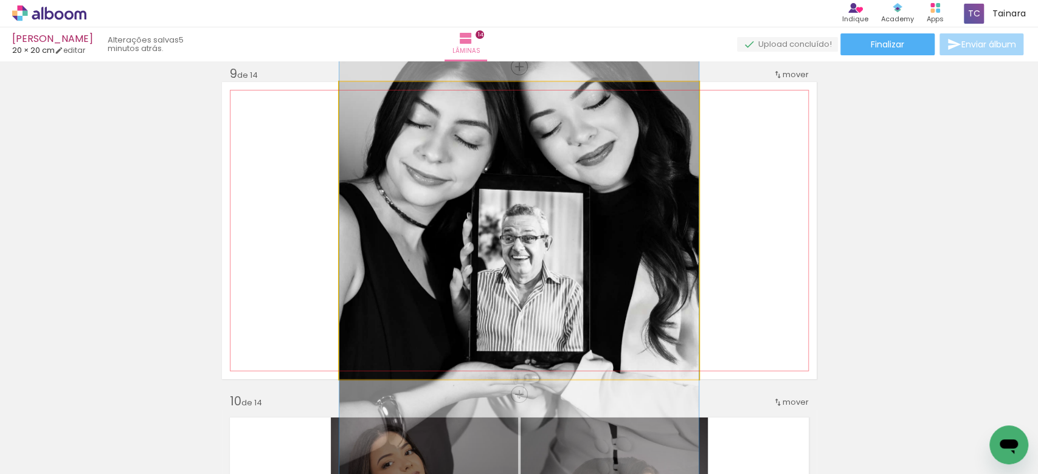
drag, startPoint x: 573, startPoint y: 254, endPoint x: 567, endPoint y: 246, distance: 10.0
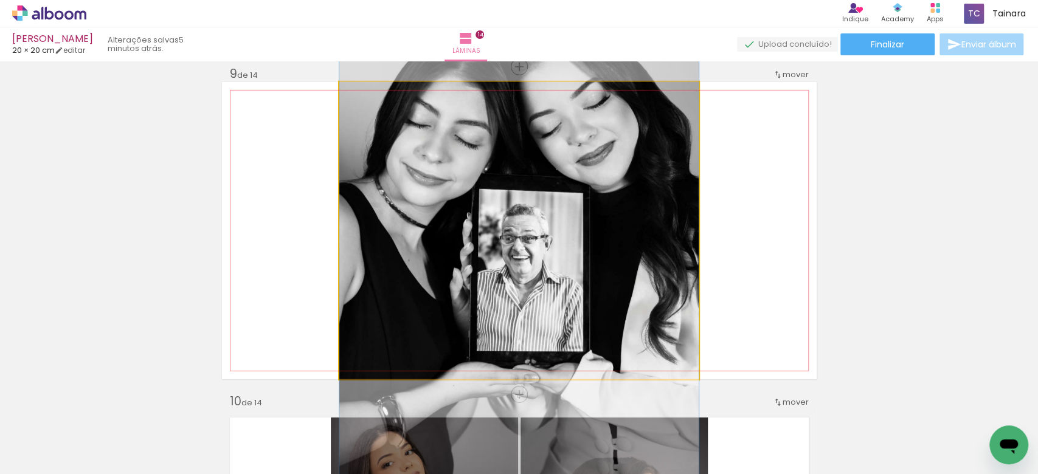
click at [632, 231] on quentale-photo at bounding box center [518, 230] width 359 height 297
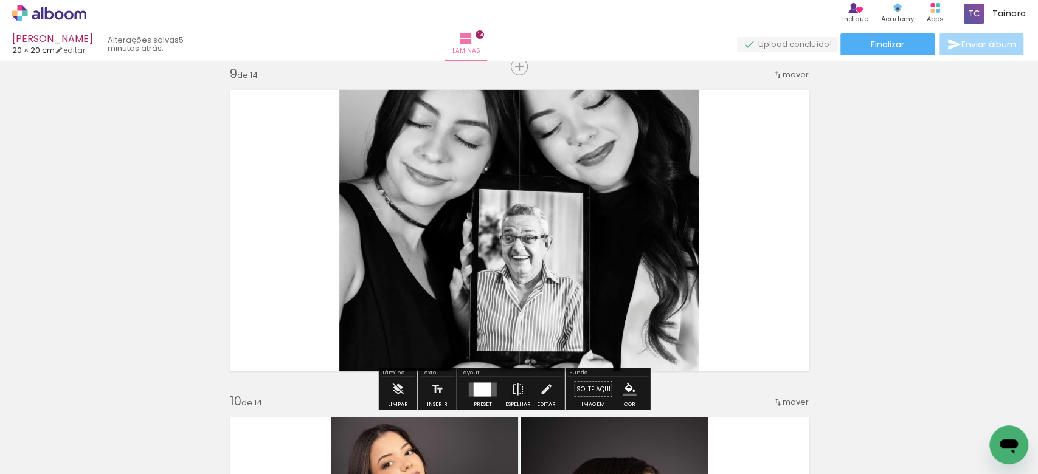
click at [661, 161] on quentale-photo at bounding box center [518, 230] width 359 height 297
click at [662, 161] on quentale-photo at bounding box center [518, 230] width 359 height 297
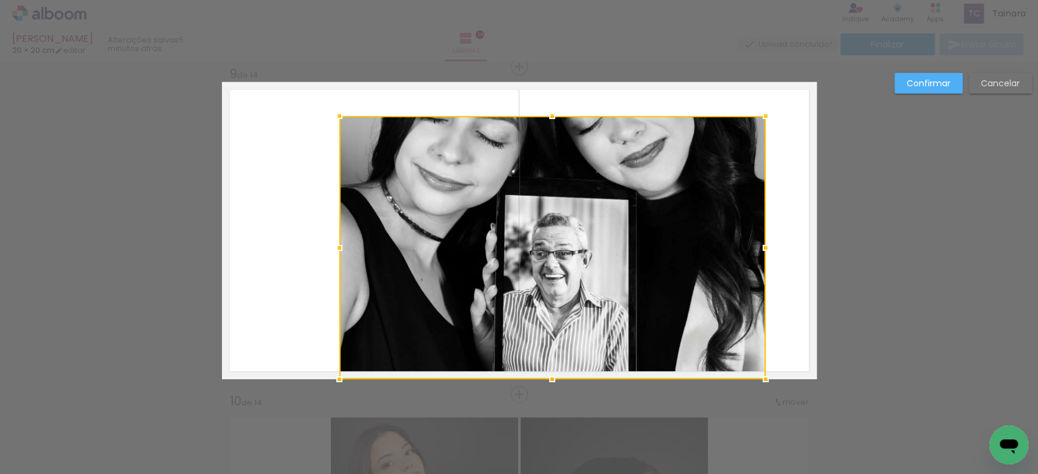
drag, startPoint x: 691, startPoint y: 82, endPoint x: 758, endPoint y: 116, distance: 74.8
click at [758, 116] on div at bounding box center [765, 116] width 24 height 24
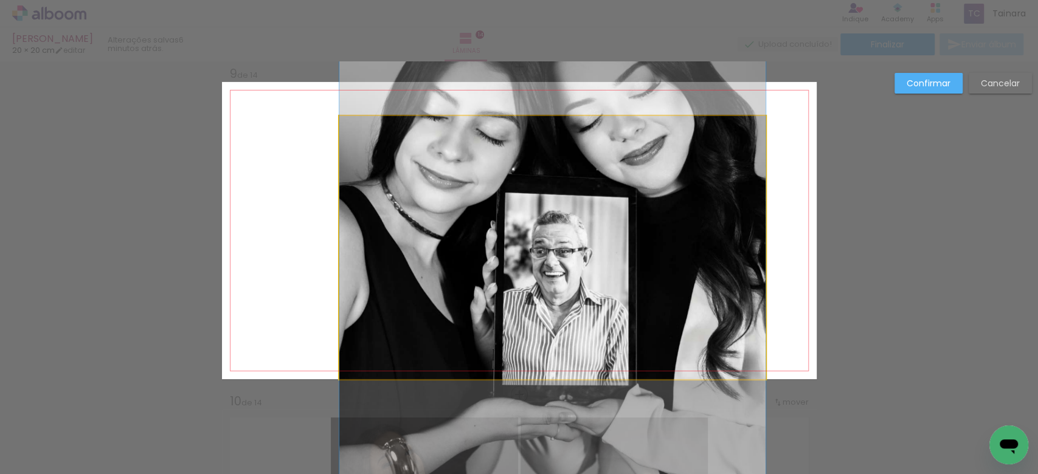
drag, startPoint x: 447, startPoint y: 239, endPoint x: 403, endPoint y: 237, distance: 43.9
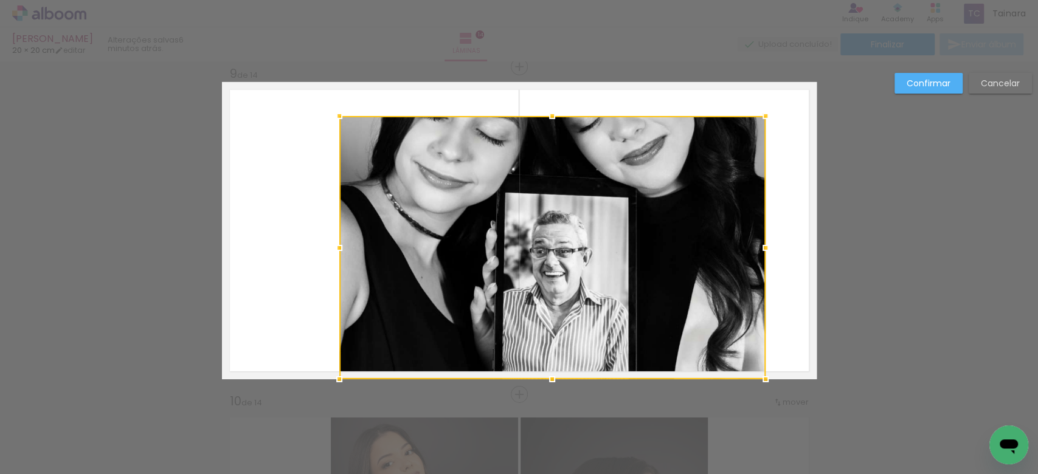
drag, startPoint x: 525, startPoint y: 209, endPoint x: 573, endPoint y: 253, distance: 65.0
click at [531, 265] on div at bounding box center [552, 247] width 426 height 263
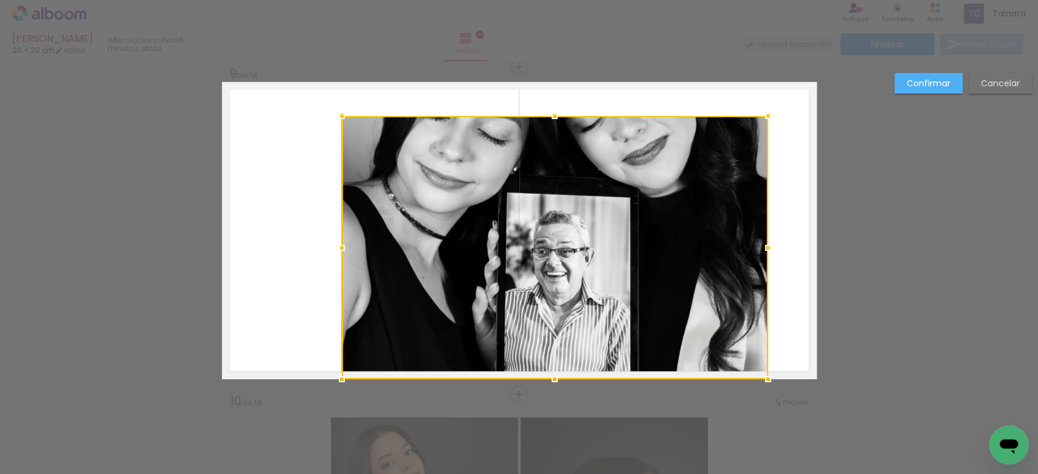
drag, startPoint x: 587, startPoint y: 247, endPoint x: 580, endPoint y: 282, distance: 35.9
click at [579, 289] on div at bounding box center [555, 247] width 426 height 263
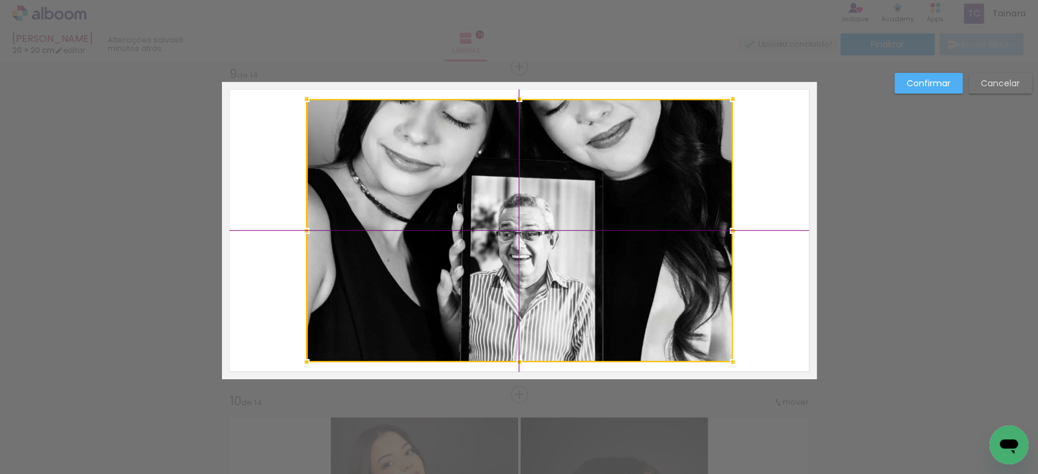
drag, startPoint x: 516, startPoint y: 272, endPoint x: 651, endPoint y: 251, distance: 136.1
click at [497, 254] on div at bounding box center [519, 230] width 426 height 263
drag, startPoint x: 639, startPoint y: 246, endPoint x: 638, endPoint y: 257, distance: 11.0
click at [638, 257] on div at bounding box center [519, 230] width 426 height 263
click at [589, 247] on div at bounding box center [519, 230] width 426 height 263
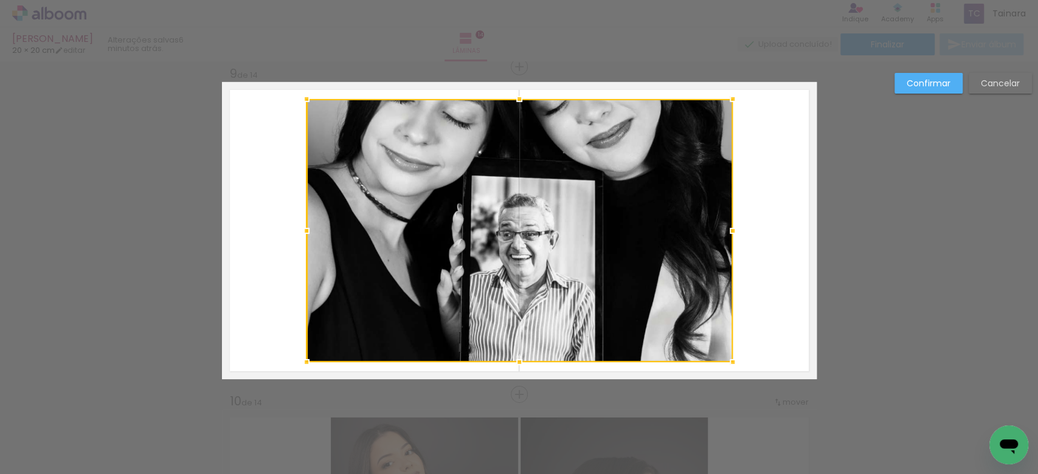
click at [589, 247] on div at bounding box center [519, 230] width 426 height 263
click at [592, 253] on div at bounding box center [519, 230] width 426 height 263
click at [0, 0] on slot "Confirmar" at bounding box center [0, 0] width 0 height 0
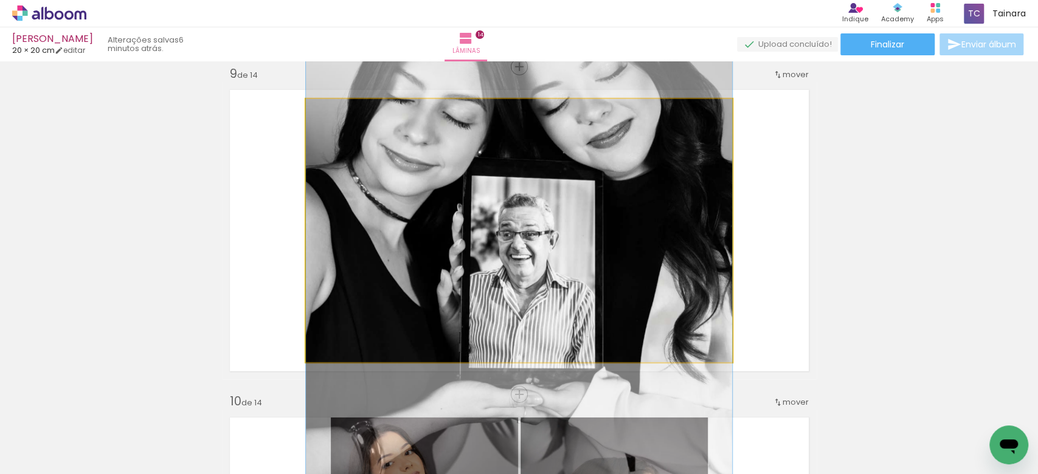
click at [577, 232] on quentale-photo at bounding box center [519, 230] width 426 height 263
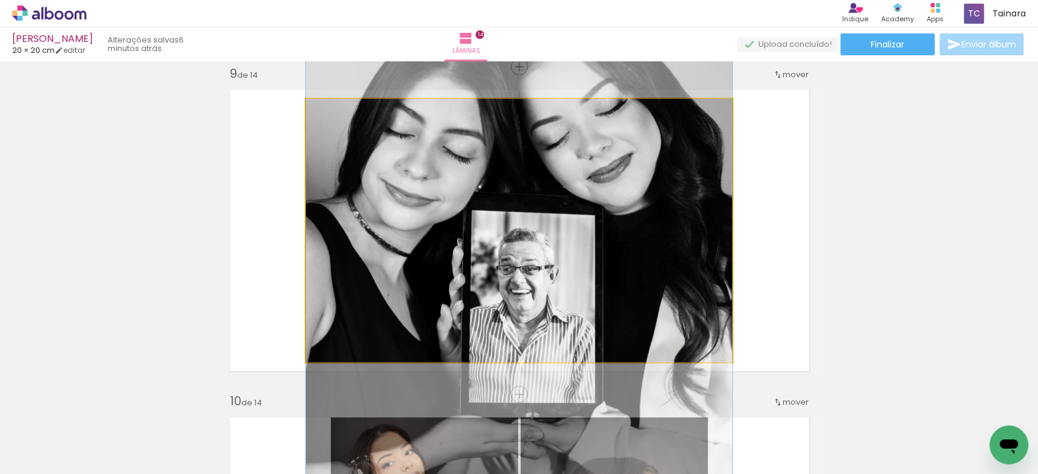
drag, startPoint x: 578, startPoint y: 232, endPoint x: 737, endPoint y: 266, distance: 162.8
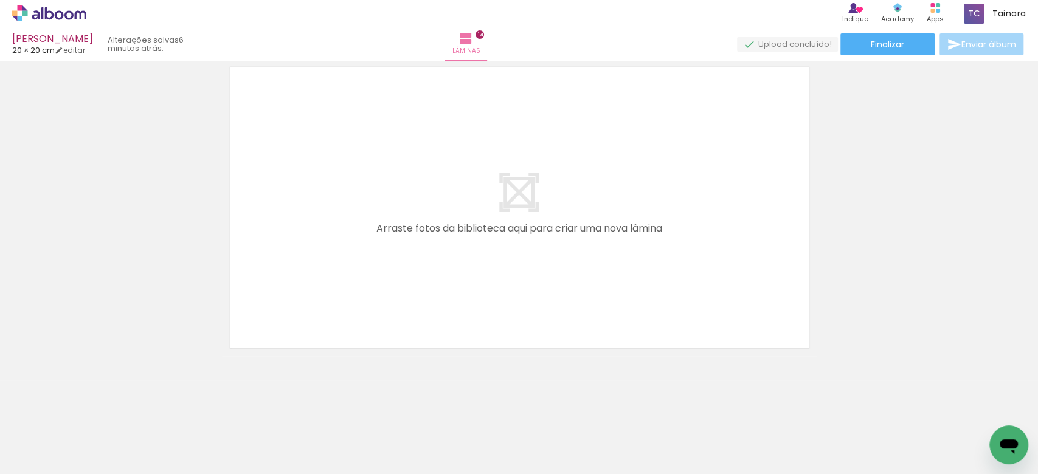
scroll to position [0, 1011]
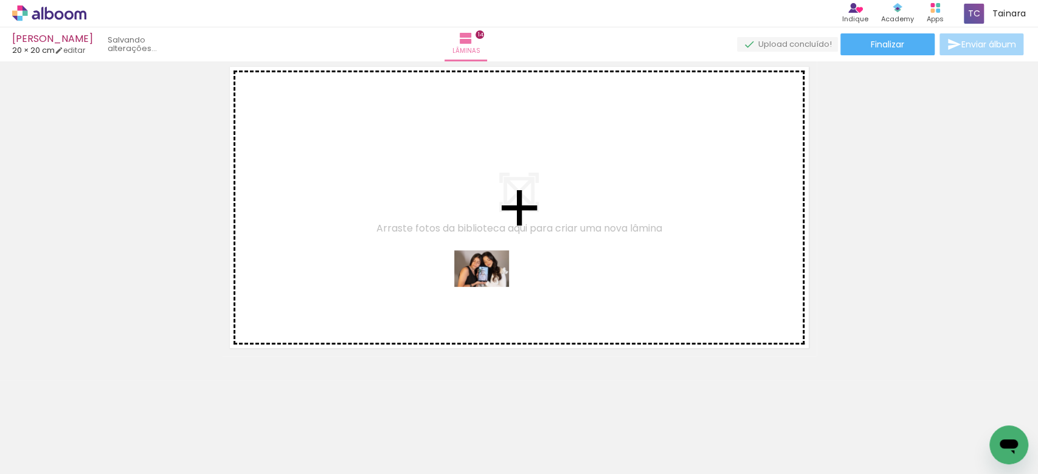
drag, startPoint x: 676, startPoint y: 407, endPoint x: 520, endPoint y: 324, distance: 176.6
click at [483, 289] on quentale-workspace at bounding box center [519, 237] width 1038 height 474
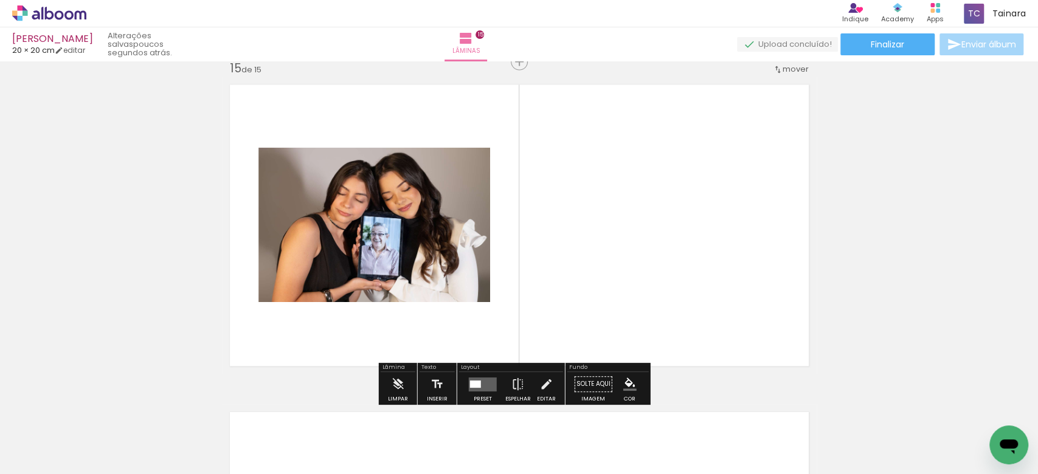
scroll to position [4604, 0]
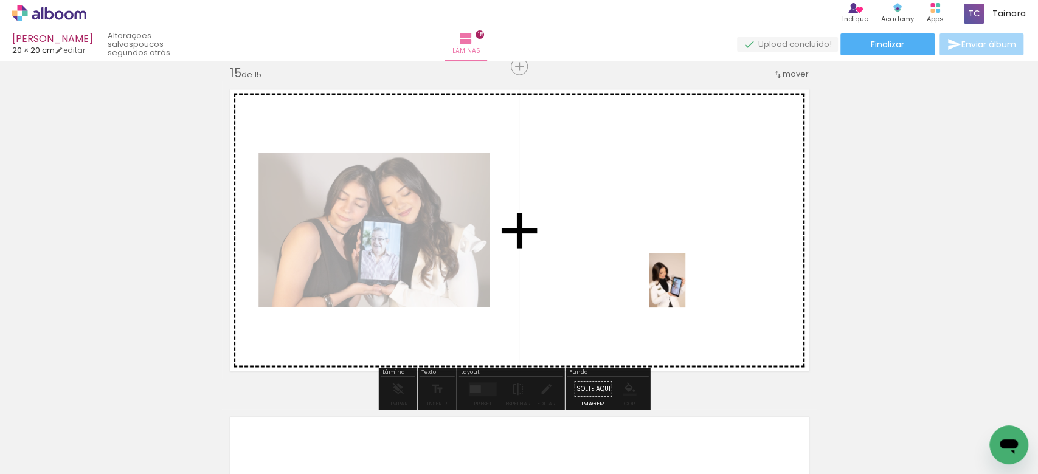
drag, startPoint x: 725, startPoint y: 355, endPoint x: 687, endPoint y: 291, distance: 73.9
click at [685, 290] on quentale-workspace at bounding box center [519, 237] width 1038 height 474
